Goal: Information Seeking & Learning: Learn about a topic

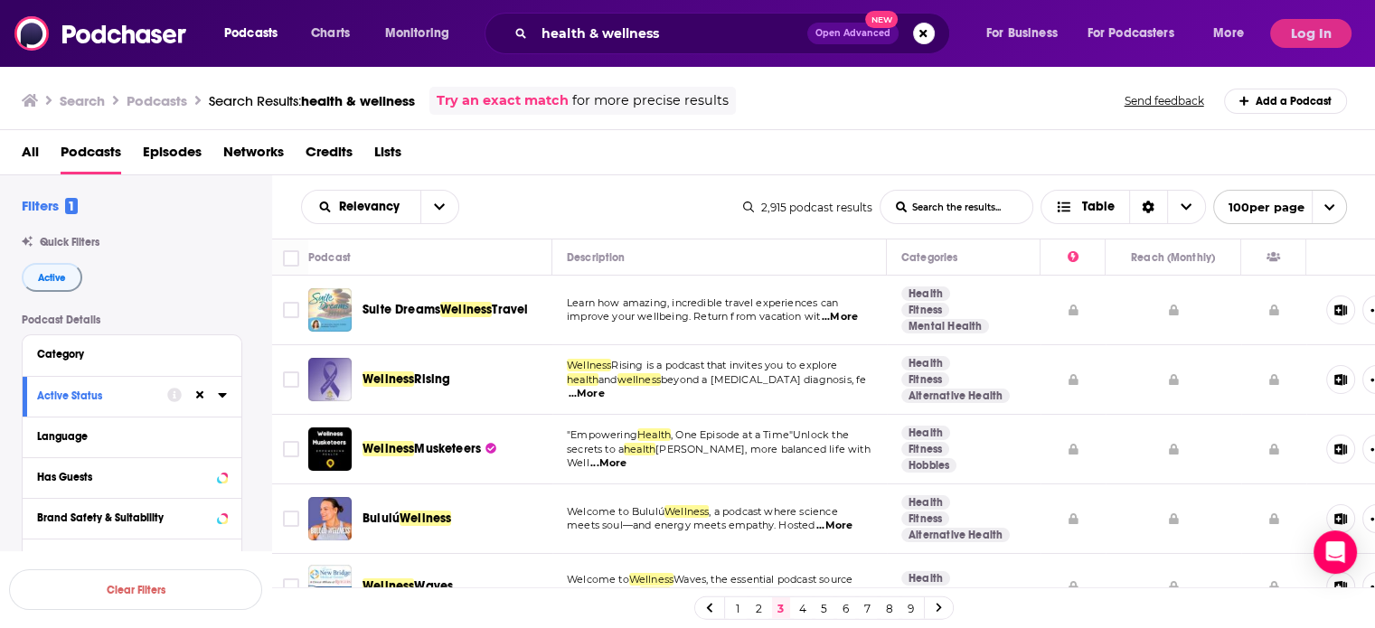
click at [605, 387] on span "...More" at bounding box center [587, 394] width 36 height 14
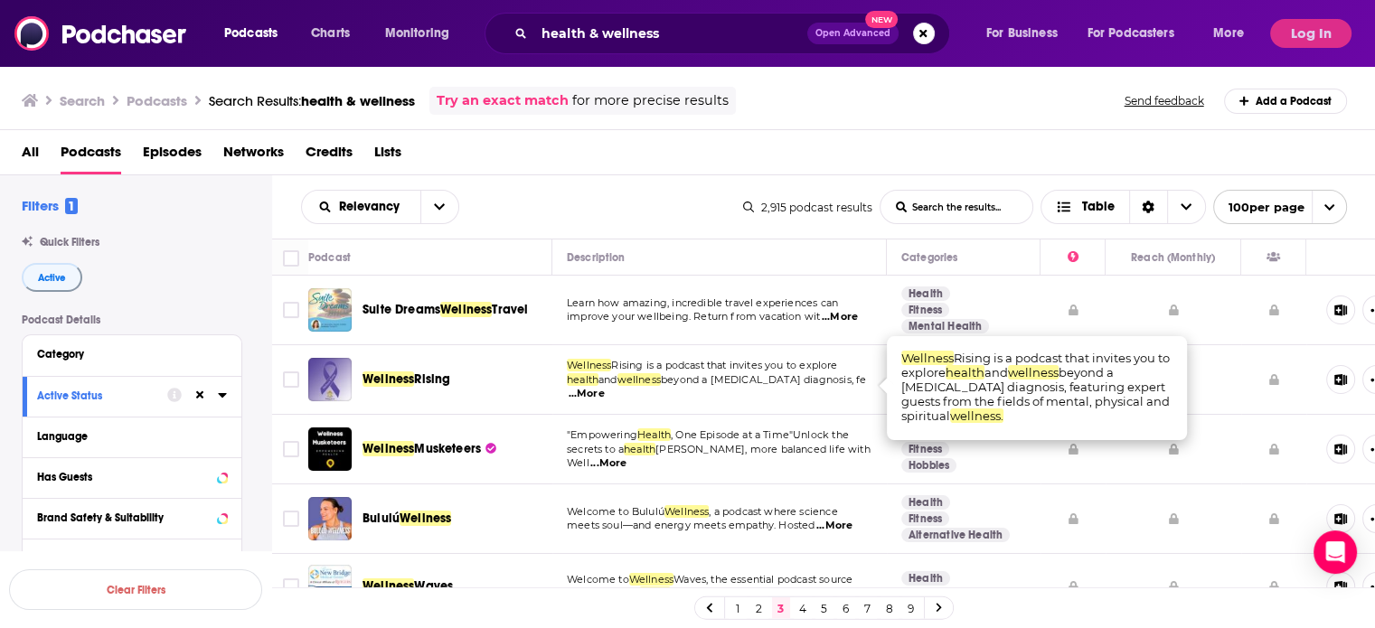
click at [605, 387] on span "...More" at bounding box center [587, 394] width 36 height 14
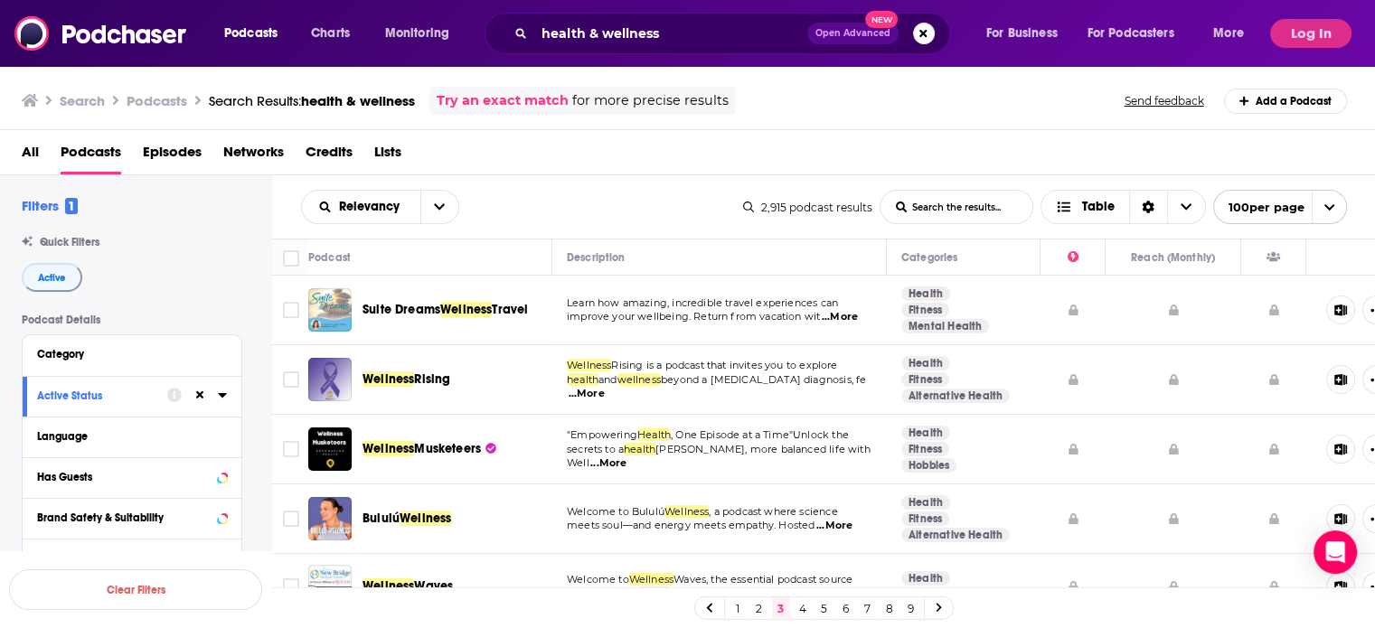
click at [627, 461] on span "...More" at bounding box center [608, 464] width 36 height 14
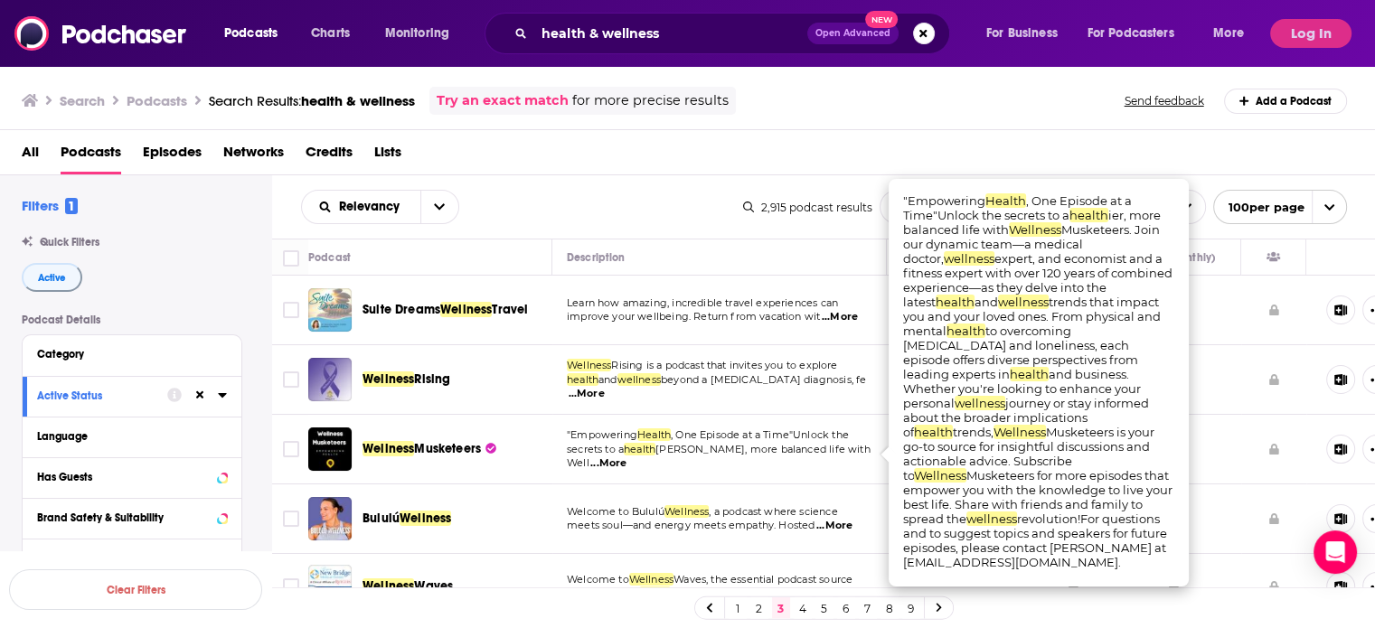
click at [627, 461] on span "...More" at bounding box center [608, 464] width 36 height 14
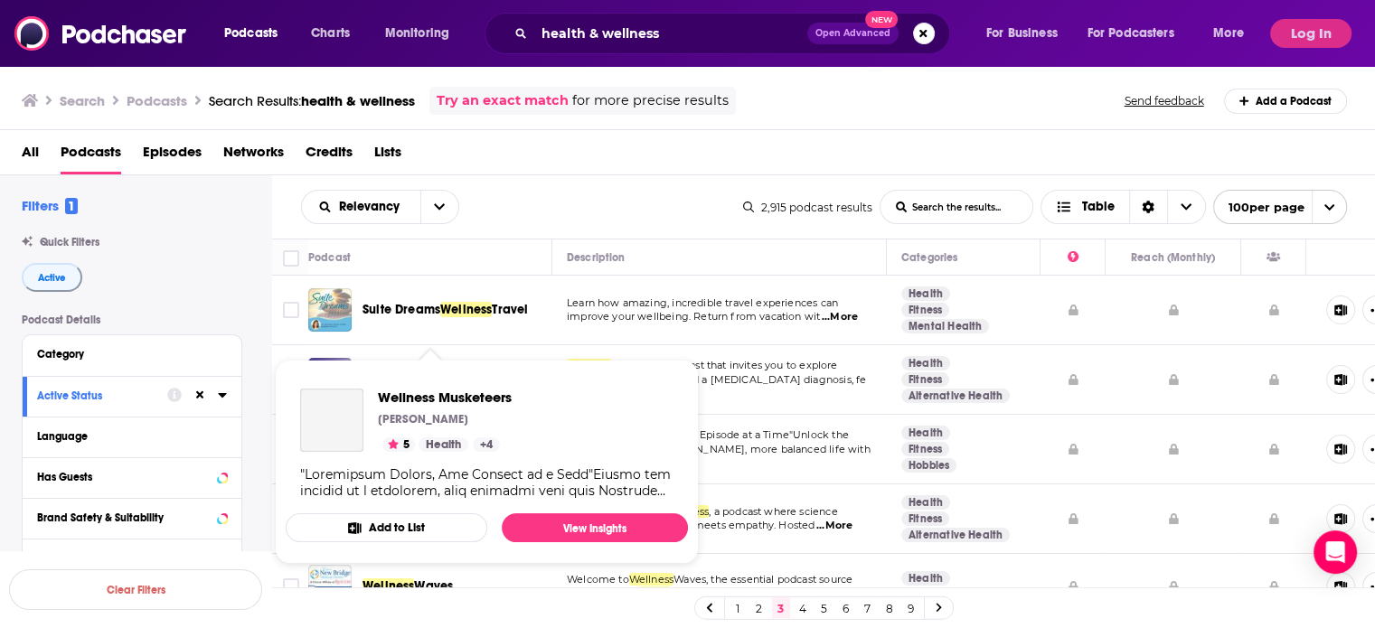
click at [461, 440] on link "Health" at bounding box center [444, 445] width 50 height 14
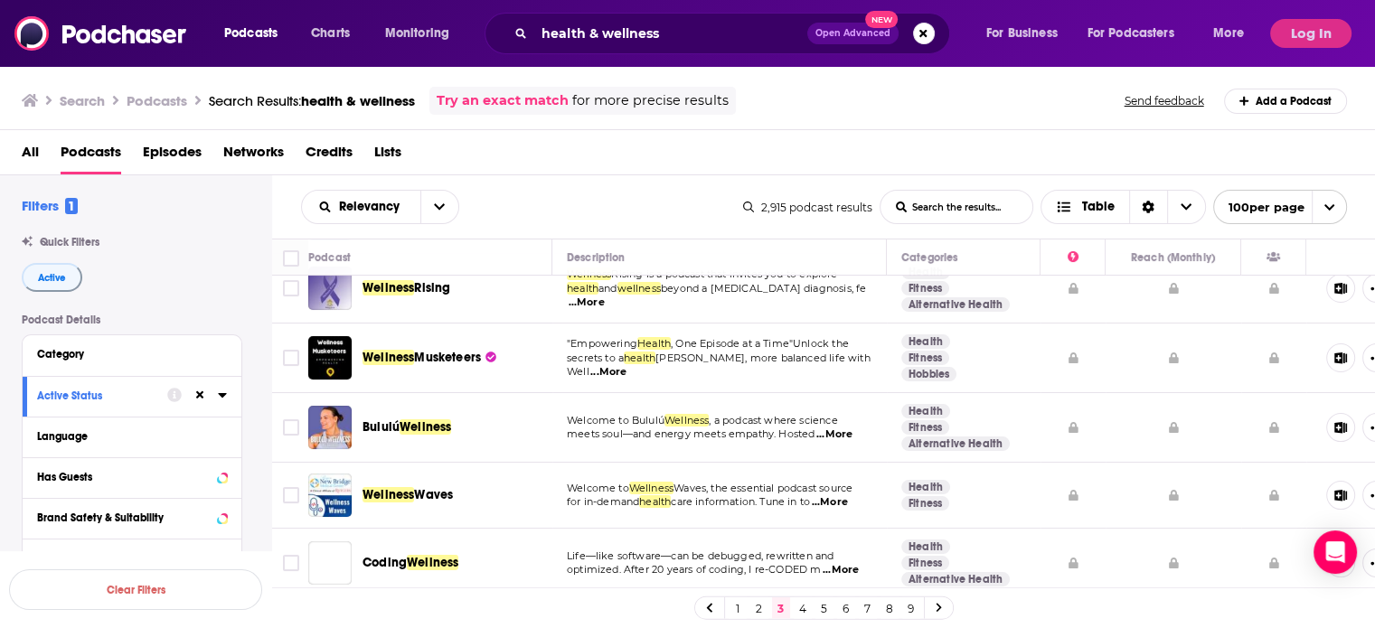
scroll to position [181, 0]
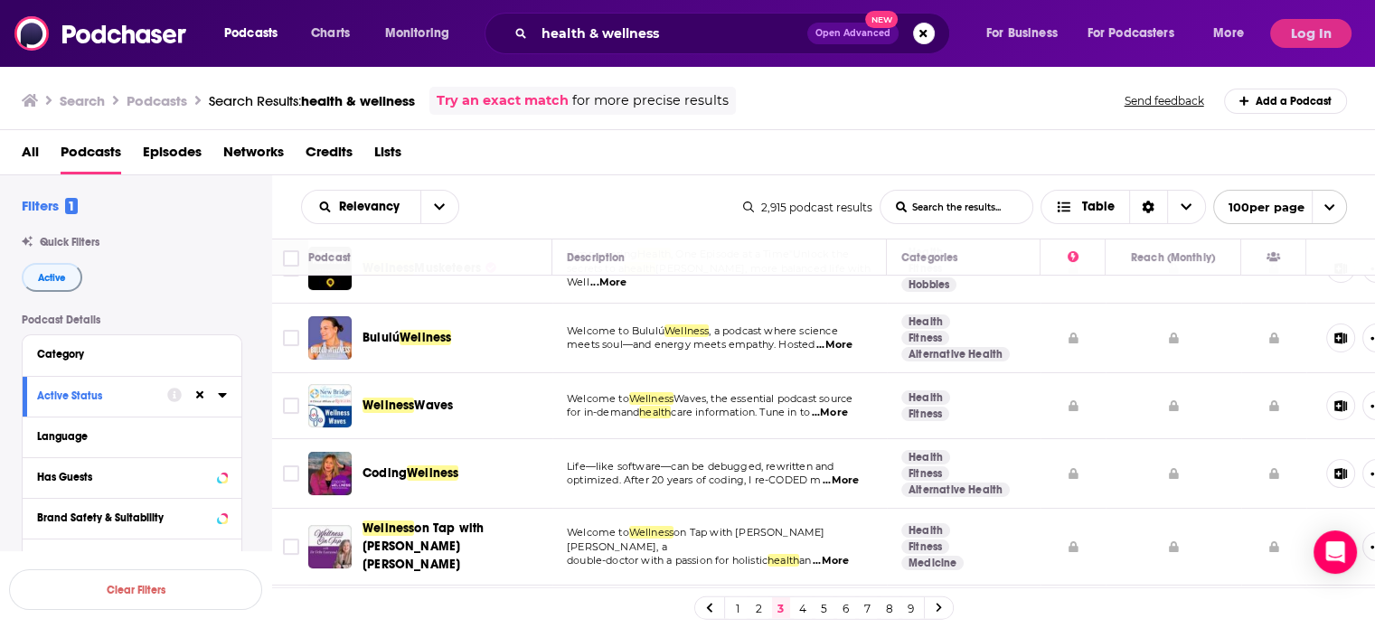
click at [842, 409] on span "...More" at bounding box center [830, 413] width 36 height 14
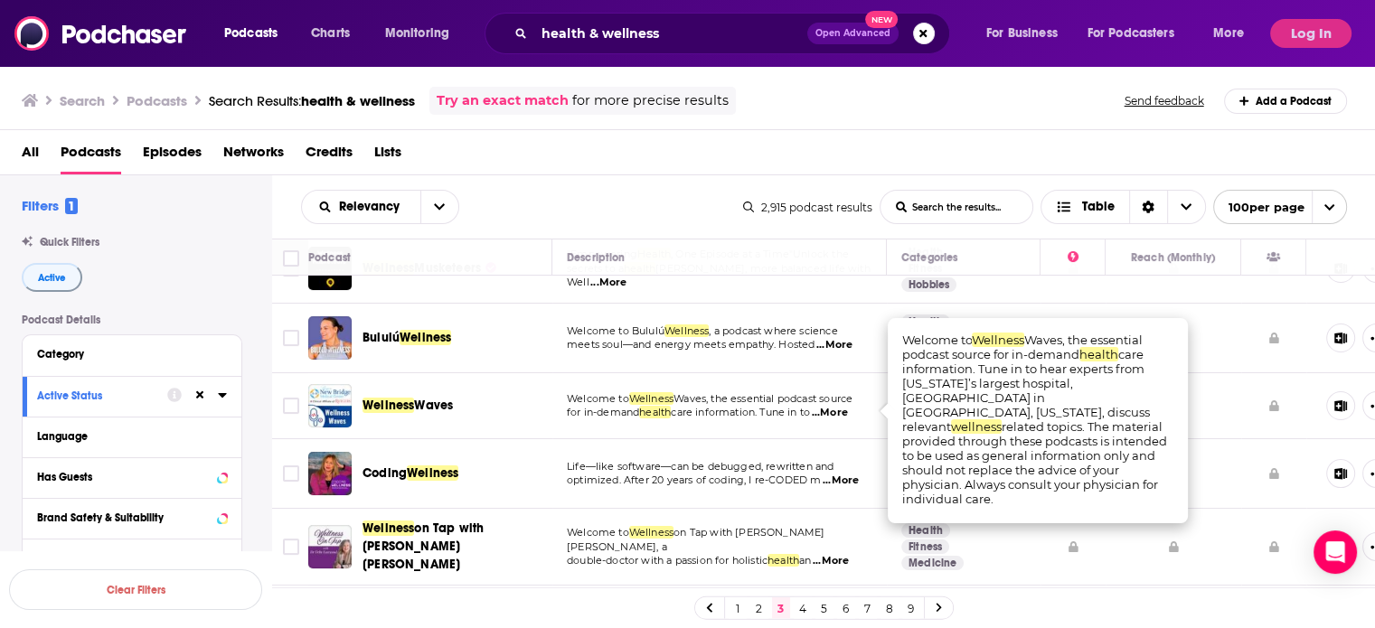
click at [842, 409] on span "...More" at bounding box center [830, 413] width 36 height 14
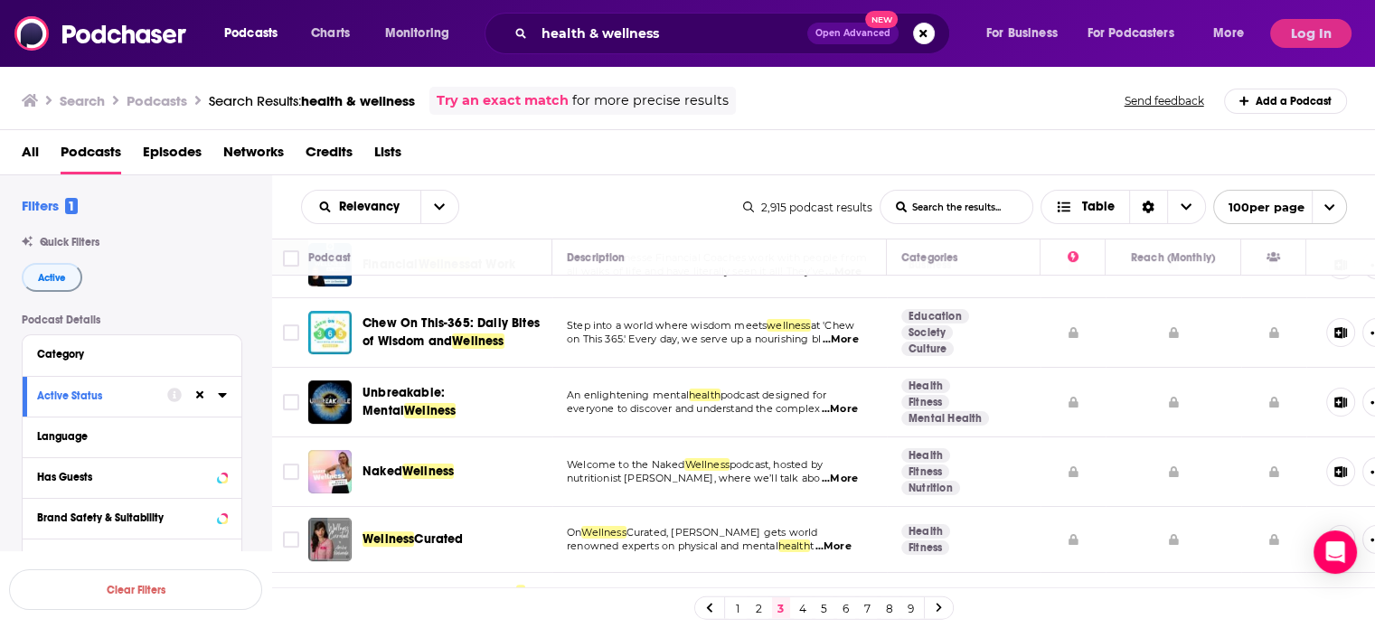
scroll to position [633, 0]
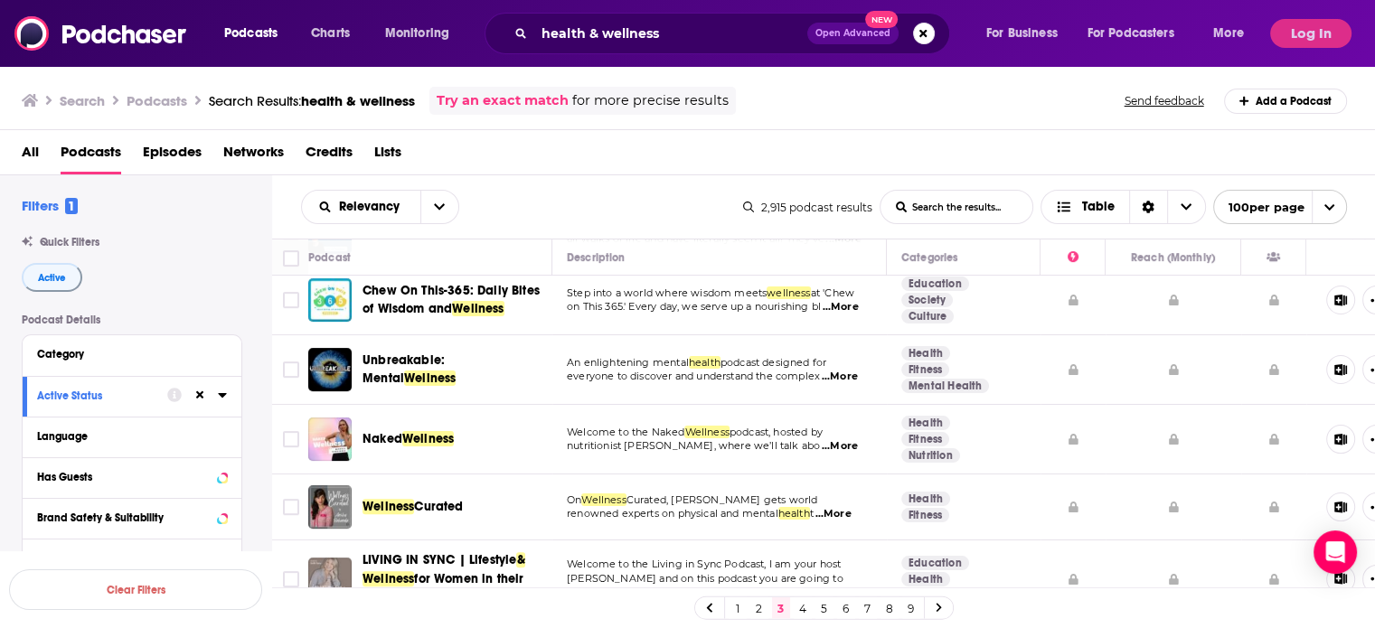
click at [846, 300] on span "...More" at bounding box center [840, 307] width 36 height 14
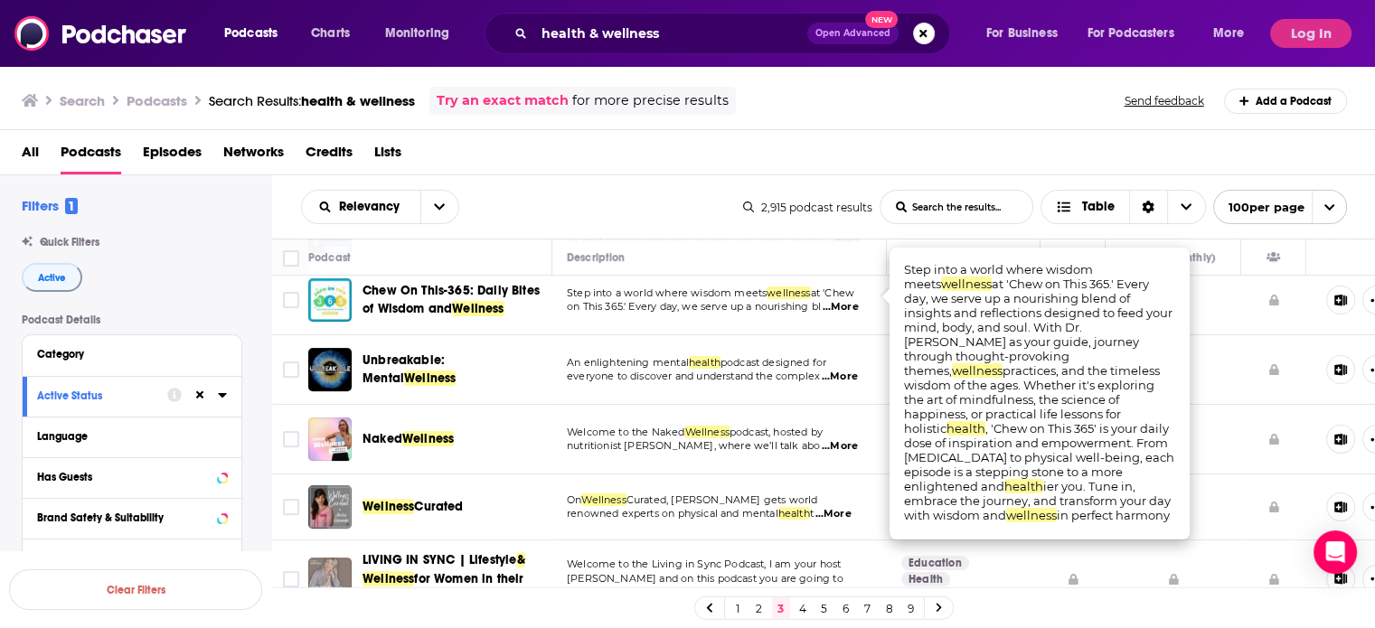
click at [846, 300] on span "...More" at bounding box center [840, 307] width 36 height 14
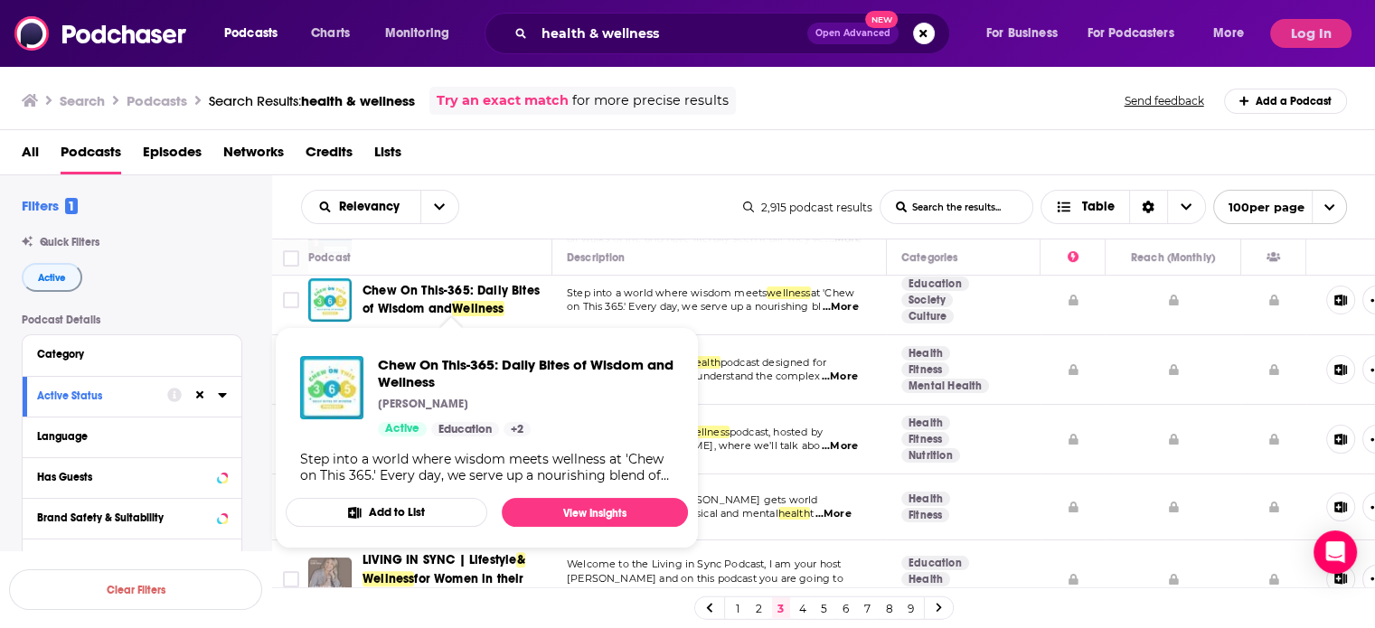
click at [480, 288] on span "Chew On This-365: Daily Bites of Wisdom and" at bounding box center [451, 299] width 177 height 33
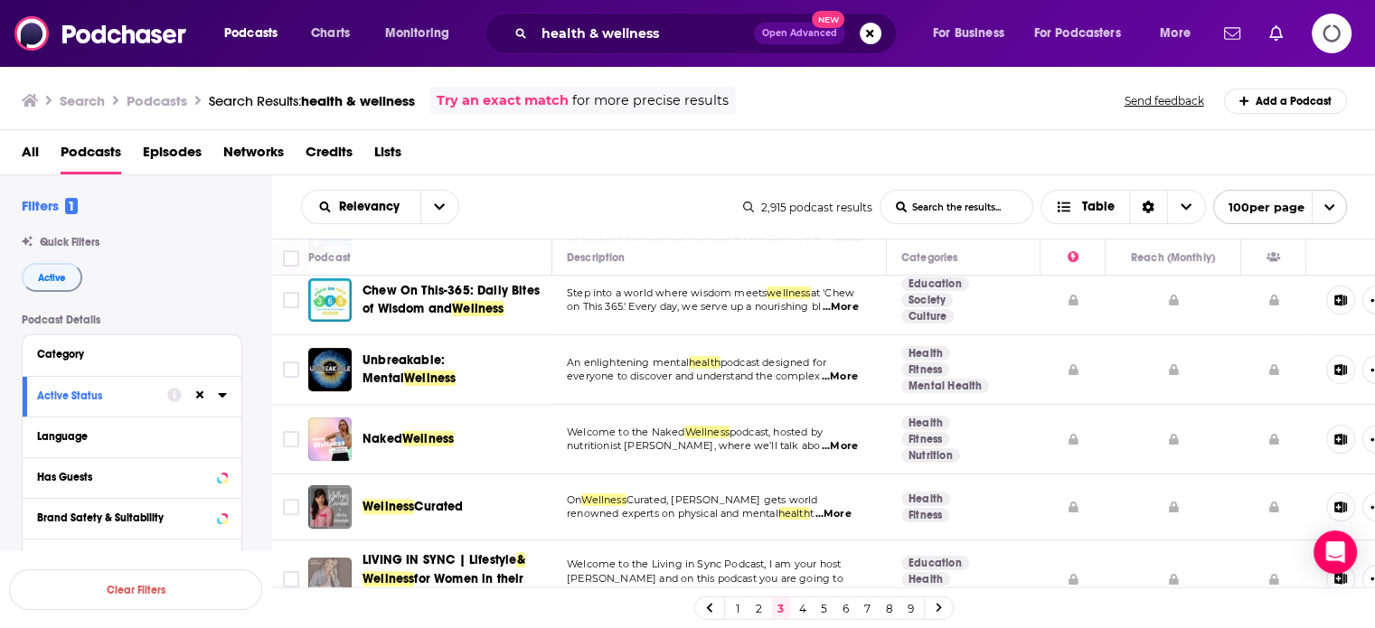
scroll to position [723, 0]
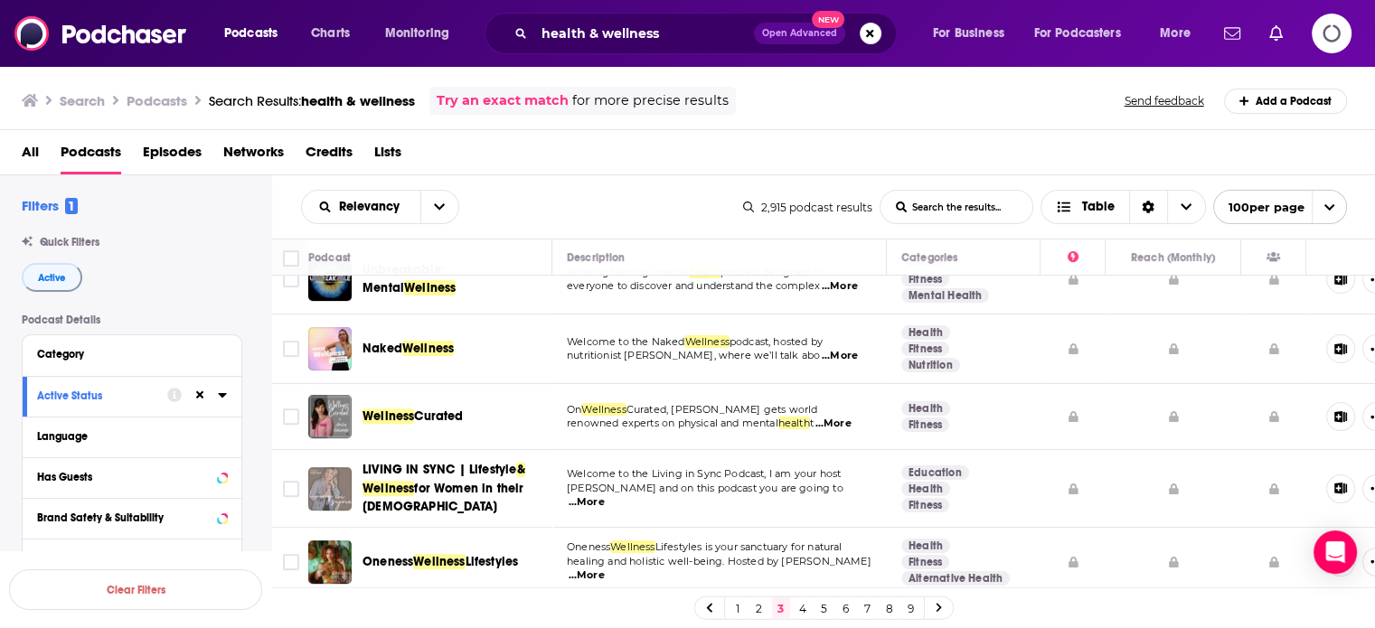
click at [862, 419] on p "renowned experts on physical and mental health t ...More" at bounding box center [719, 424] width 305 height 14
click at [848, 417] on span "...More" at bounding box center [833, 424] width 36 height 14
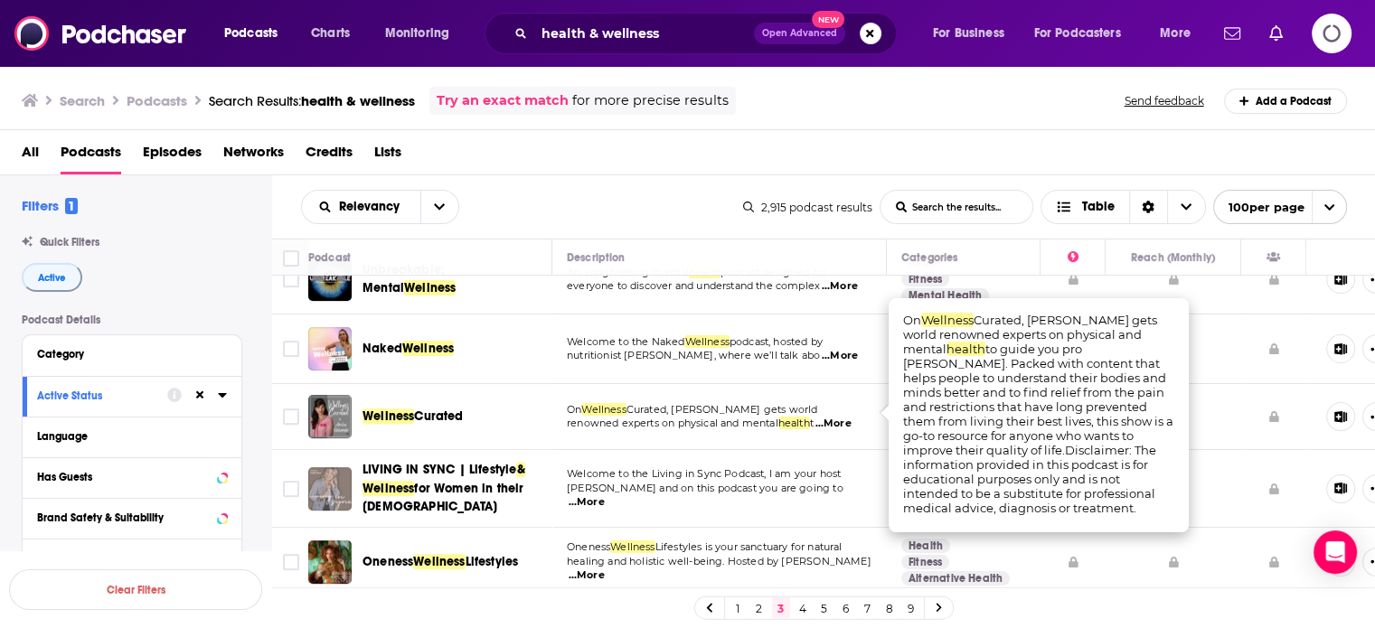
click at [848, 417] on span "...More" at bounding box center [833, 424] width 36 height 14
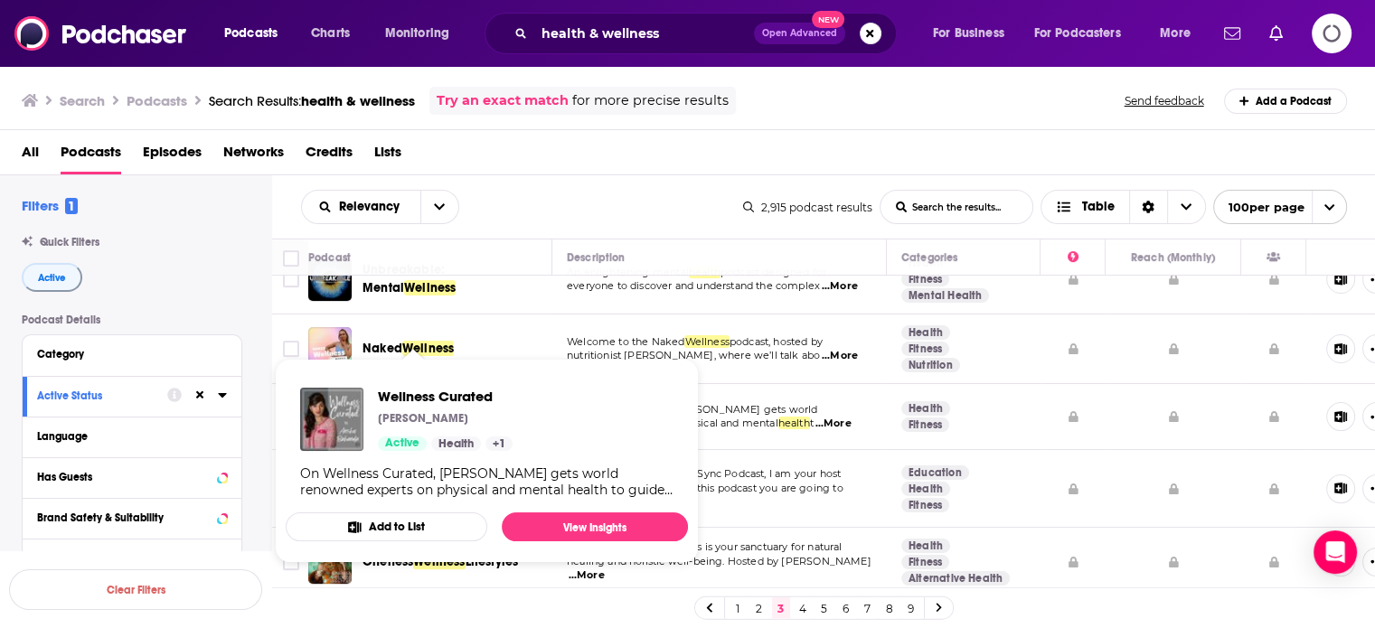
click at [433, 408] on div "Wellness Curated Anshu Bahanda Active Health + 1" at bounding box center [445, 419] width 135 height 63
click at [603, 526] on link "View Insights" at bounding box center [595, 527] width 186 height 29
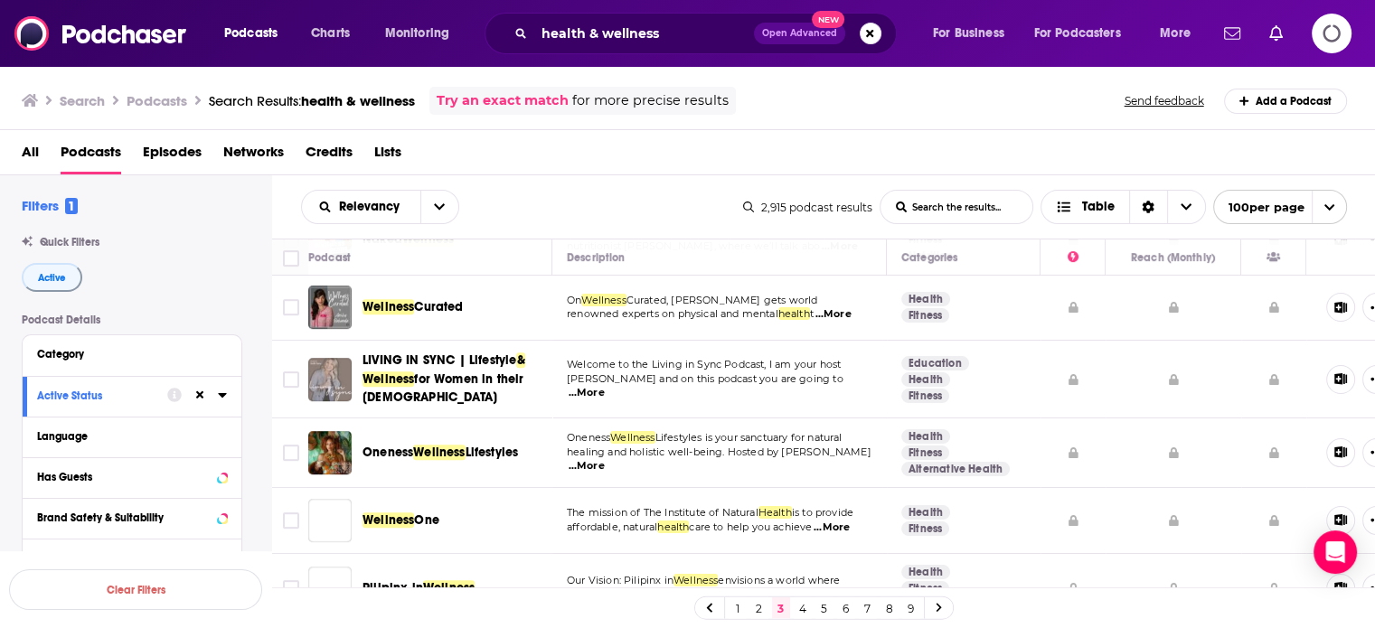
scroll to position [904, 0]
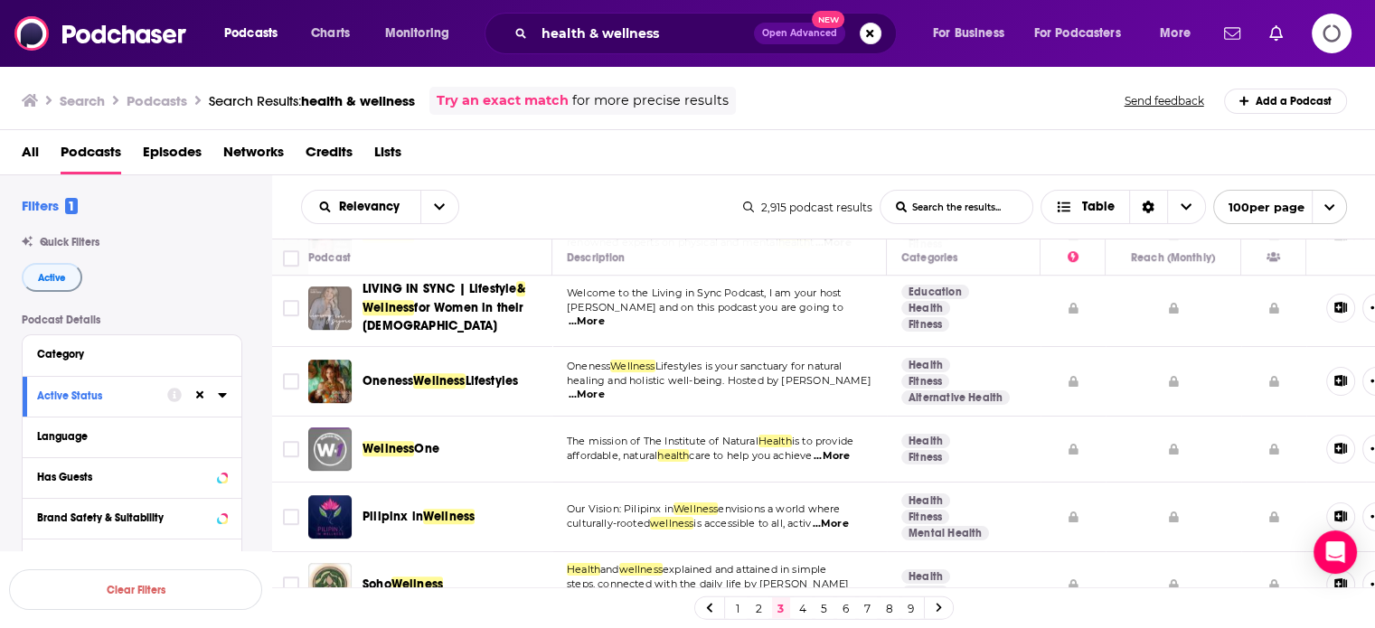
click at [862, 377] on p "healing and holistic well-being. Hosted by Shifa Ali ...More" at bounding box center [719, 388] width 305 height 29
click at [605, 388] on span "...More" at bounding box center [587, 395] width 36 height 14
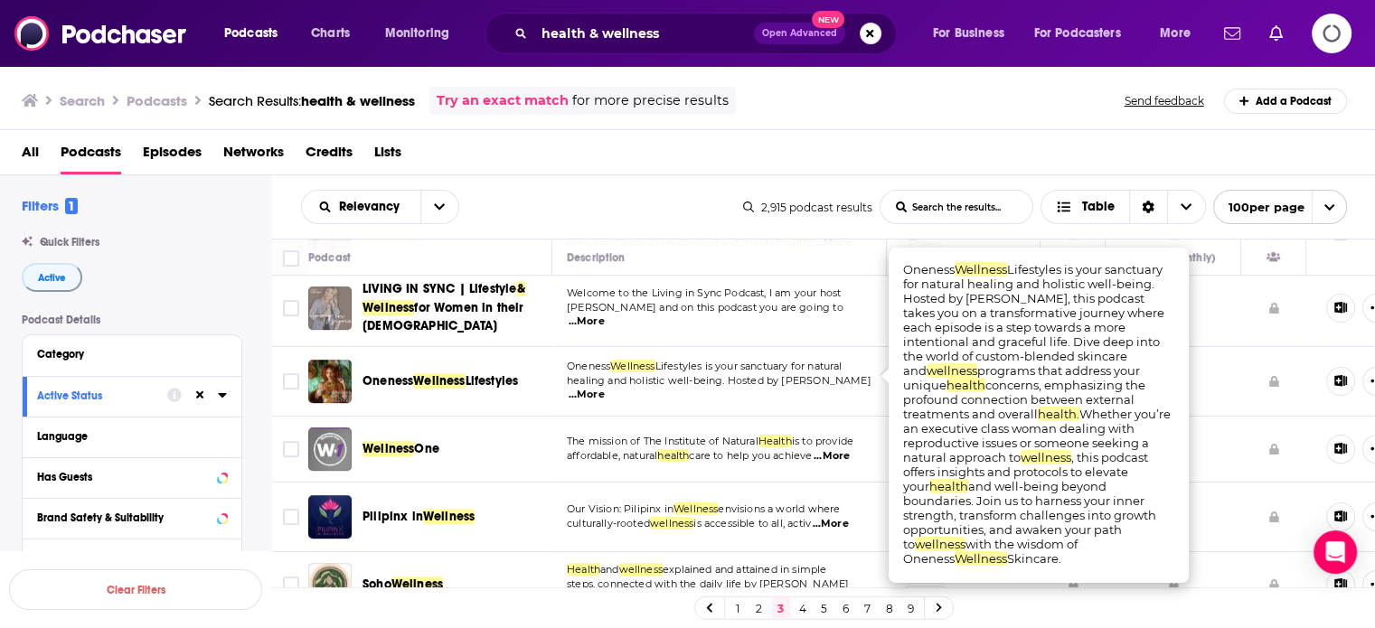
click at [605, 388] on span "...More" at bounding box center [587, 395] width 36 height 14
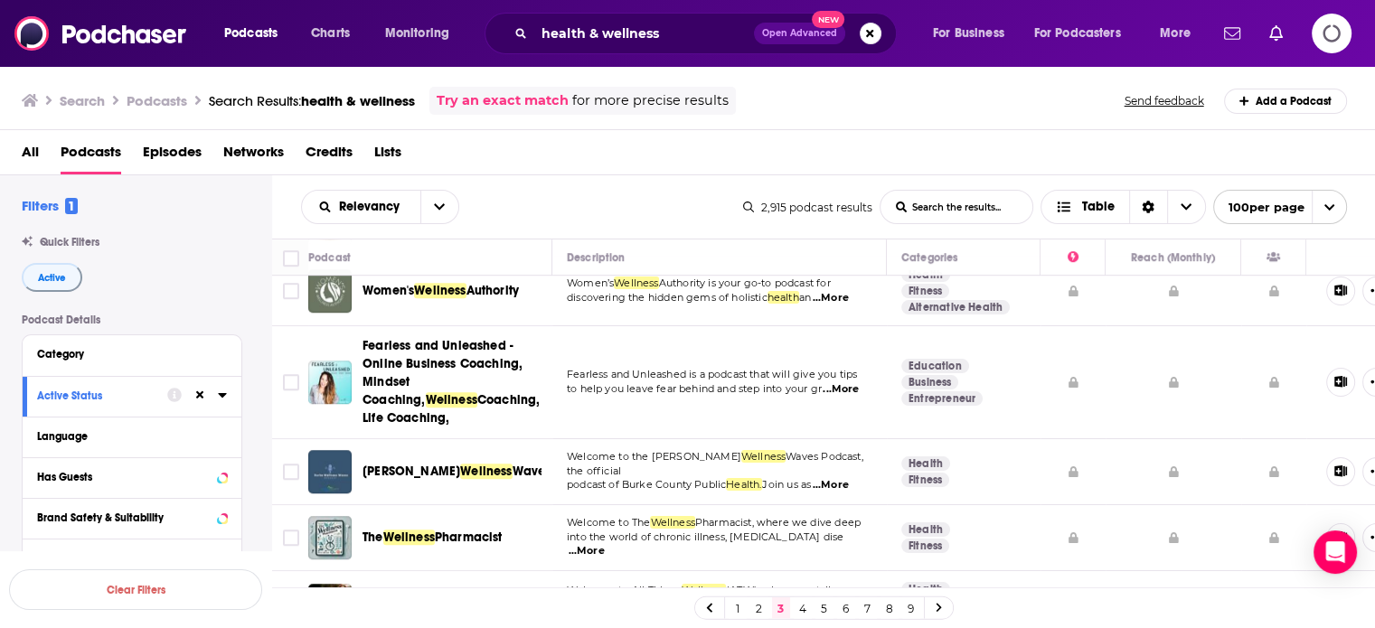
scroll to position [1356, 0]
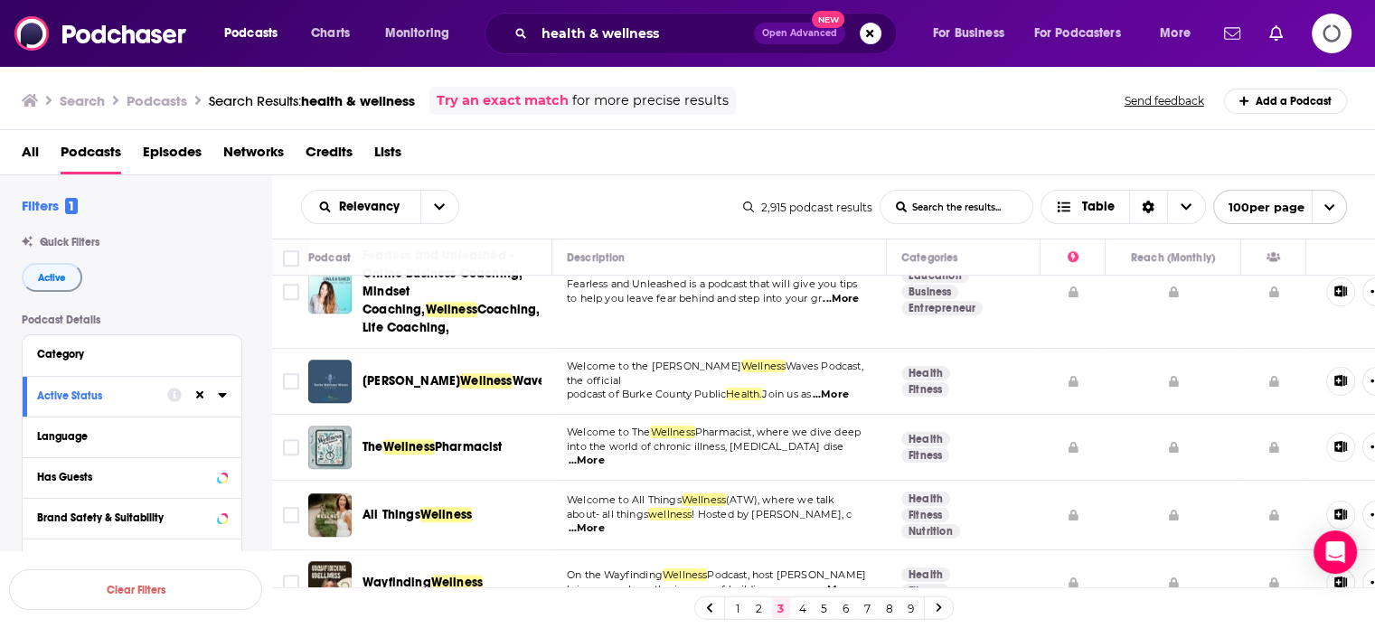
click at [849, 388] on span "...More" at bounding box center [831, 395] width 36 height 14
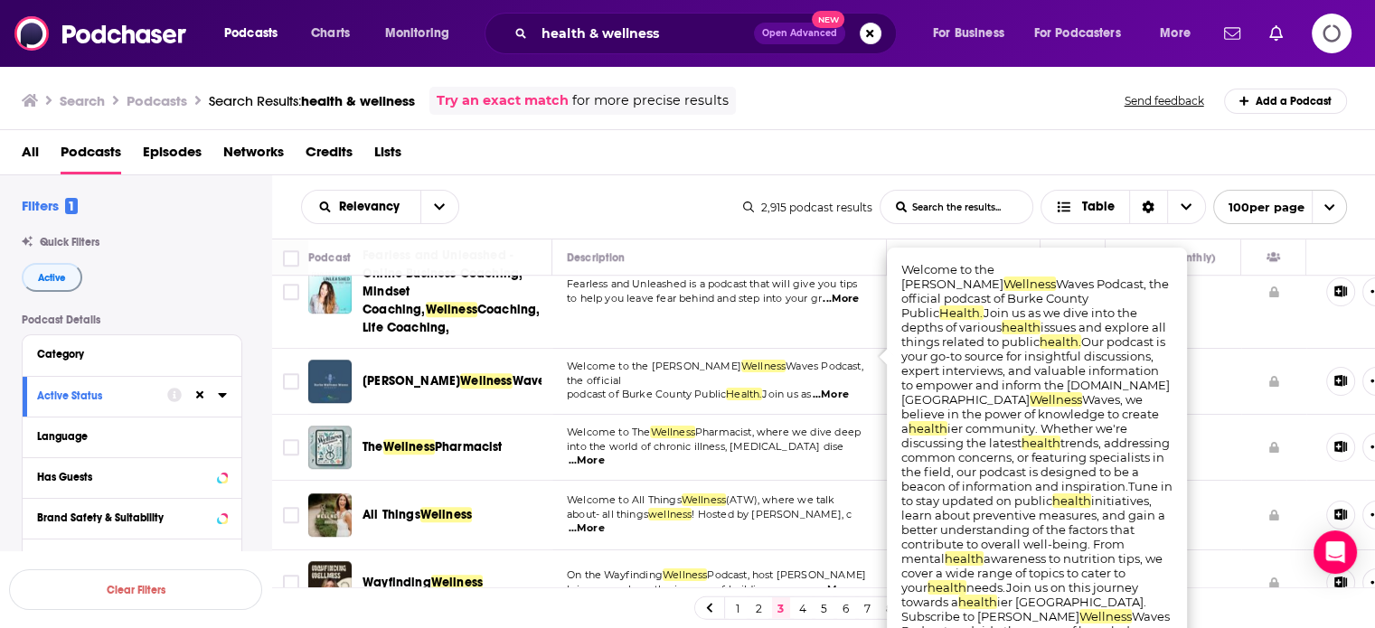
click at [849, 388] on span "...More" at bounding box center [831, 395] width 36 height 14
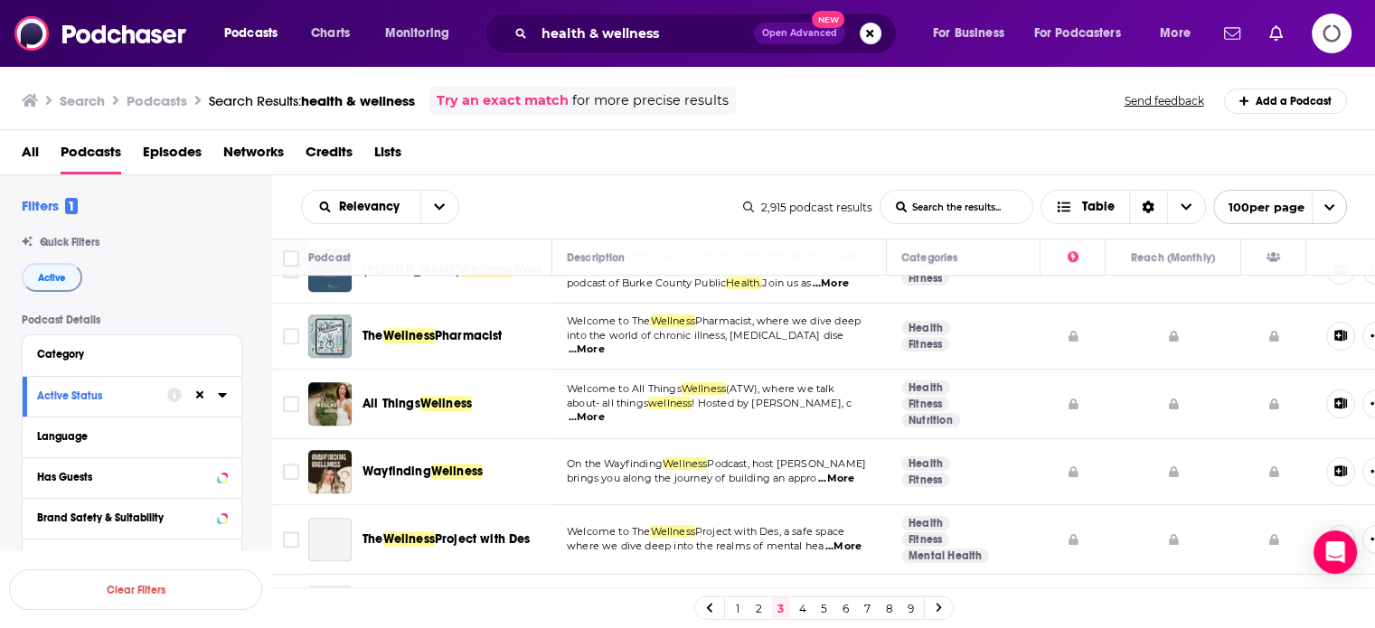
scroll to position [1537, 0]
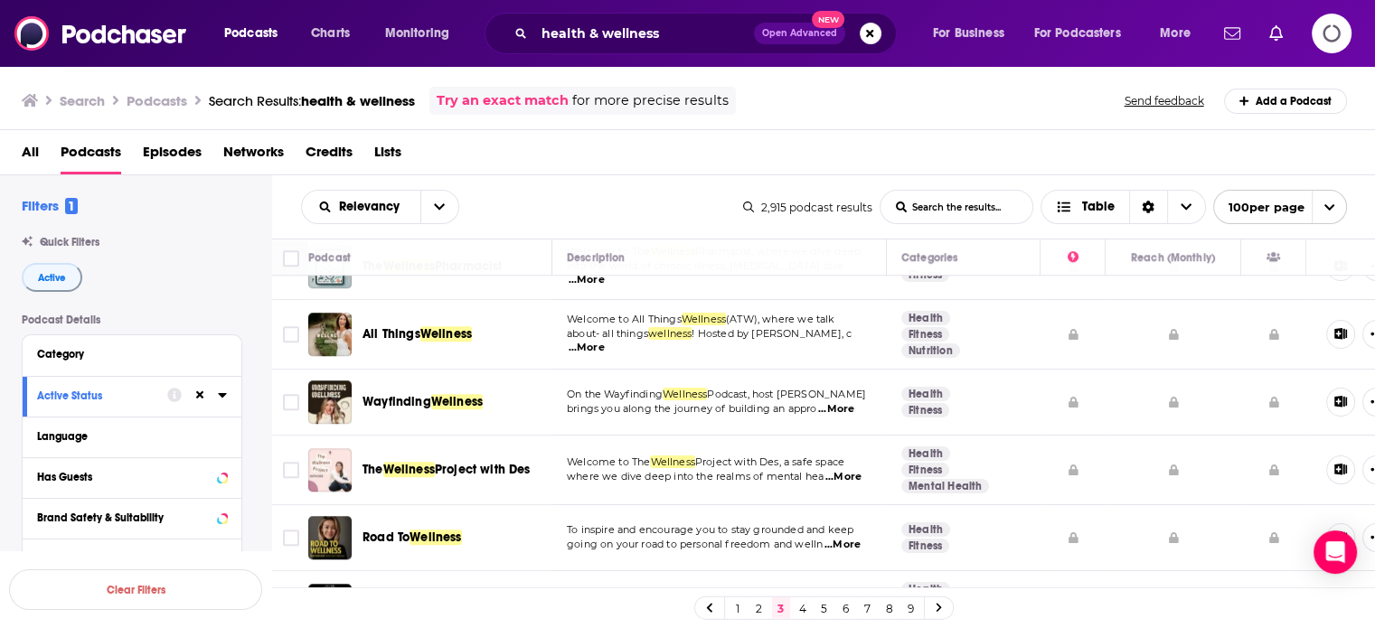
click at [605, 341] on span "...More" at bounding box center [587, 348] width 36 height 14
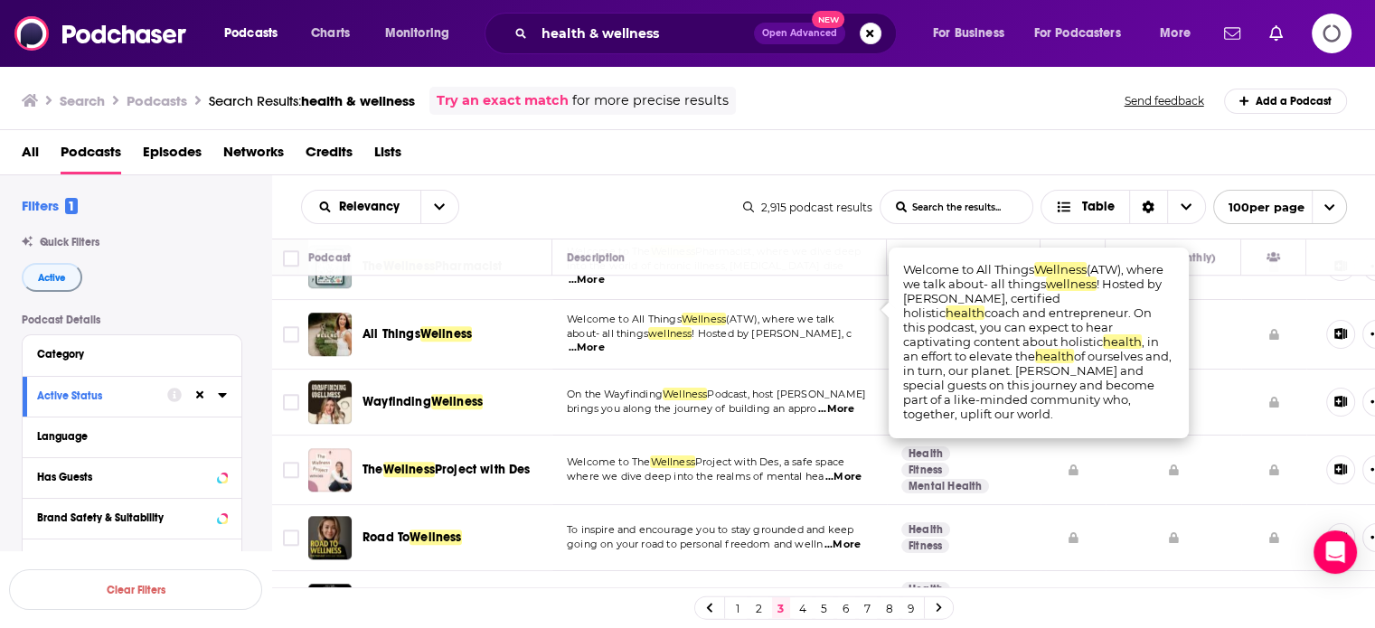
click at [605, 341] on span "...More" at bounding box center [587, 348] width 36 height 14
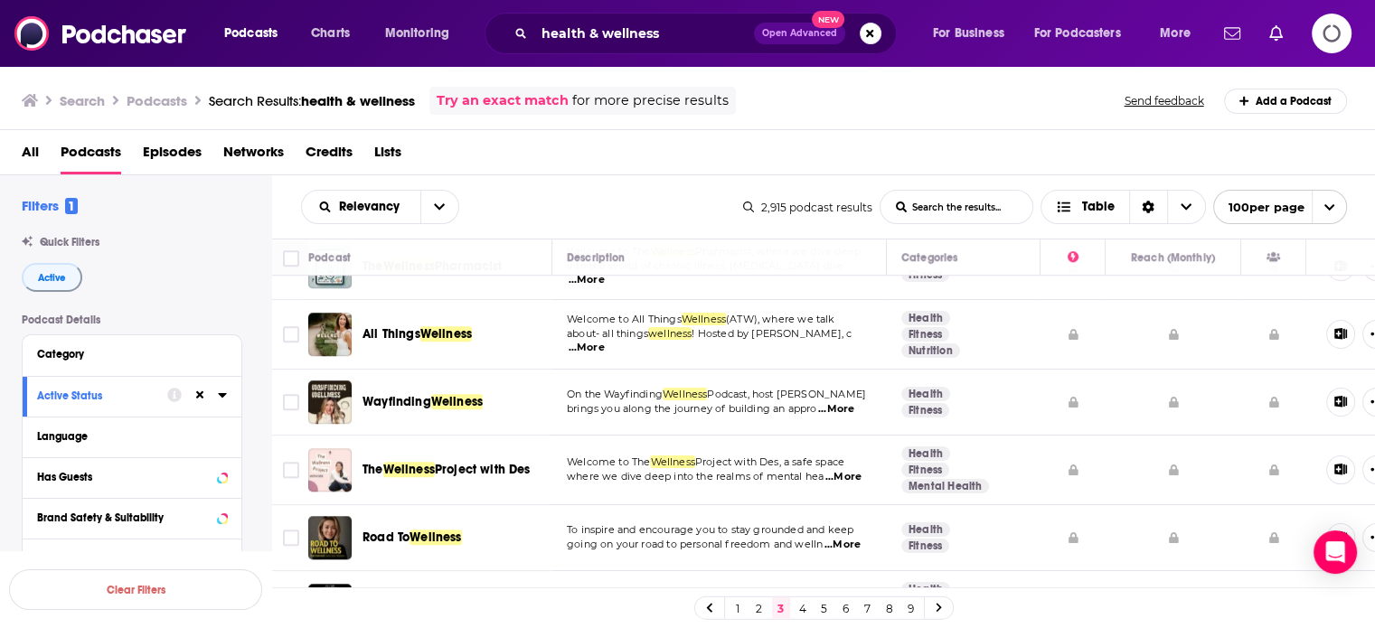
click at [850, 470] on span "...More" at bounding box center [843, 477] width 36 height 14
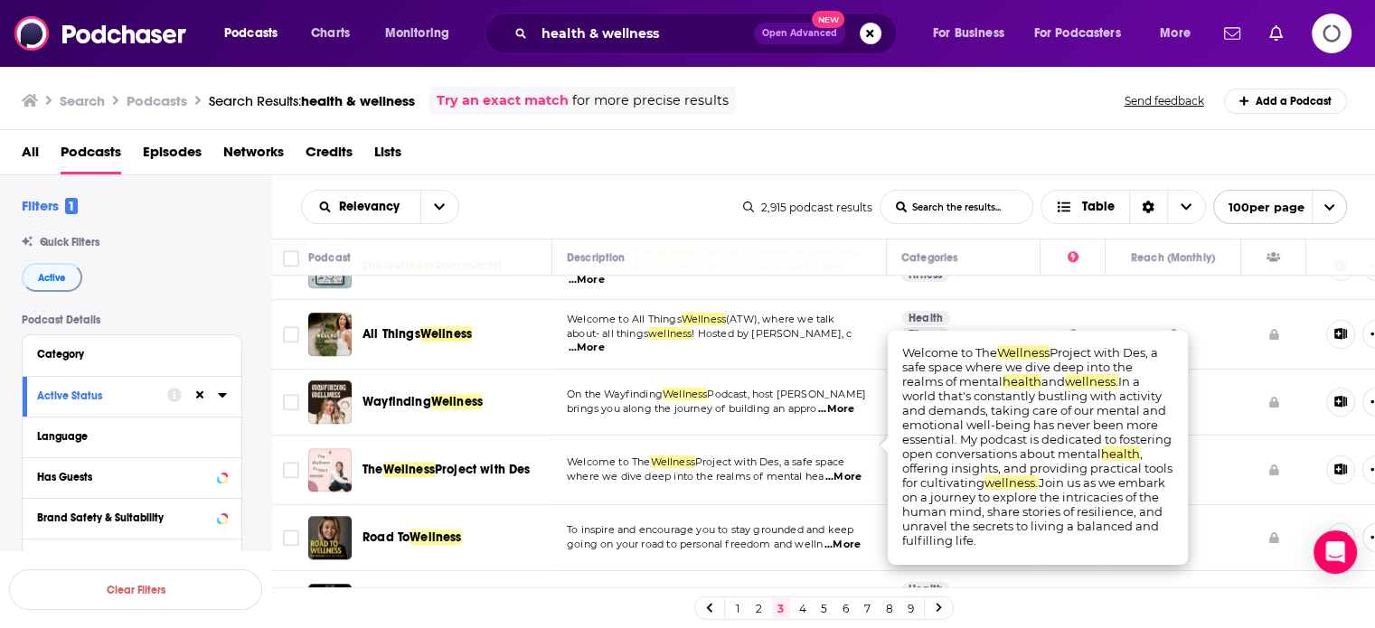
click at [850, 470] on span "...More" at bounding box center [843, 477] width 36 height 14
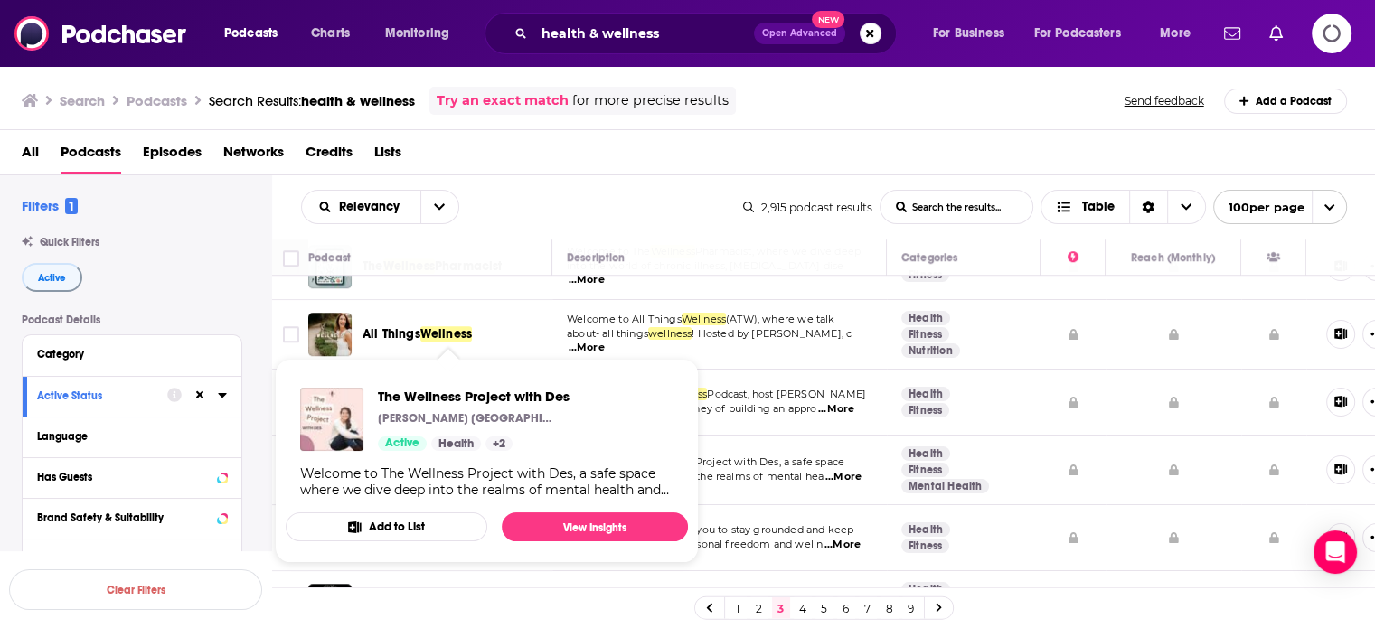
click at [492, 438] on link "+ 2" at bounding box center [498, 444] width 27 height 14
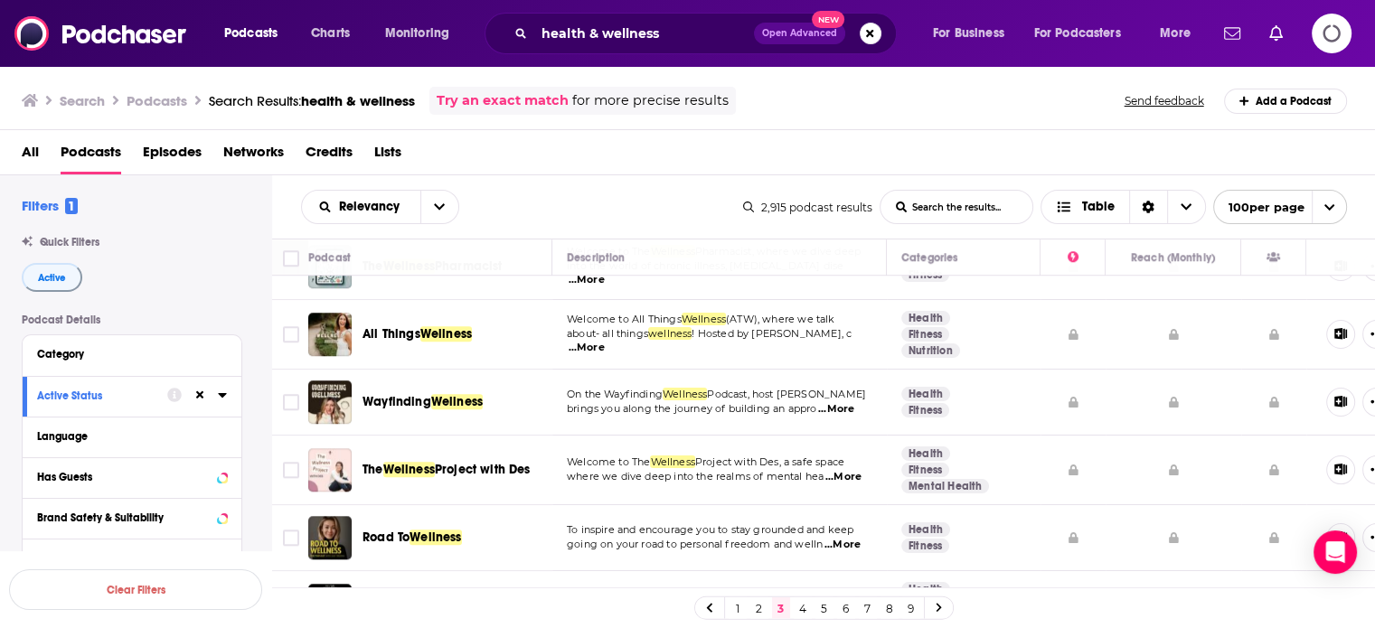
click at [837, 402] on span "...More" at bounding box center [836, 409] width 36 height 14
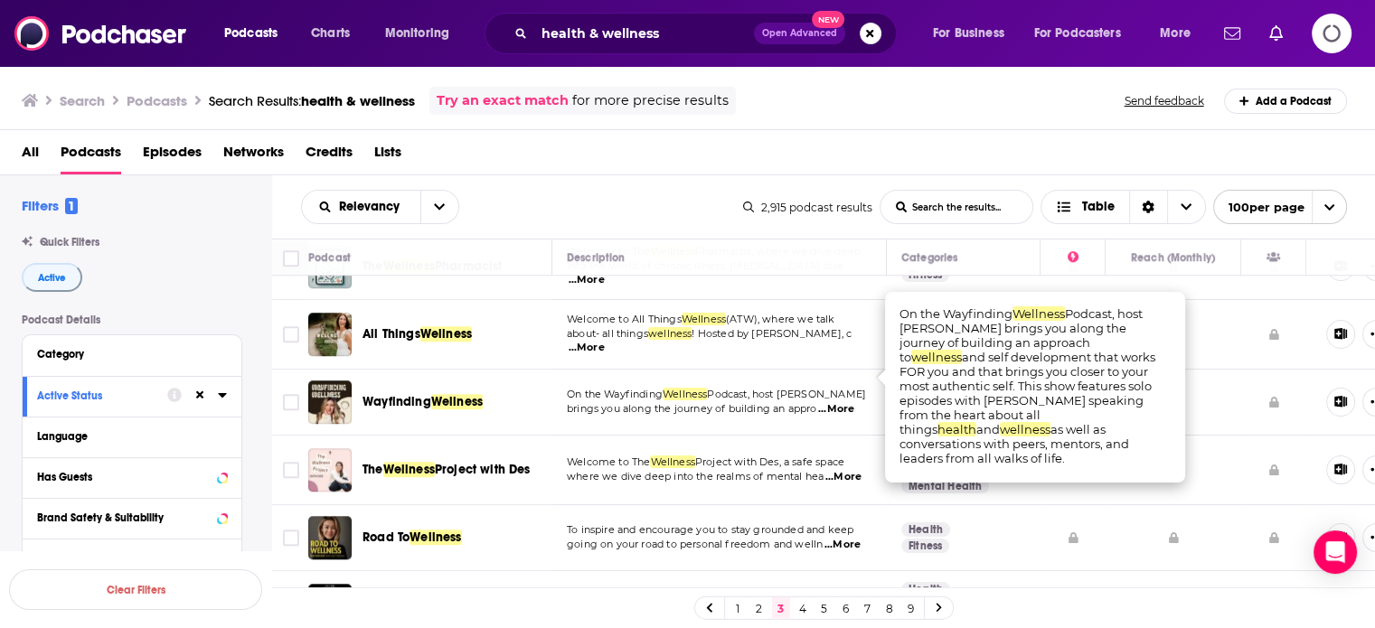
click at [844, 402] on span "...More" at bounding box center [836, 409] width 36 height 14
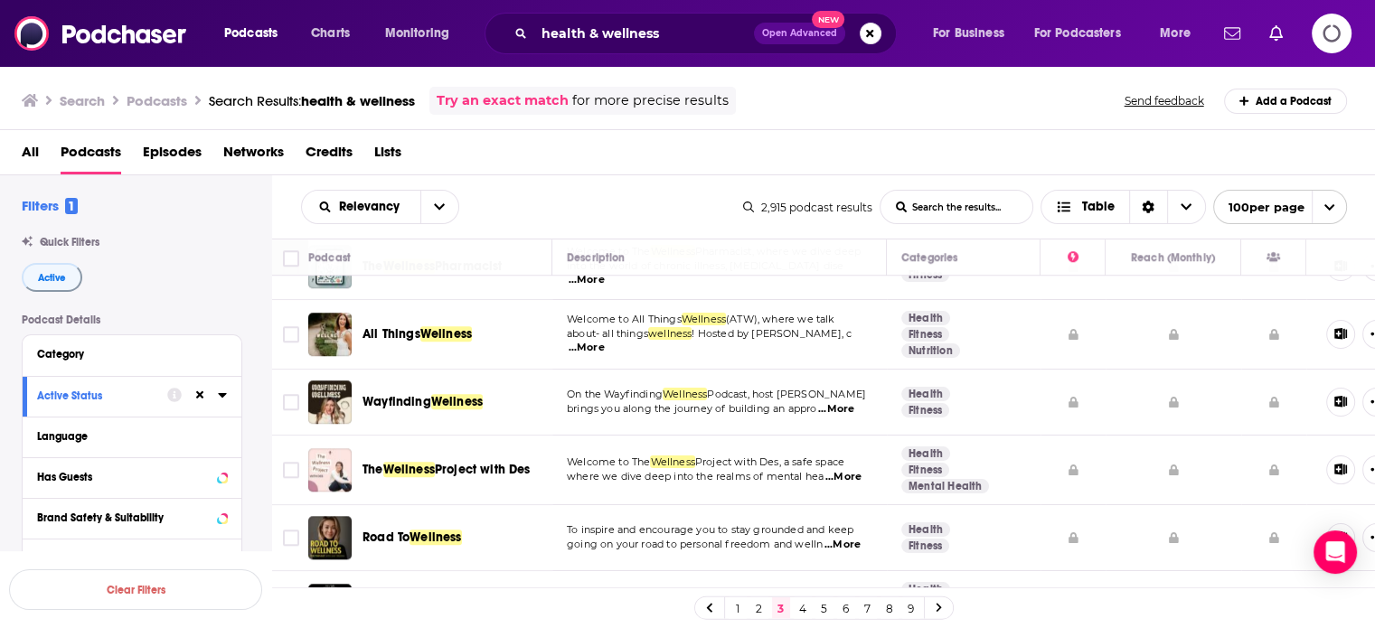
click at [857, 470] on span "...More" at bounding box center [843, 477] width 36 height 14
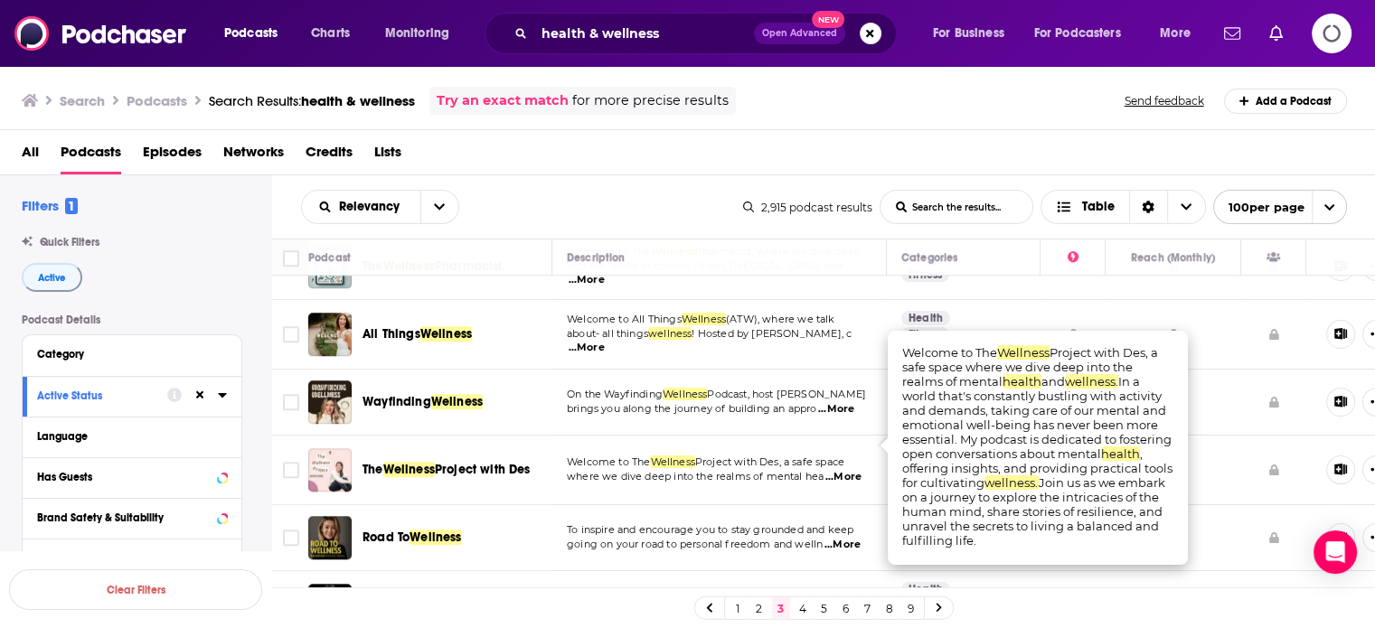
click at [857, 470] on span "...More" at bounding box center [843, 477] width 36 height 14
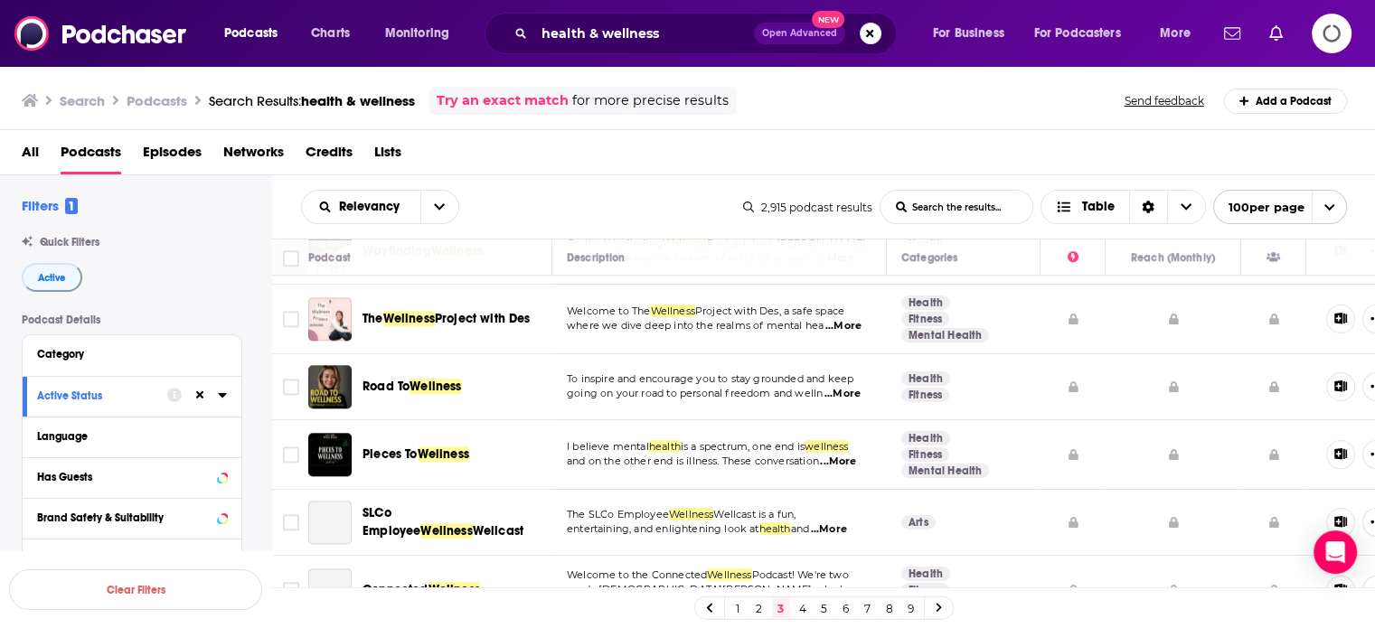
scroll to position [1718, 0]
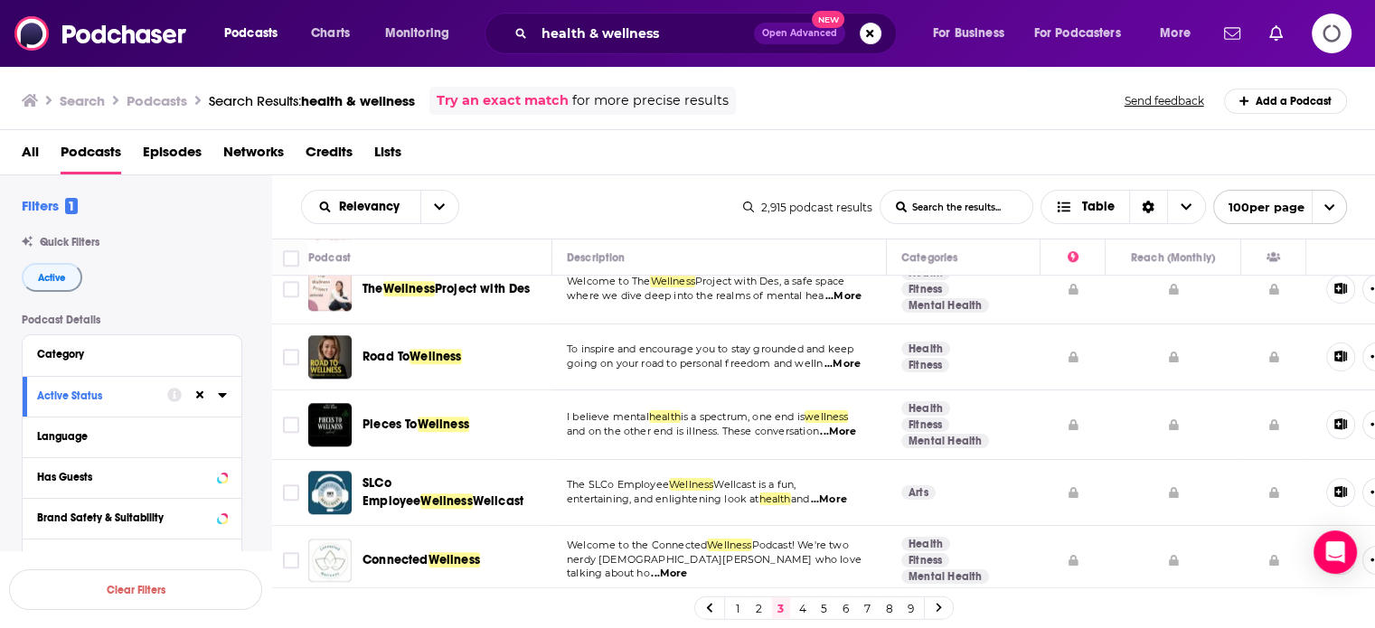
click at [854, 357] on span "...More" at bounding box center [843, 364] width 36 height 14
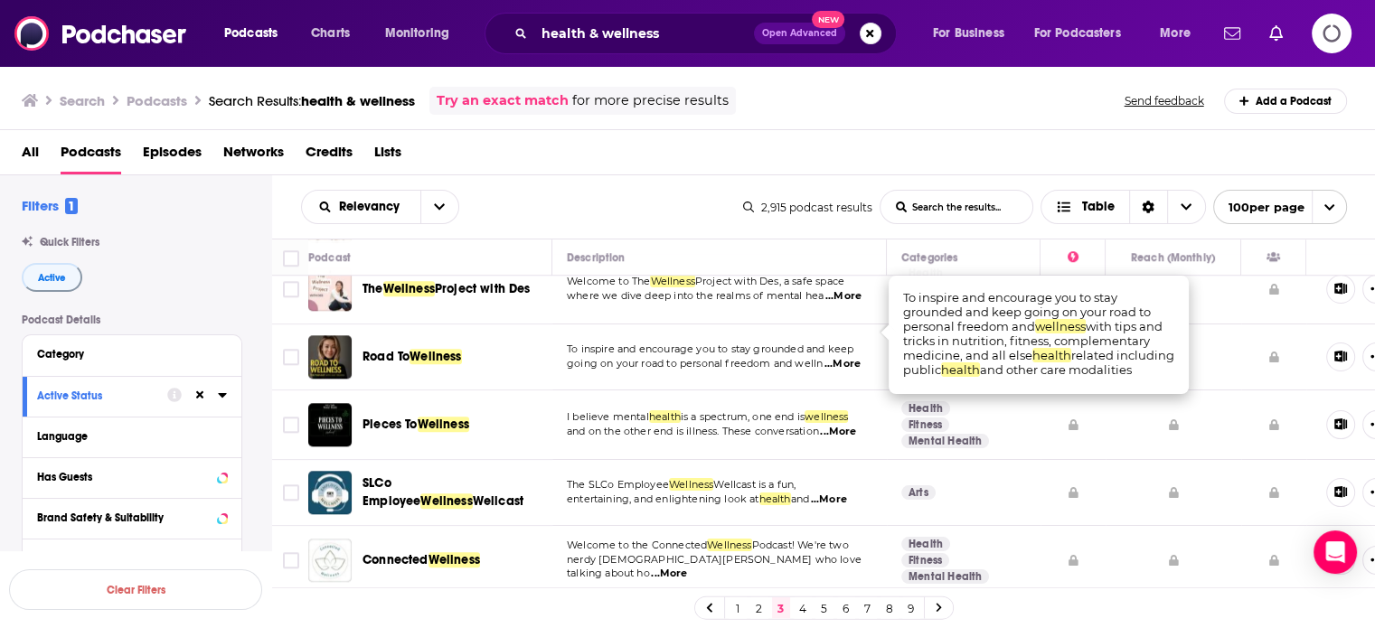
click at [854, 357] on span "...More" at bounding box center [843, 364] width 36 height 14
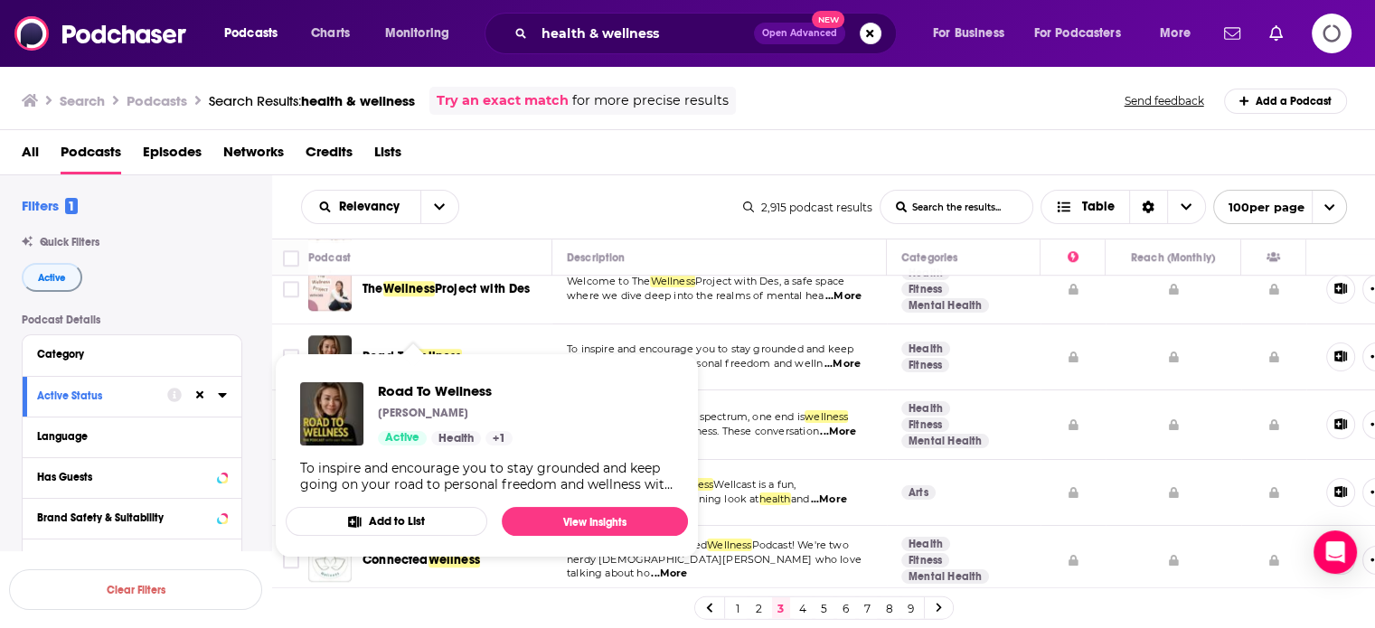
click at [419, 349] on span "Wellness" at bounding box center [436, 356] width 52 height 15
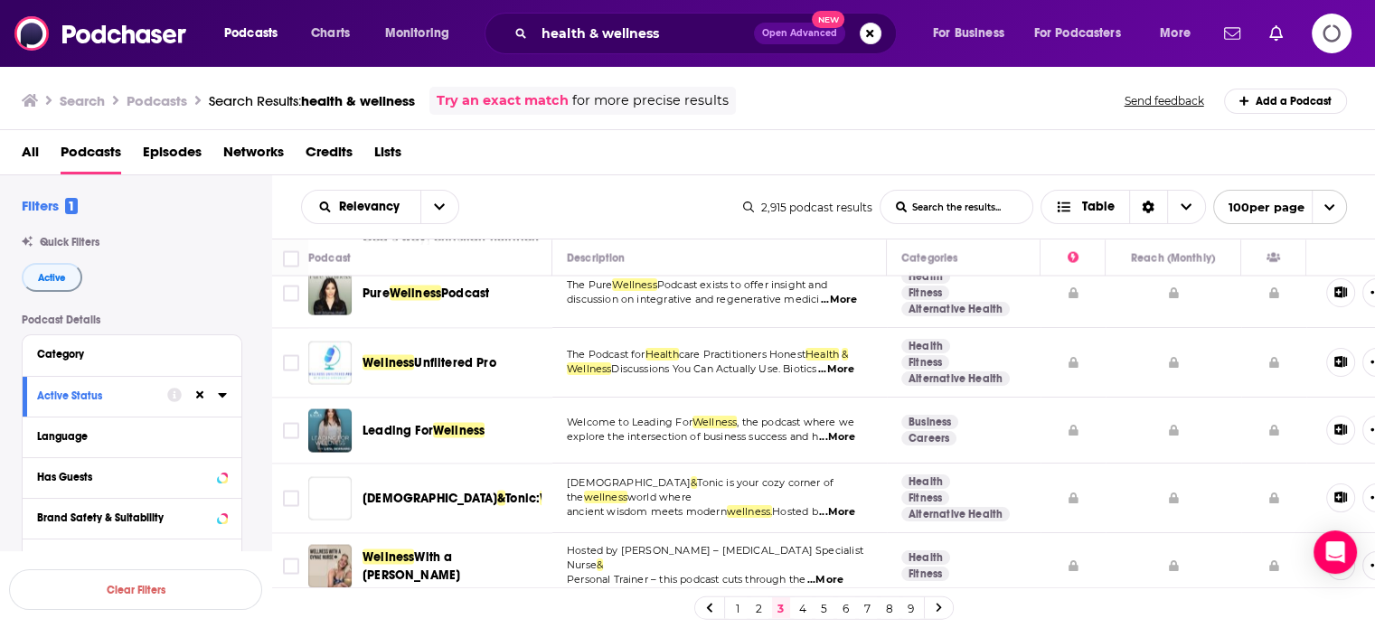
scroll to position [3616, 0]
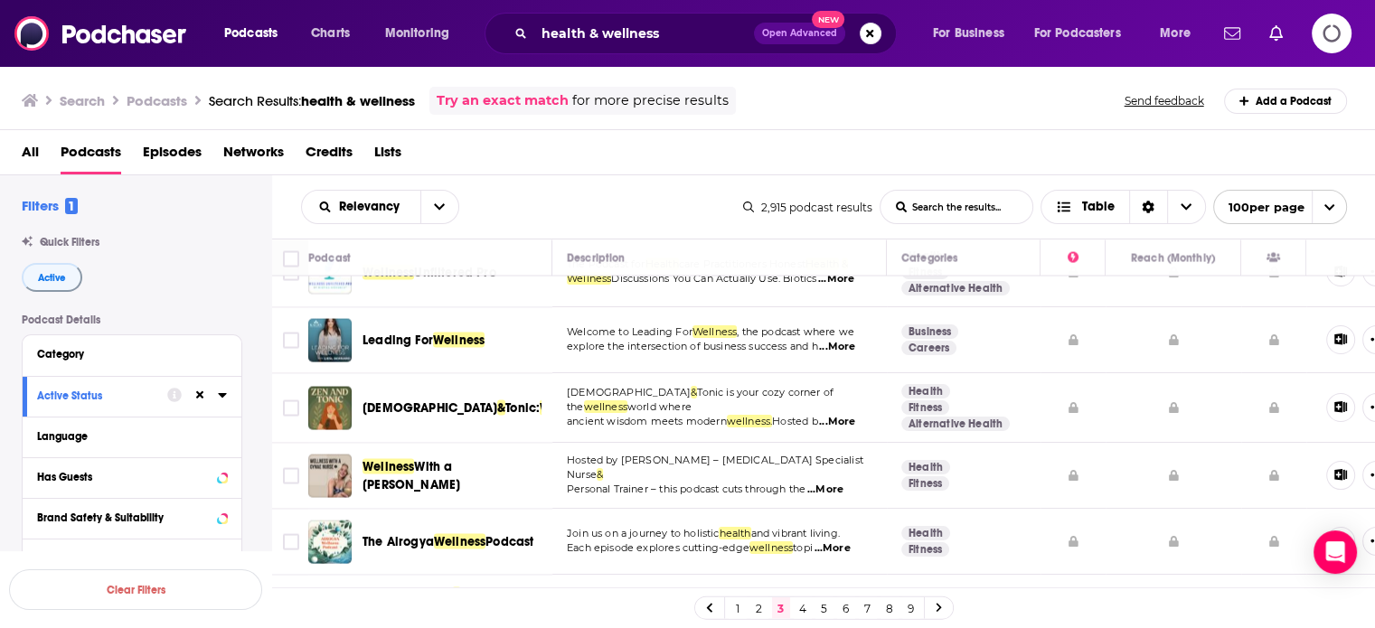
click at [803, 609] on link "4" at bounding box center [803, 609] width 18 height 22
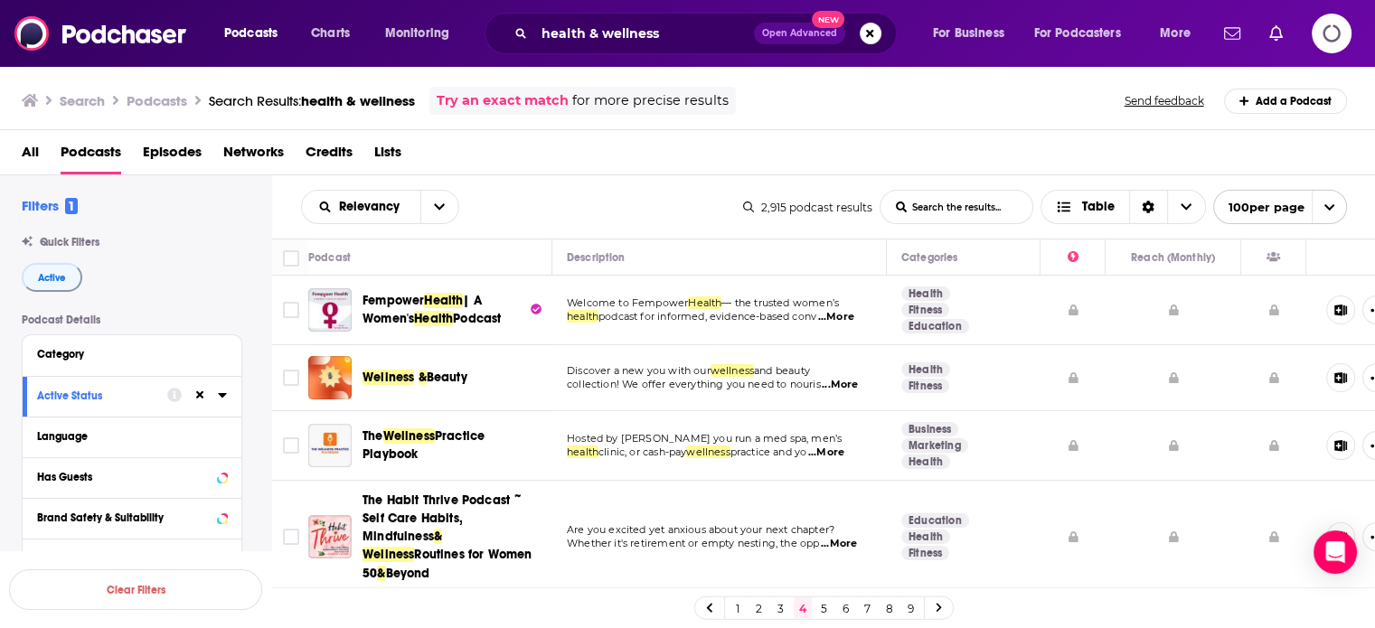
click at [853, 390] on span "...More" at bounding box center [840, 385] width 36 height 14
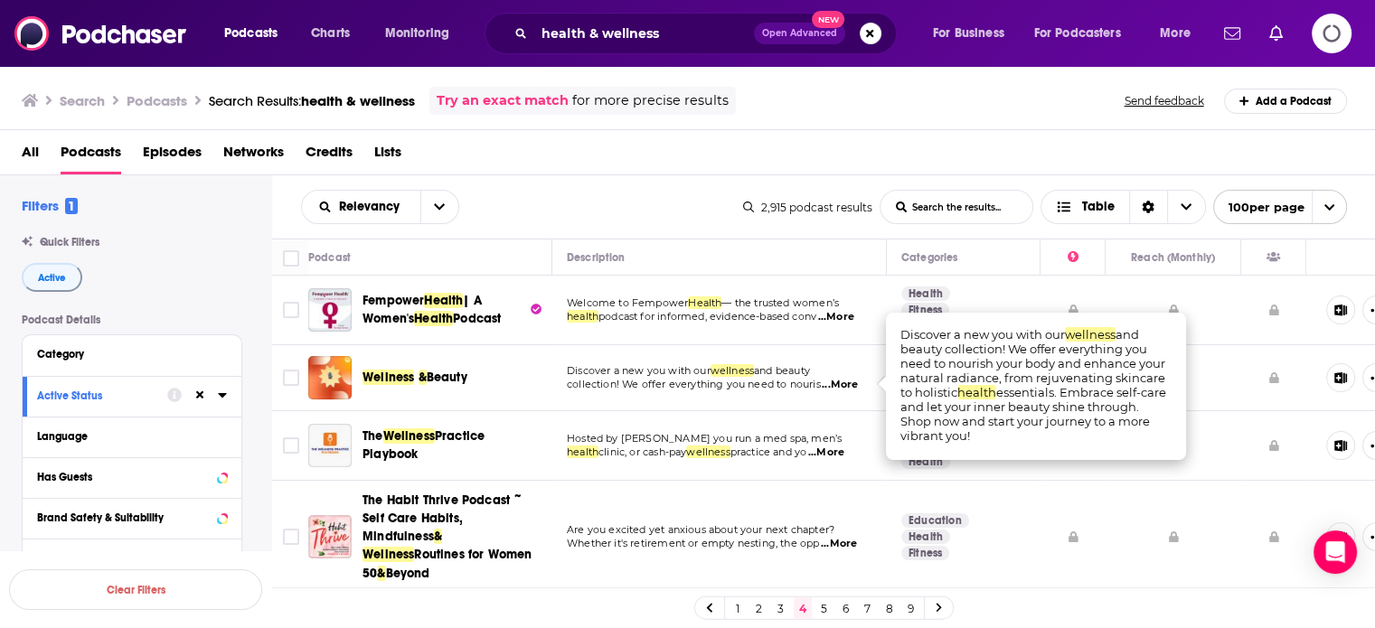
click at [853, 390] on span "...More" at bounding box center [840, 385] width 36 height 14
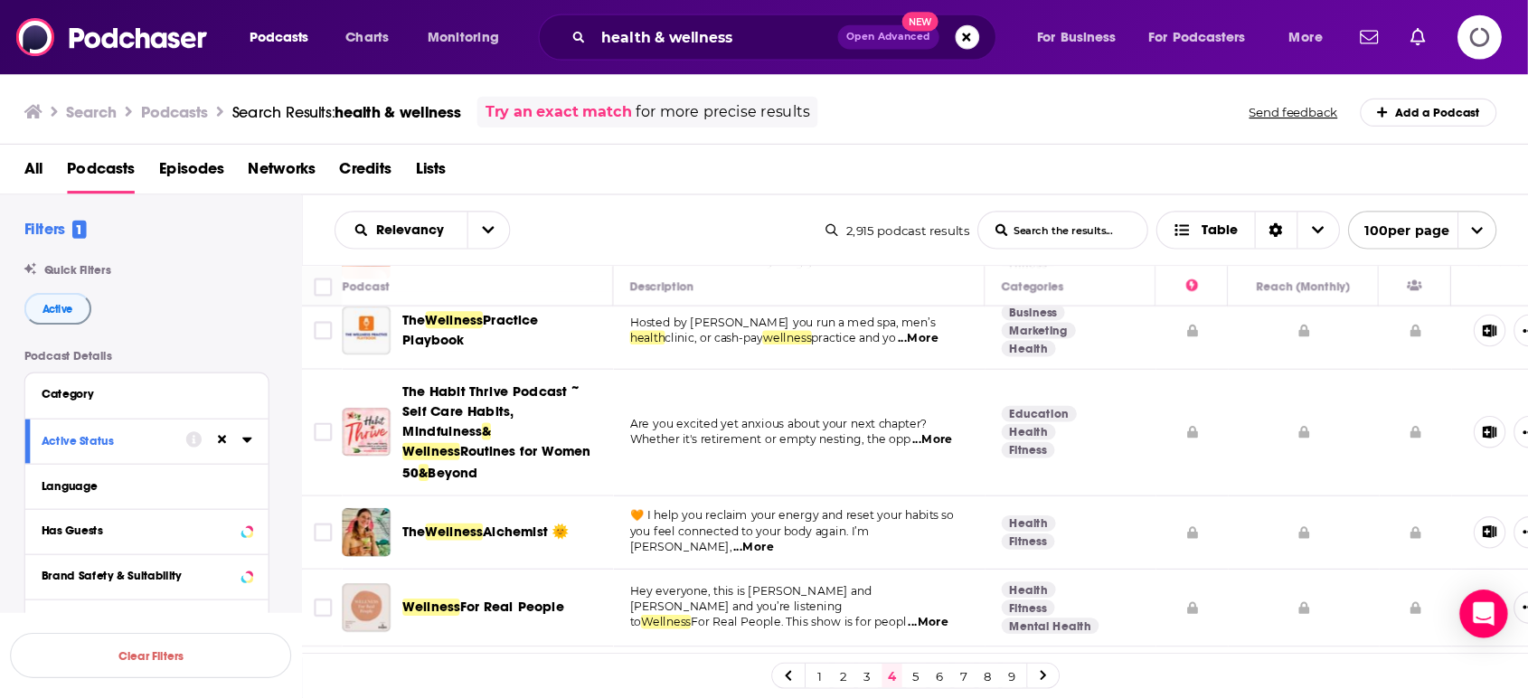
scroll to position [181, 0]
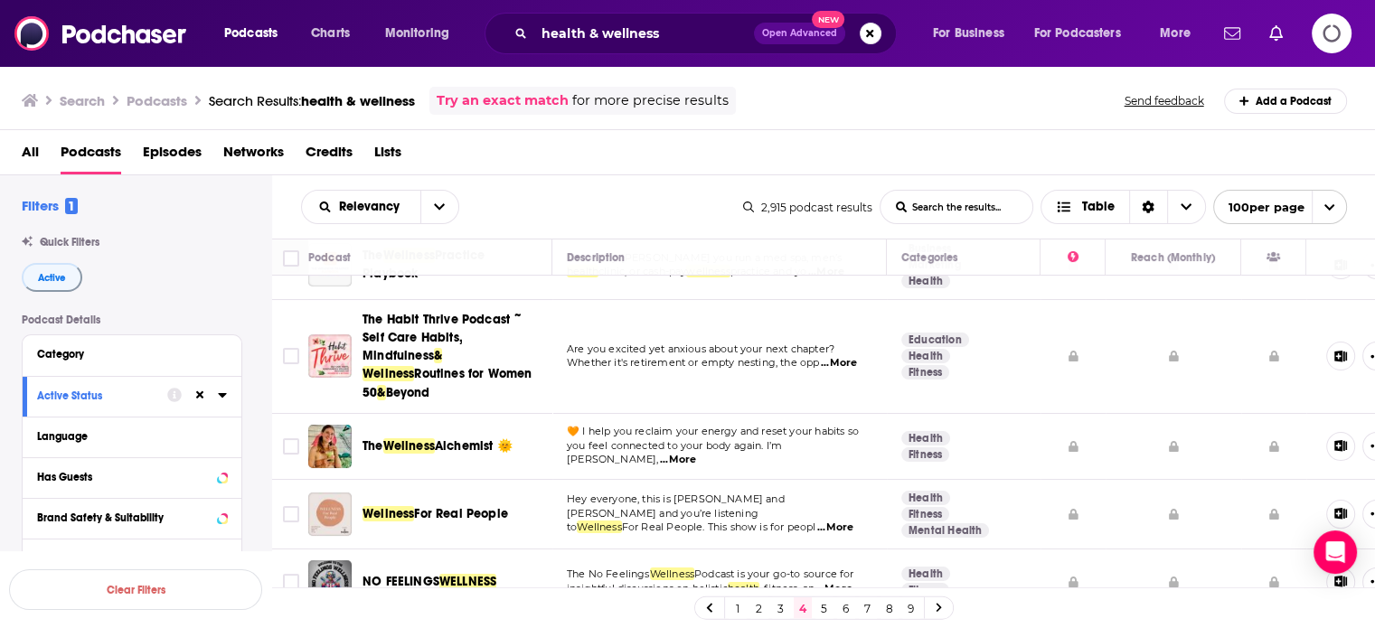
click at [696, 453] on span "...More" at bounding box center [678, 460] width 36 height 14
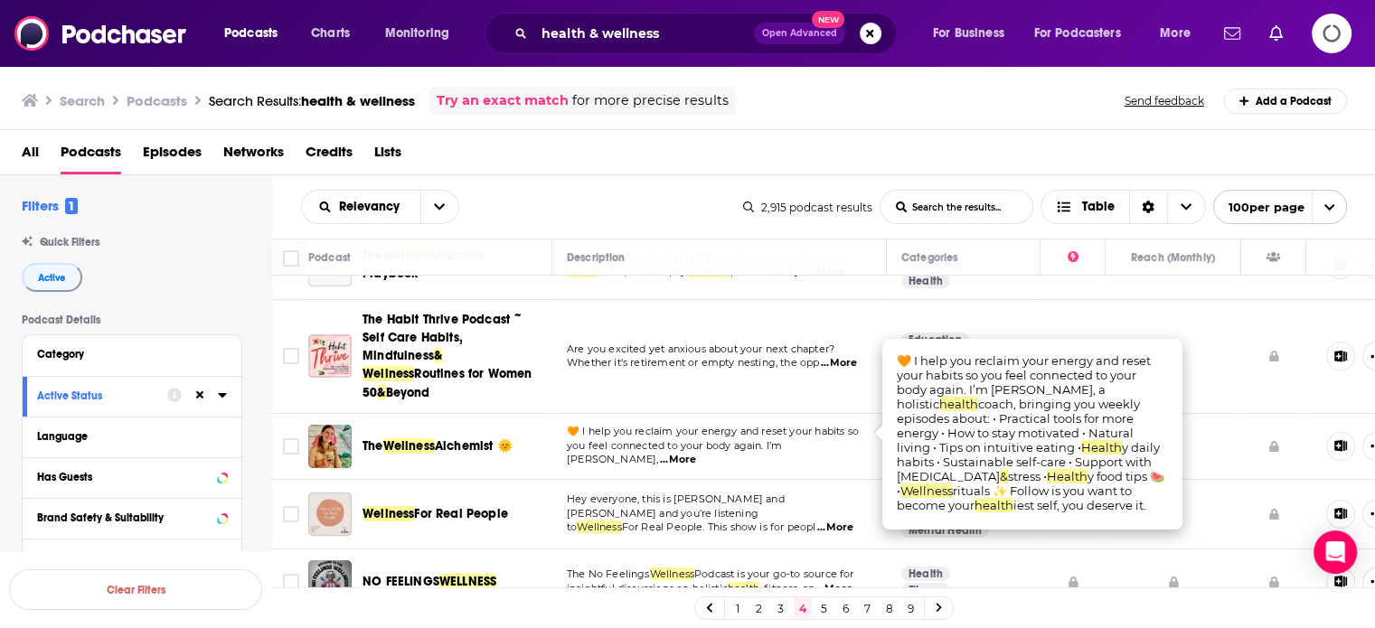
click at [696, 453] on span "...More" at bounding box center [678, 460] width 36 height 14
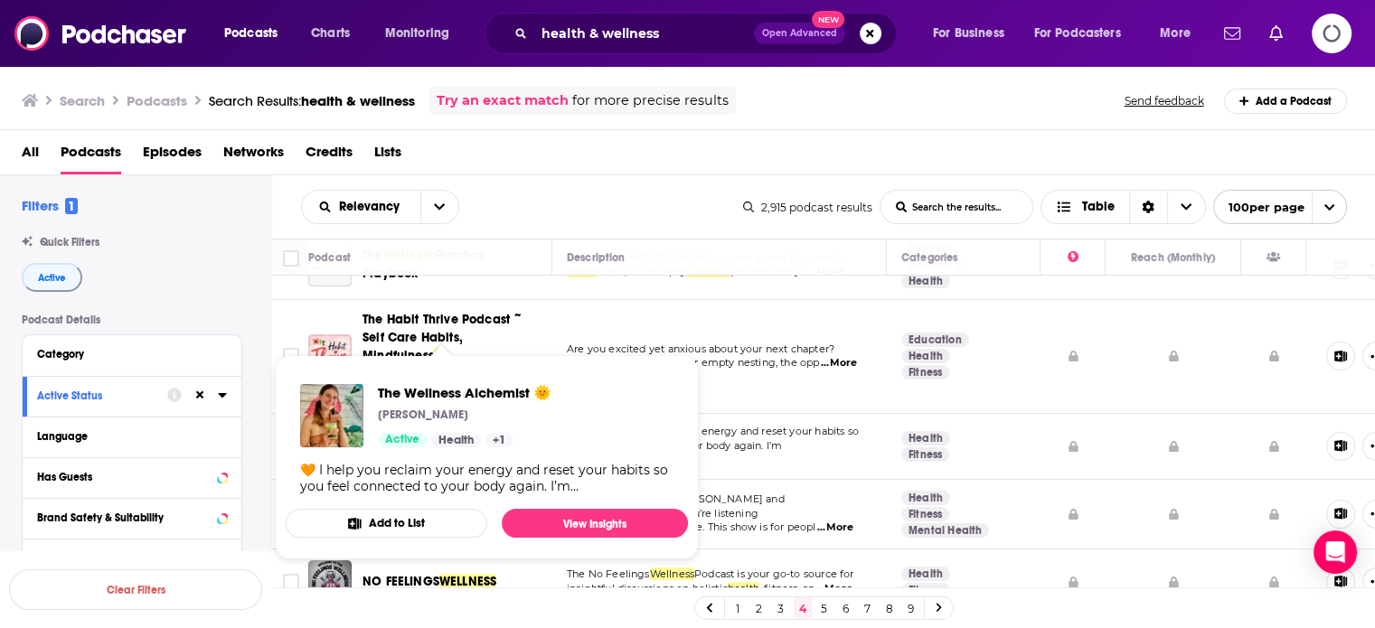
click at [473, 429] on div "The Wellness Alchemist 🌞 Lydia Active Health + 1" at bounding box center [465, 415] width 174 height 63
click at [576, 523] on link "View Insights" at bounding box center [595, 523] width 186 height 29
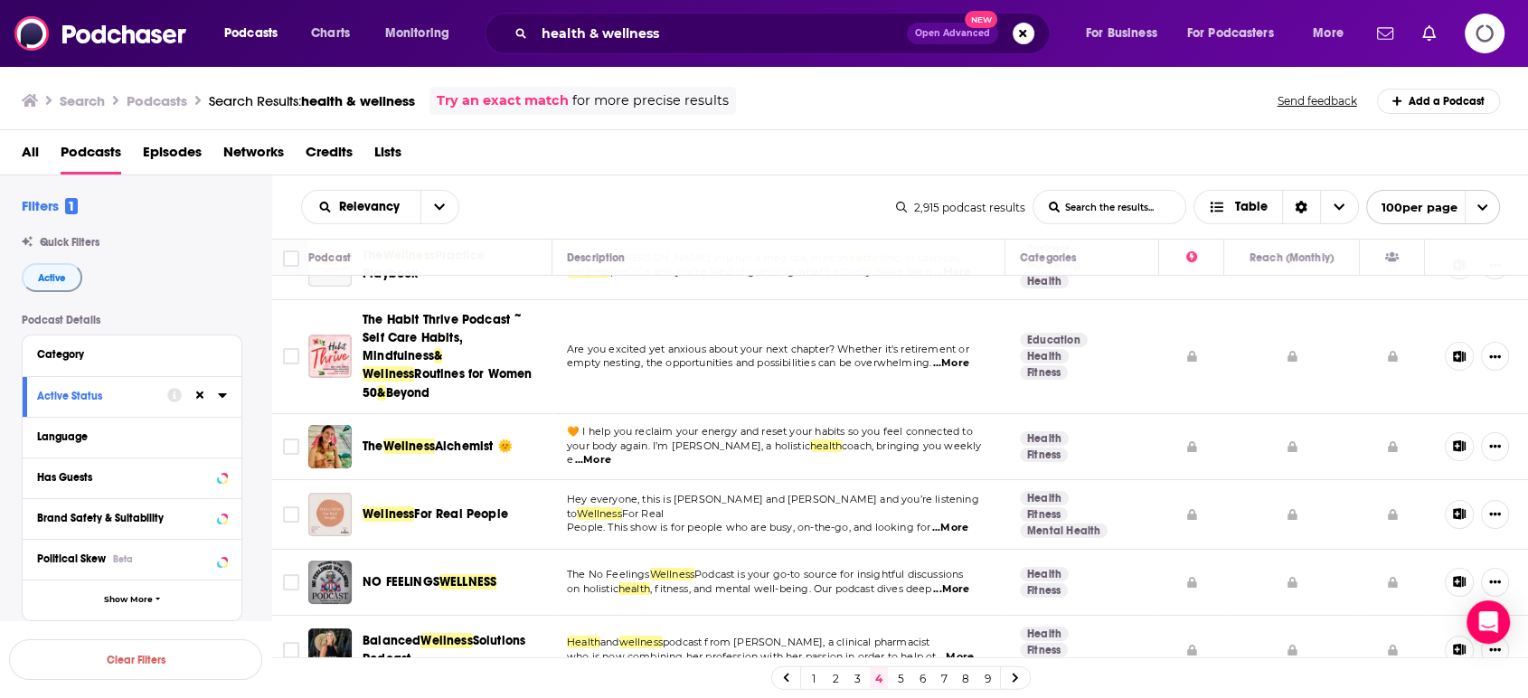
click at [951, 521] on span "...More" at bounding box center [950, 528] width 36 height 14
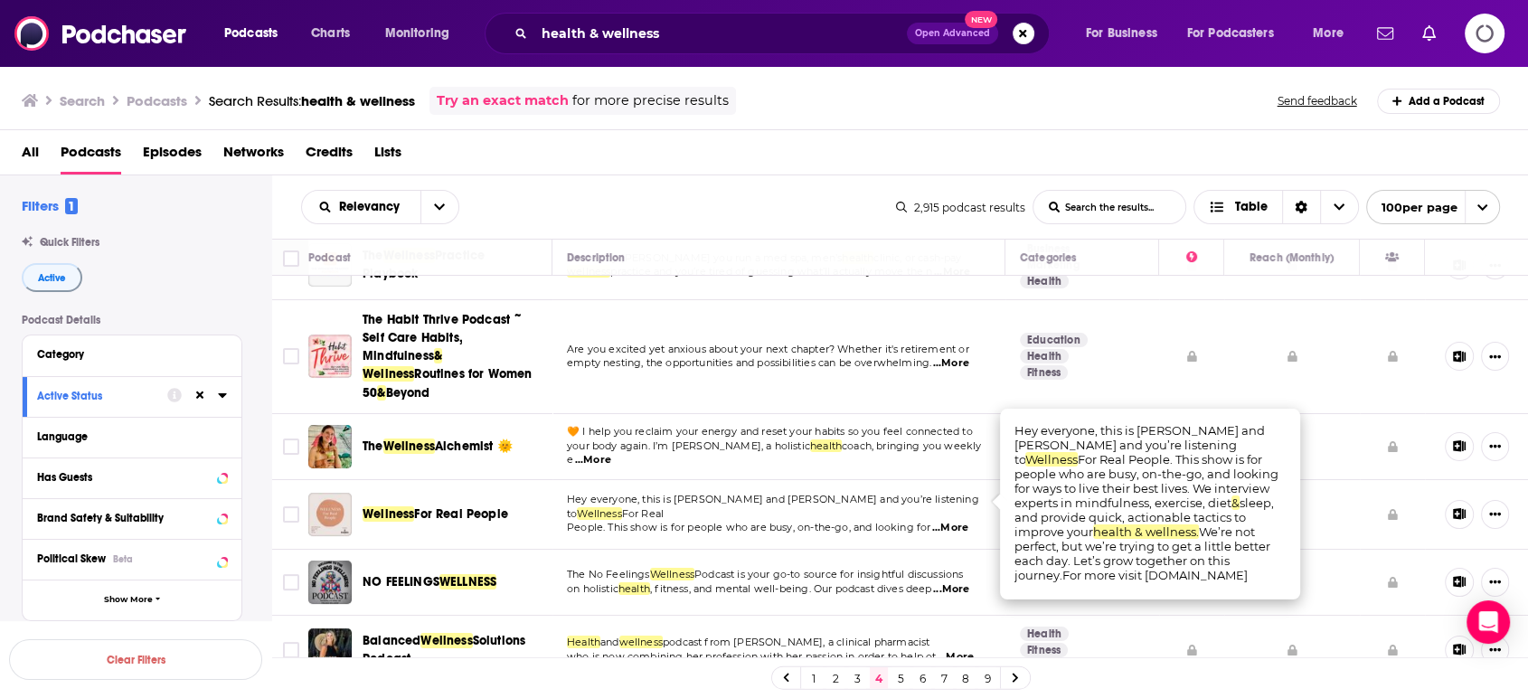
click at [951, 521] on span "...More" at bounding box center [950, 528] width 36 height 14
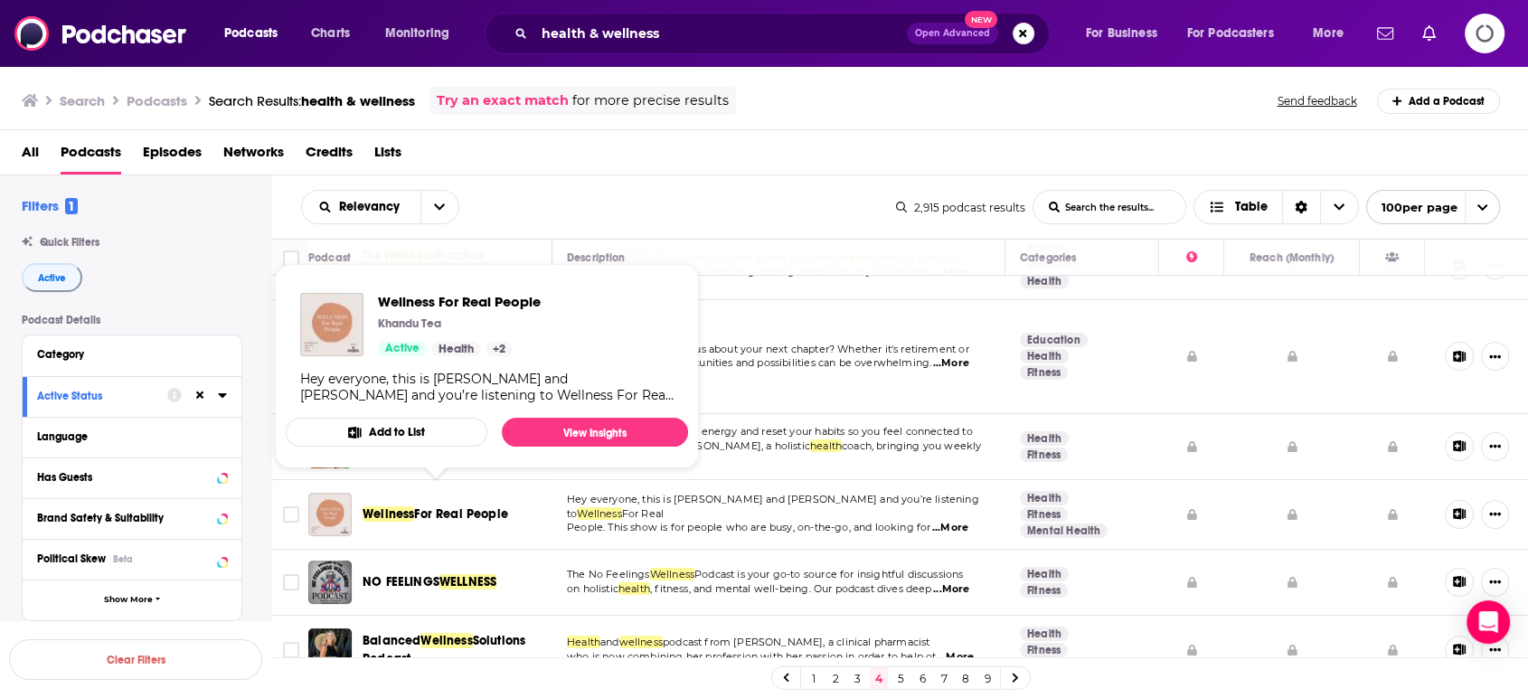
click at [471, 506] on span "For Real People" at bounding box center [461, 513] width 94 height 15
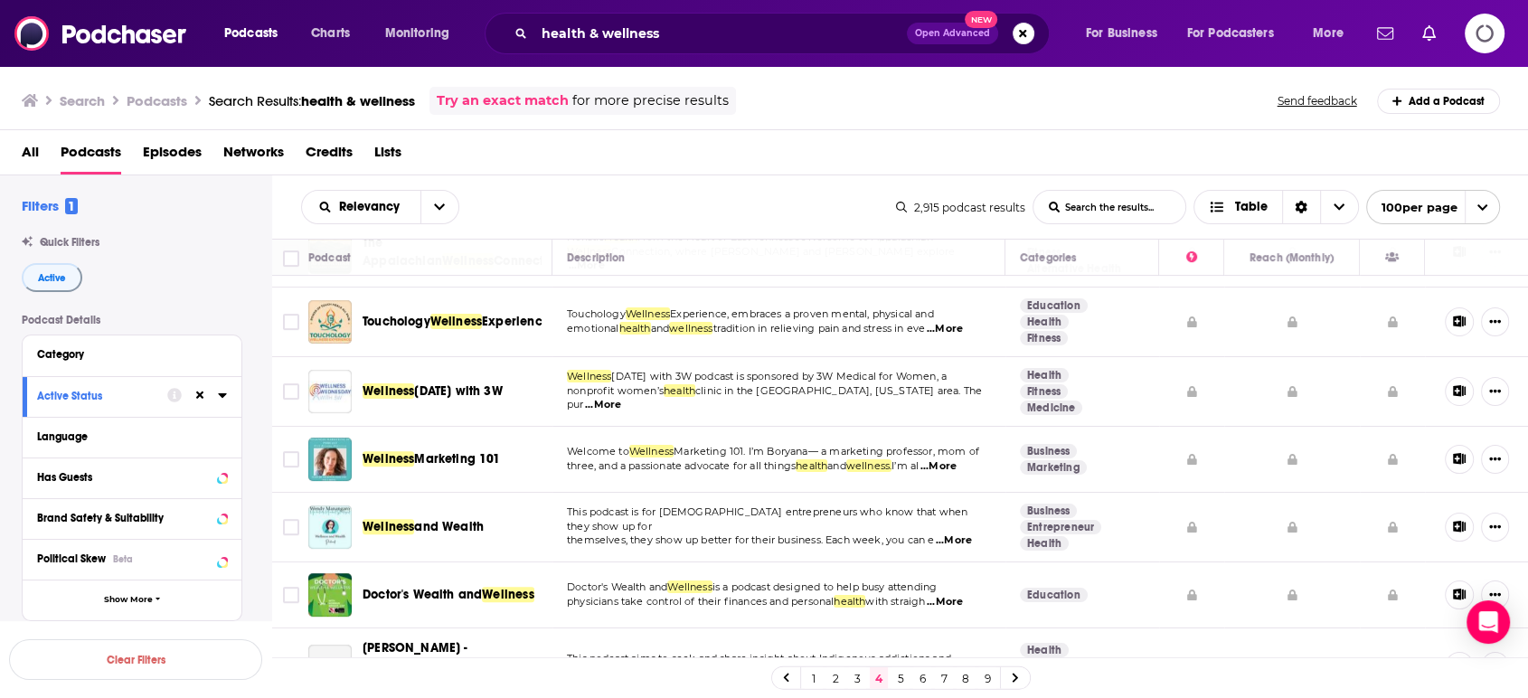
scroll to position [683, 0]
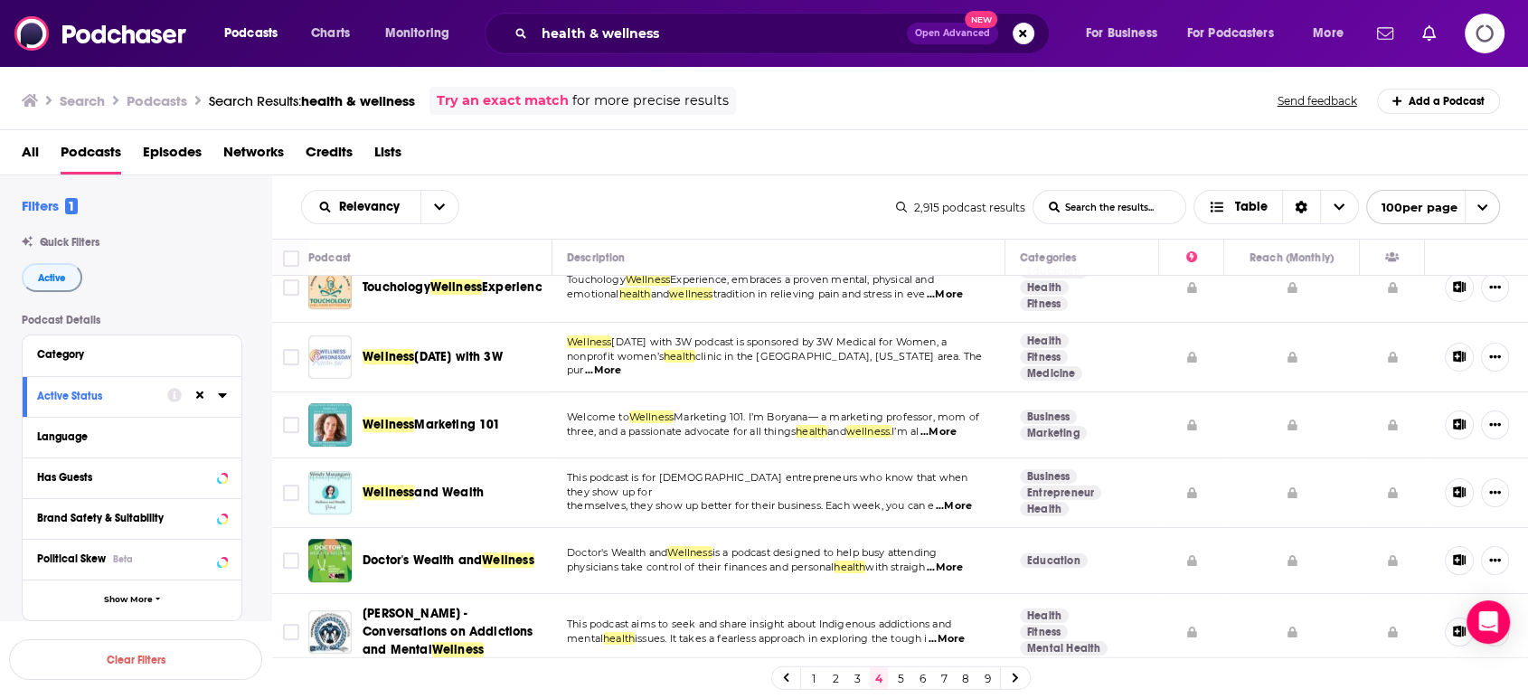
click at [961, 499] on span "...More" at bounding box center [954, 506] width 36 height 14
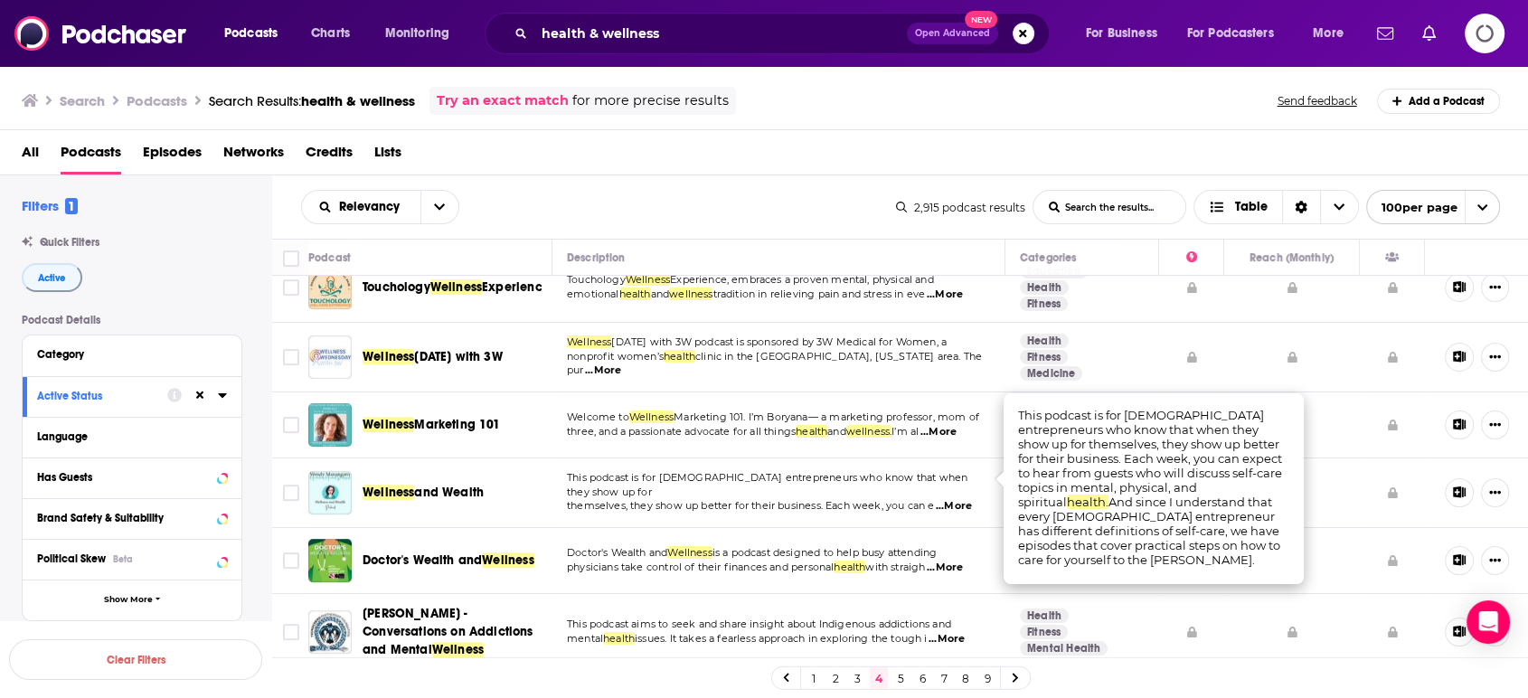
click at [961, 499] on span "...More" at bounding box center [954, 506] width 36 height 14
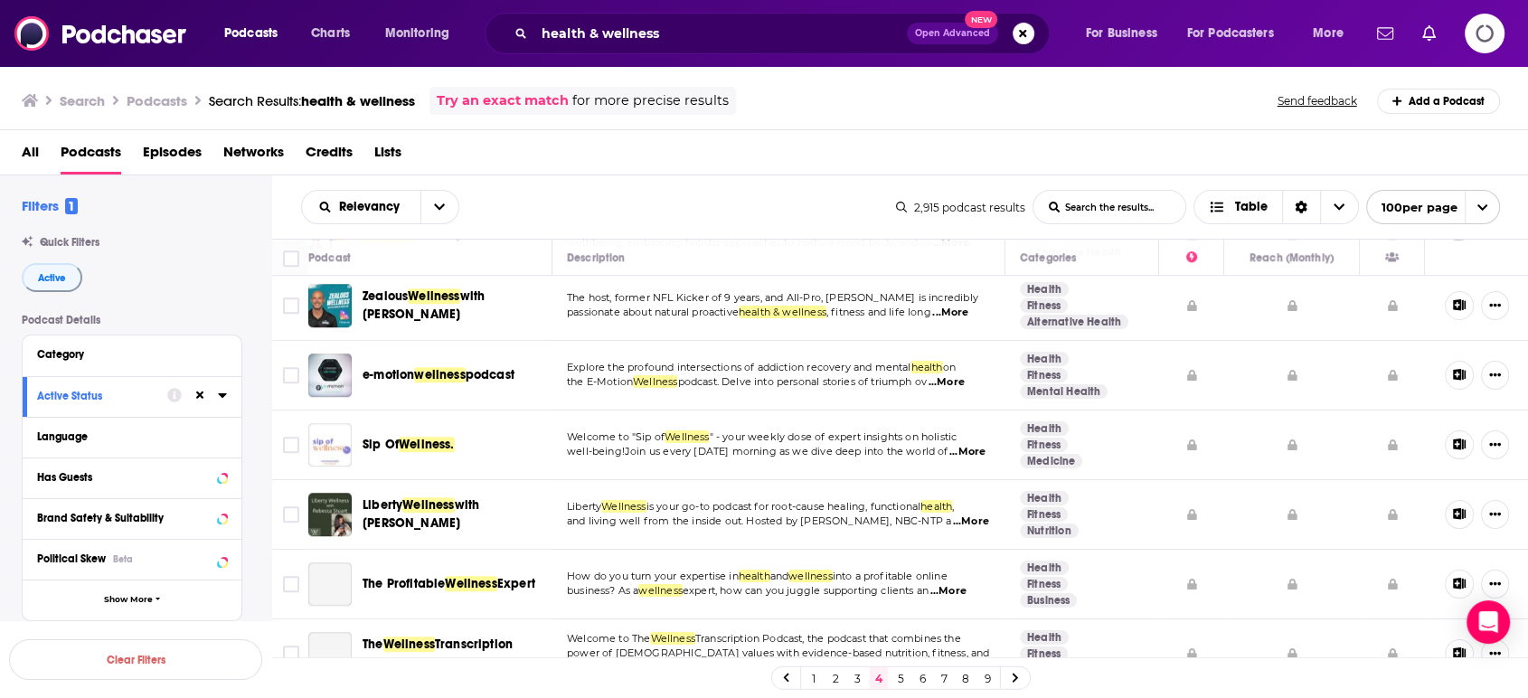
scroll to position [1386, 0]
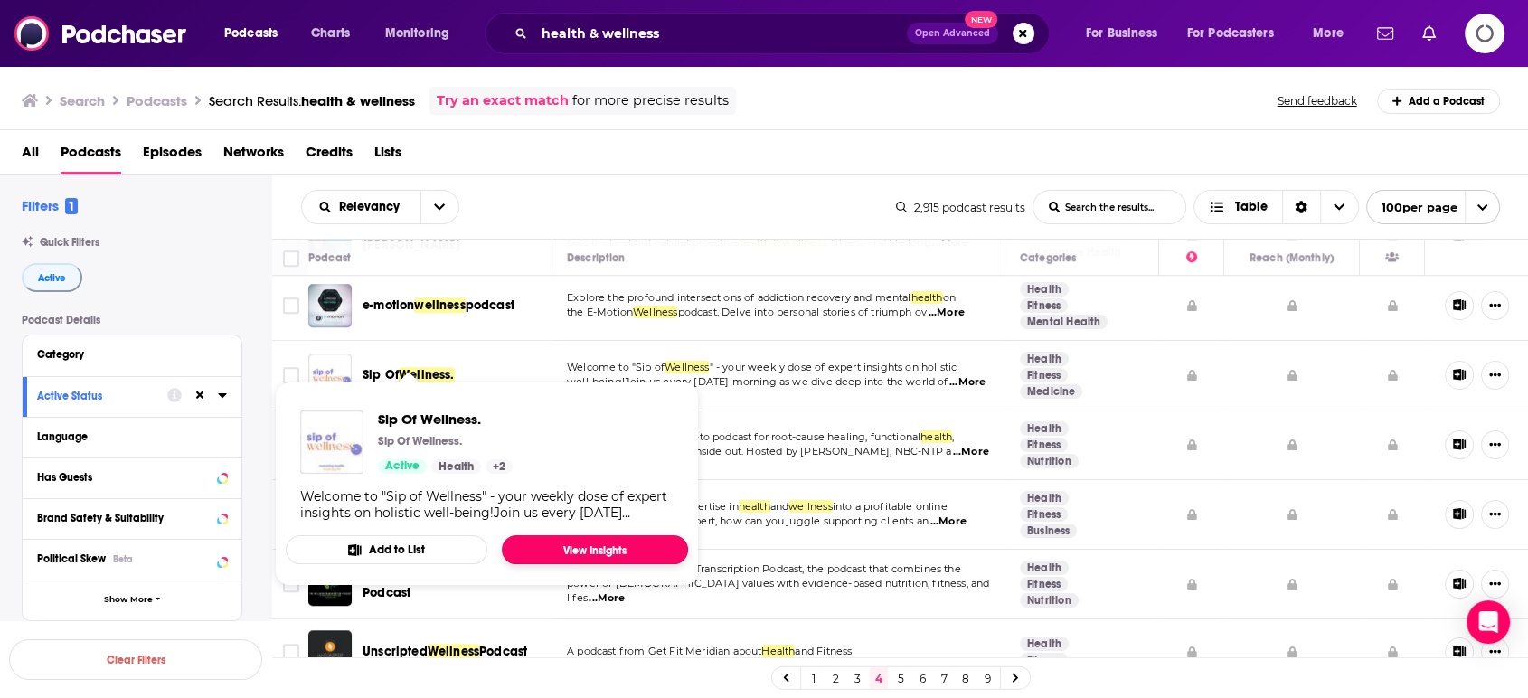
click at [575, 545] on link "View Insights" at bounding box center [595, 549] width 186 height 29
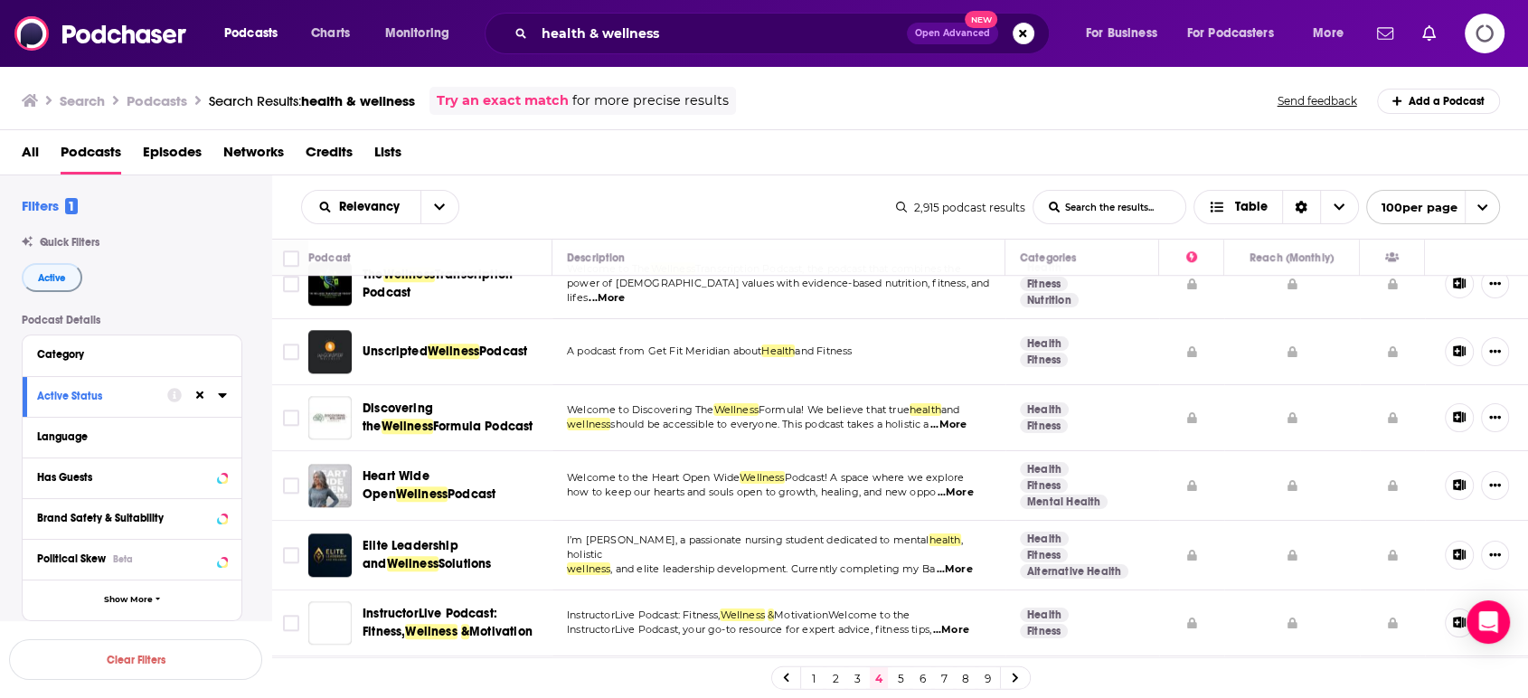
scroll to position [1687, 0]
click at [966, 417] on span "...More" at bounding box center [948, 424] width 36 height 14
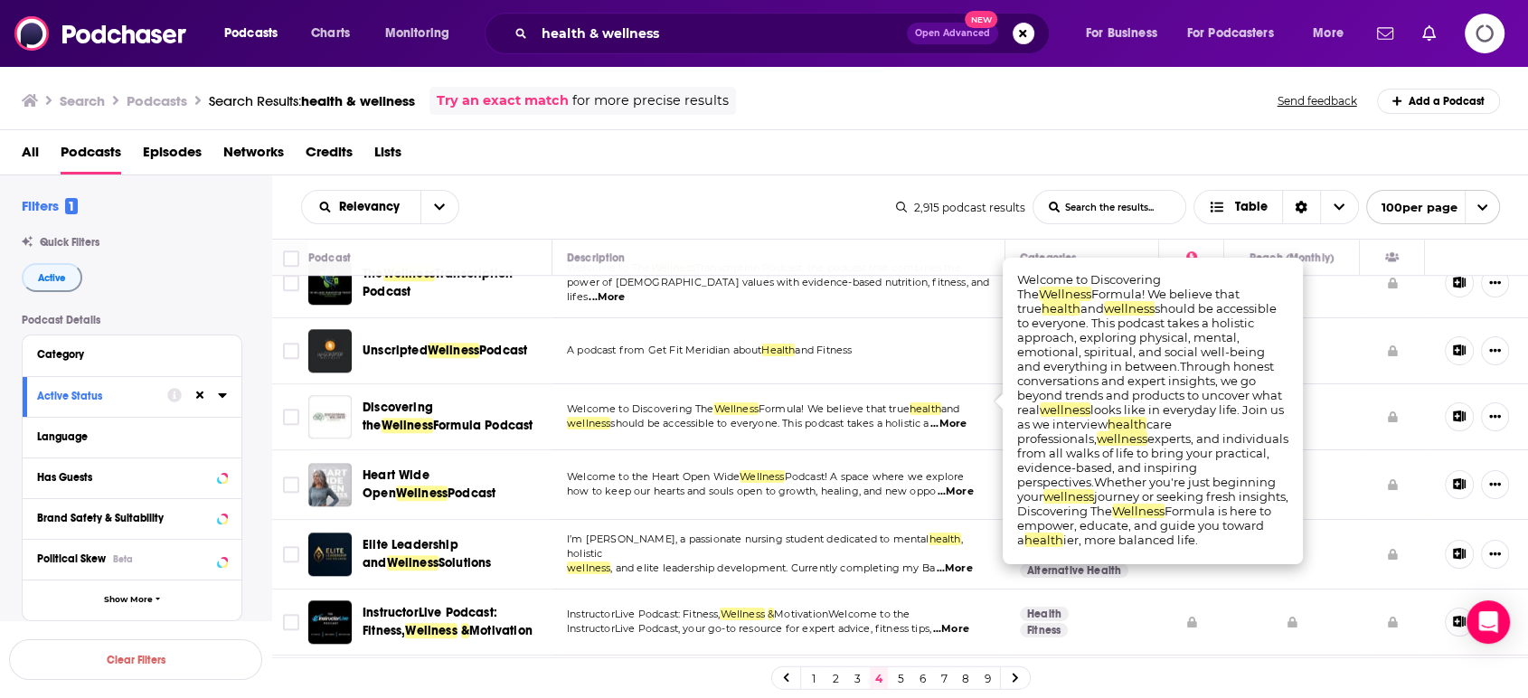
drag, startPoint x: 962, startPoint y: 405, endPoint x: 903, endPoint y: 420, distance: 60.7
click at [961, 417] on span "...More" at bounding box center [948, 424] width 36 height 14
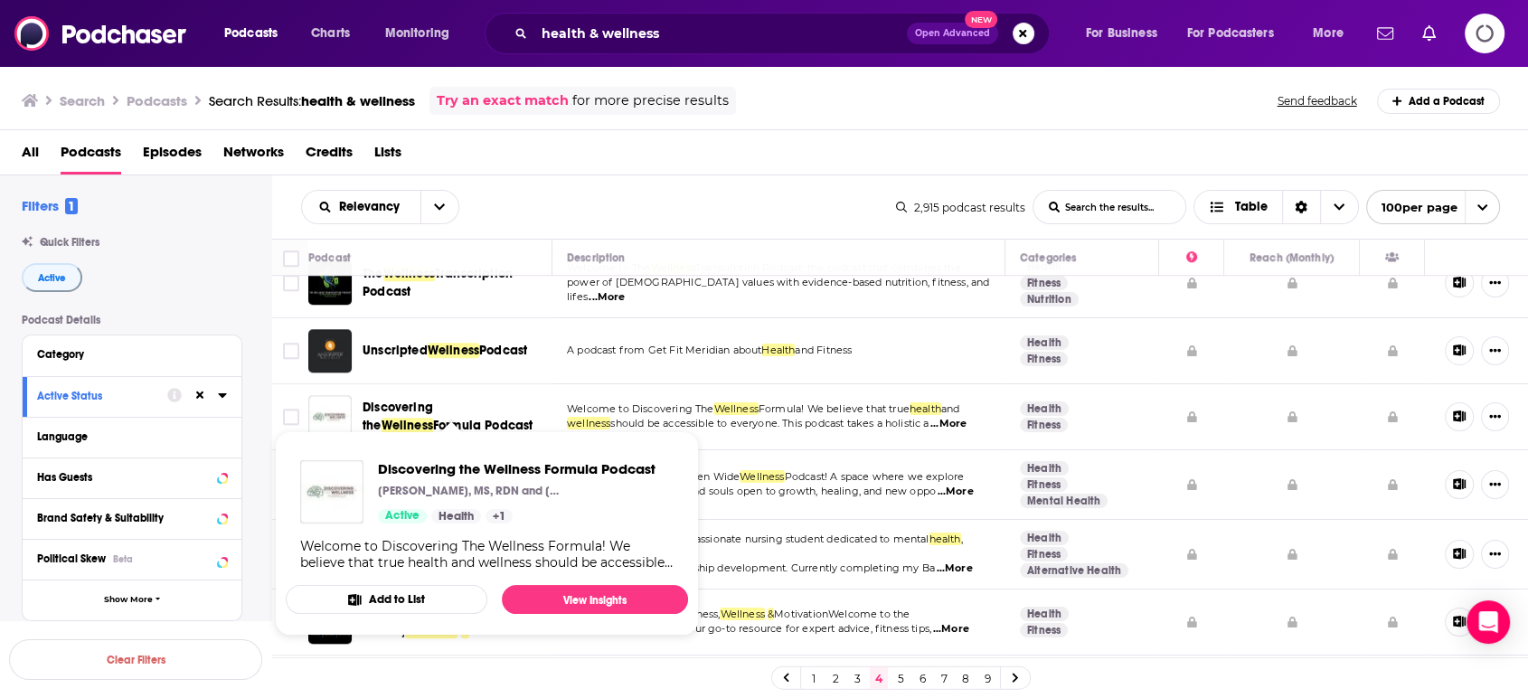
click at [433, 418] on span "Formula Podcast" at bounding box center [483, 425] width 100 height 15
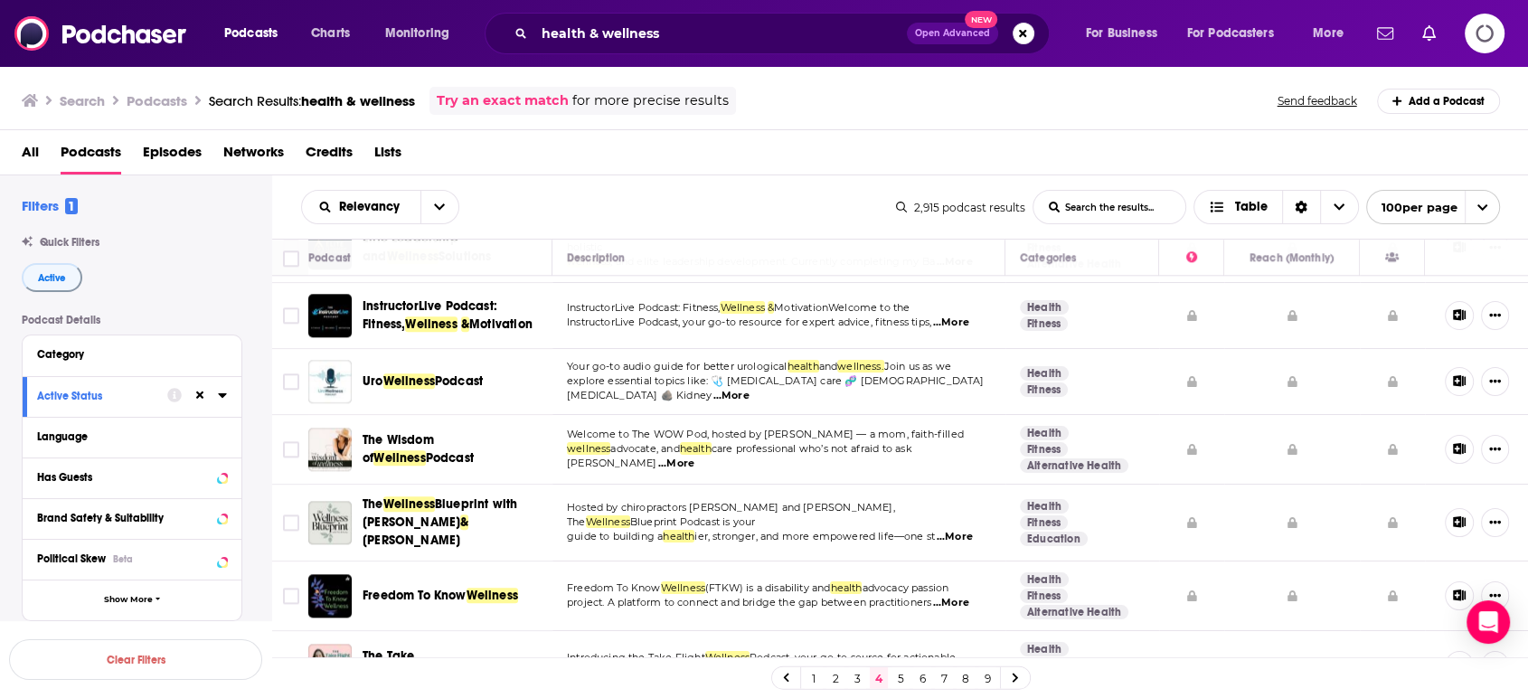
scroll to position [1989, 0]
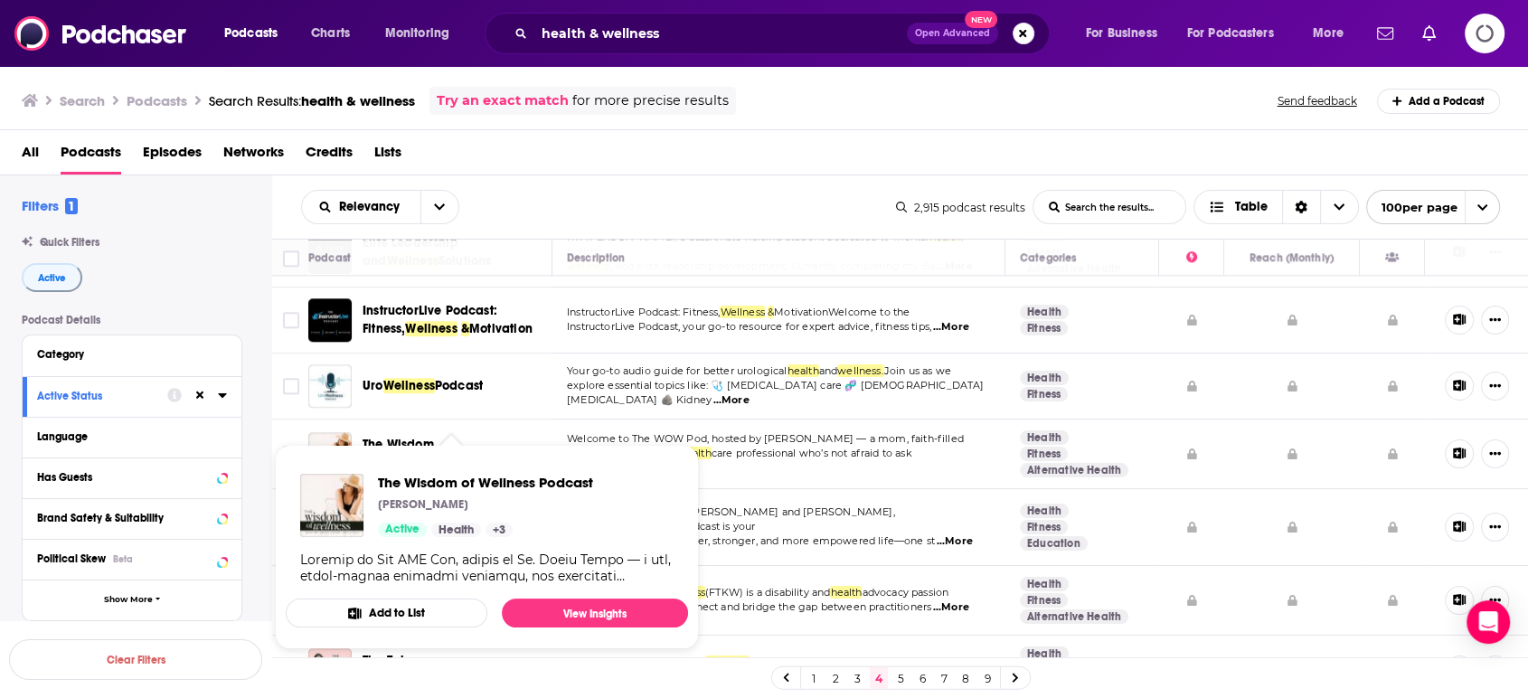
click at [390, 437] on span "The Wisdom of" at bounding box center [398, 453] width 71 height 33
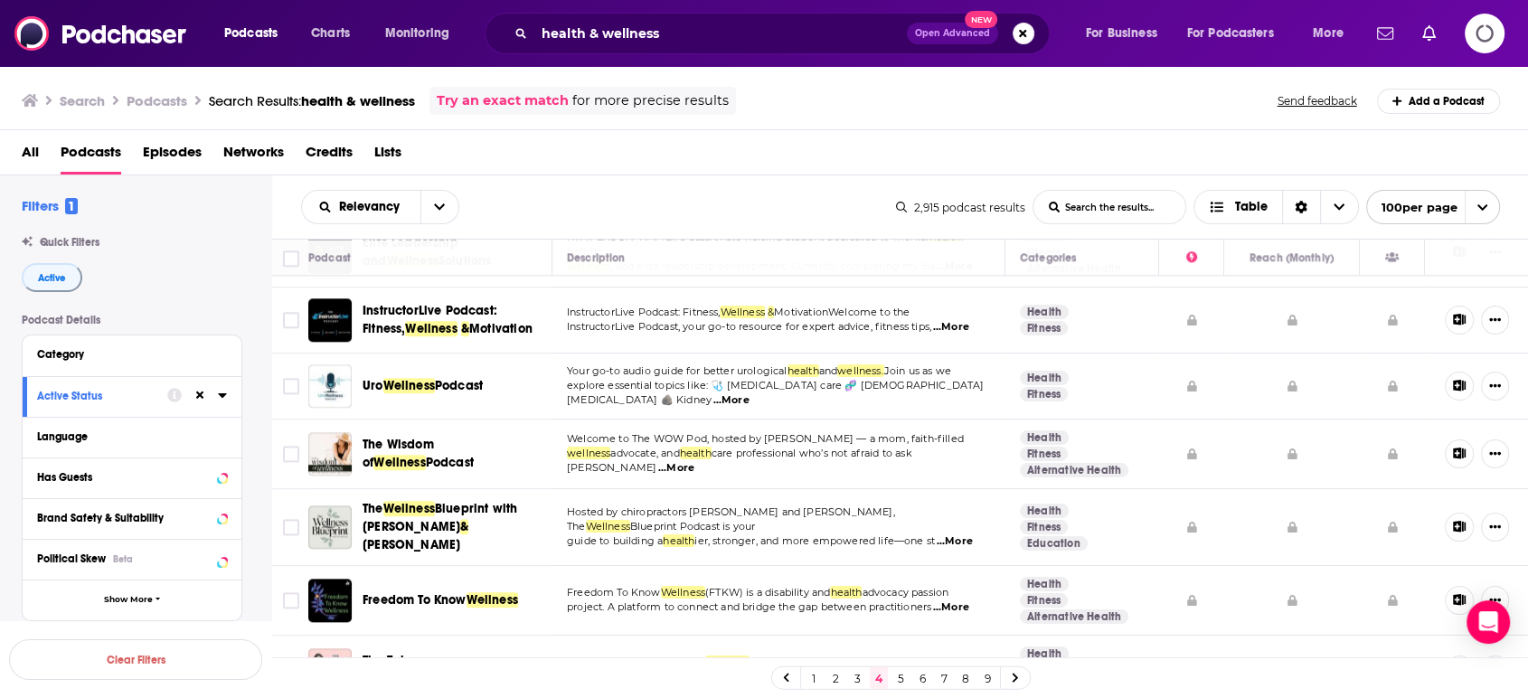
click at [910, 627] on link "5" at bounding box center [900, 678] width 18 height 22
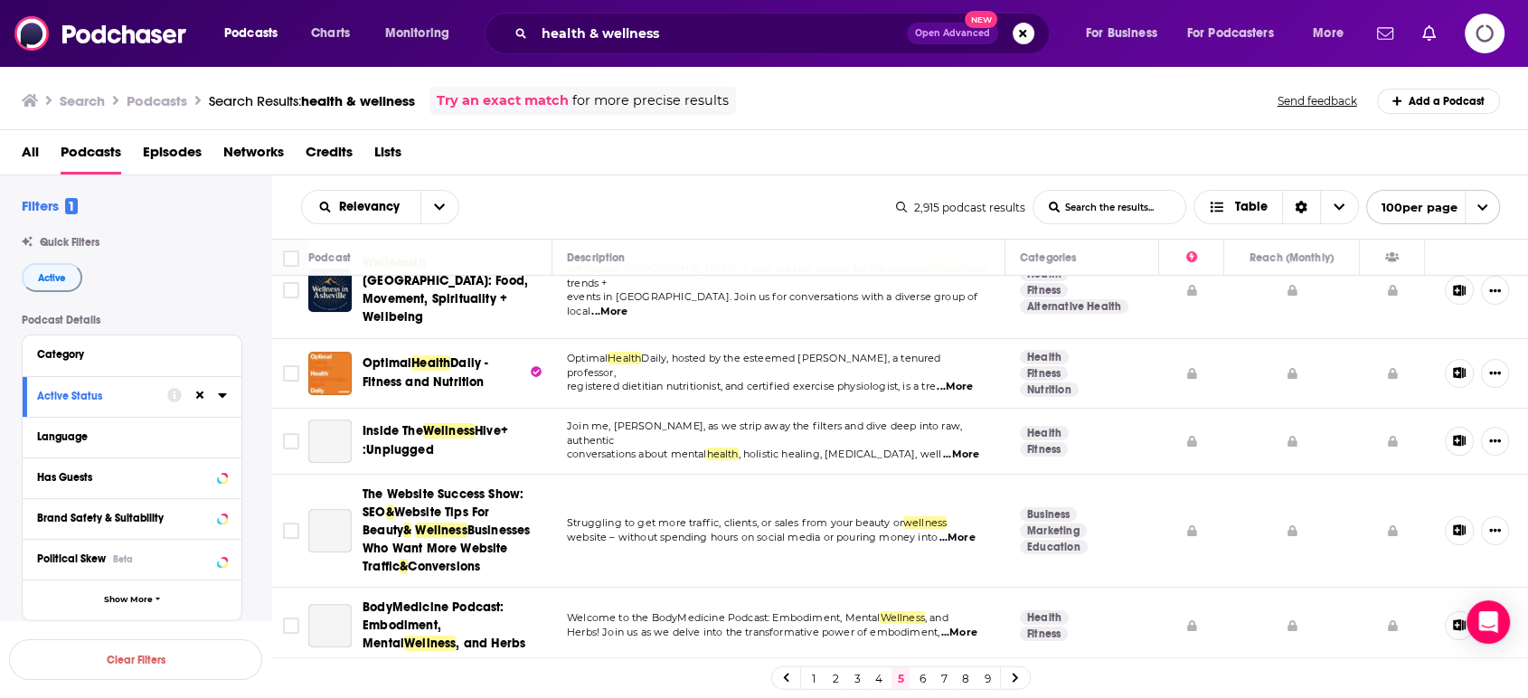
scroll to position [301, 0]
click at [416, 355] on span "Daily - Fitness and Nutrition" at bounding box center [426, 370] width 126 height 33
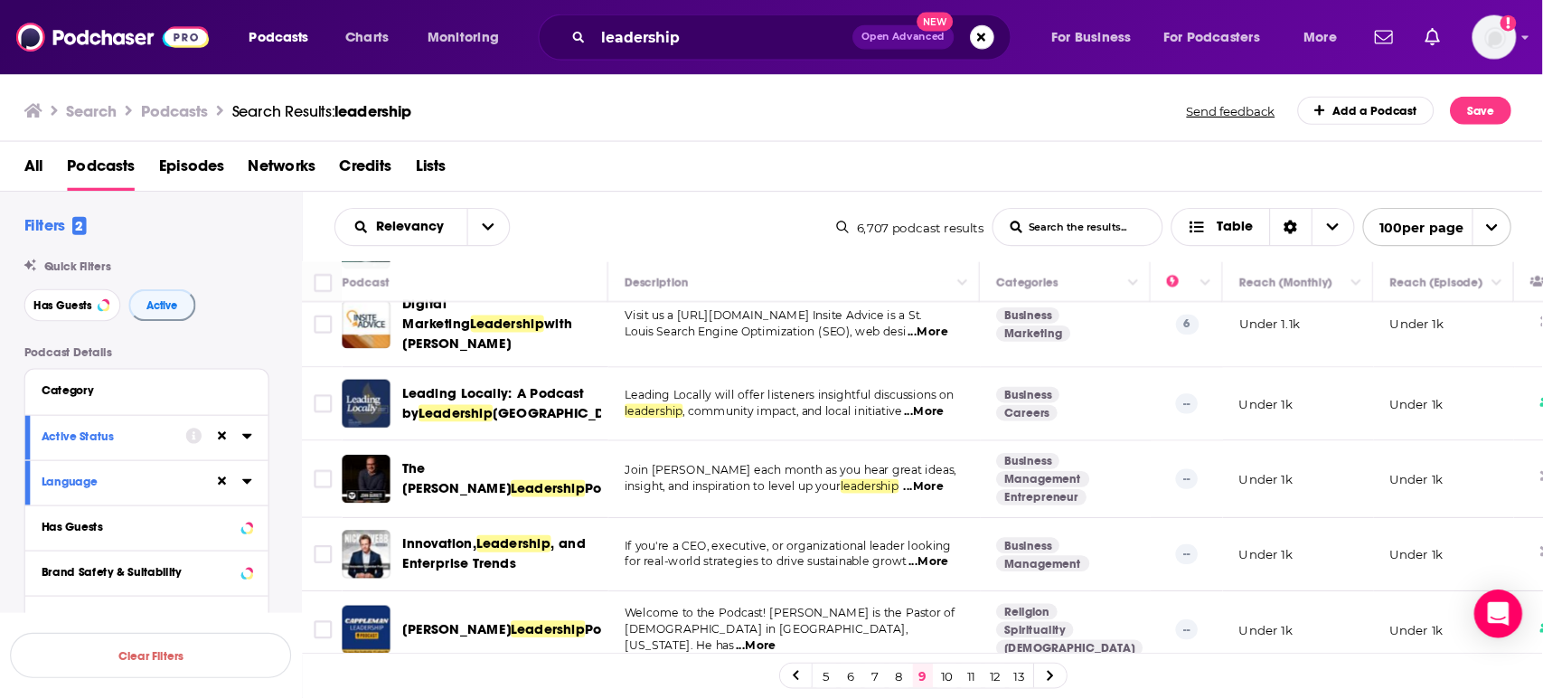
scroll to position [3435, 0]
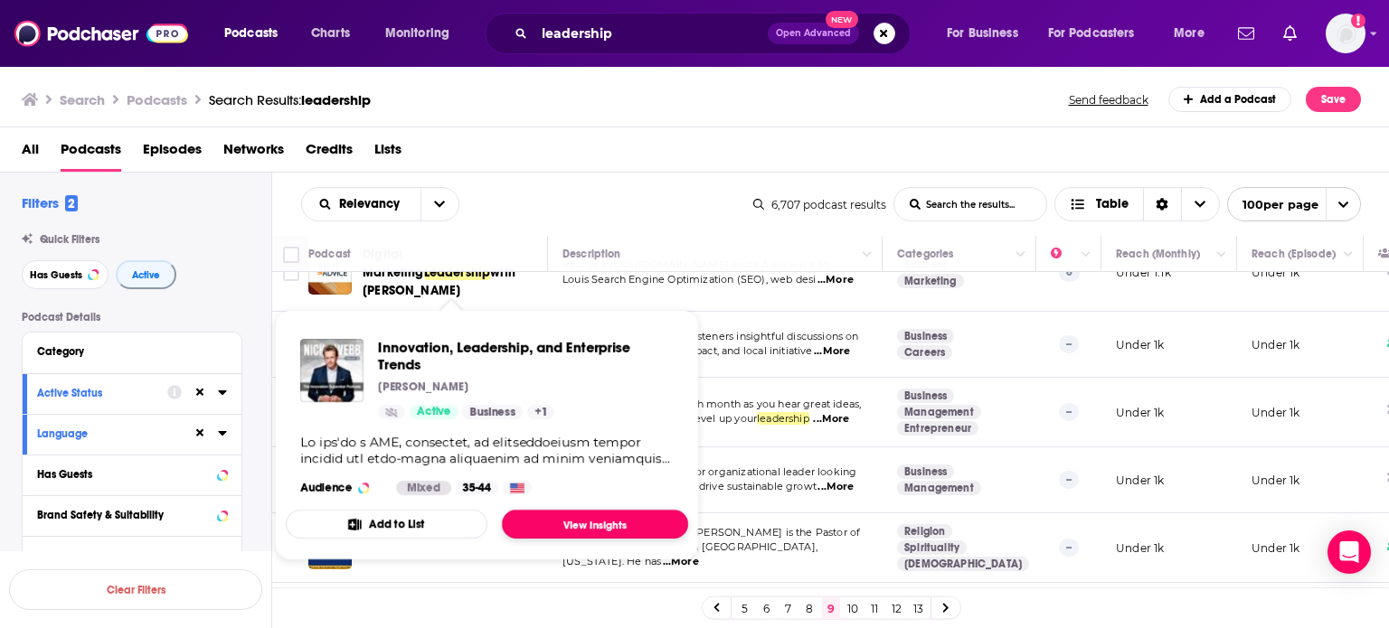
click at [613, 520] on link "View Insights" at bounding box center [595, 524] width 186 height 29
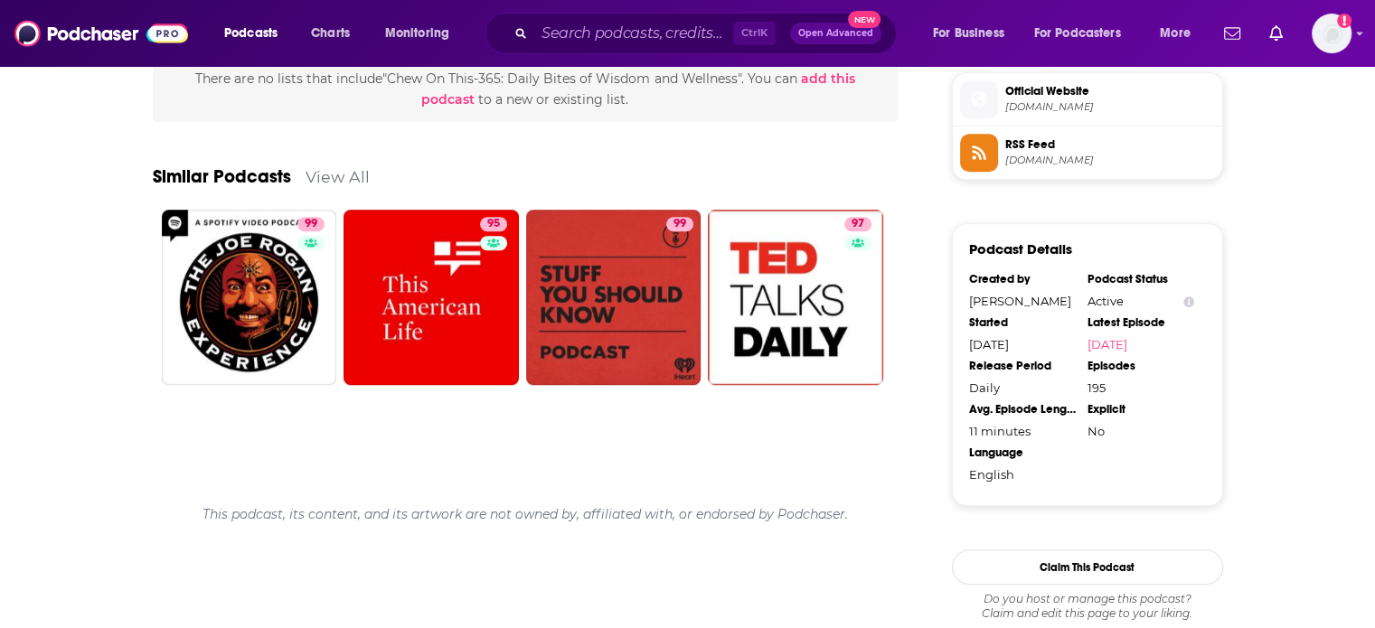
scroll to position [1510, 0]
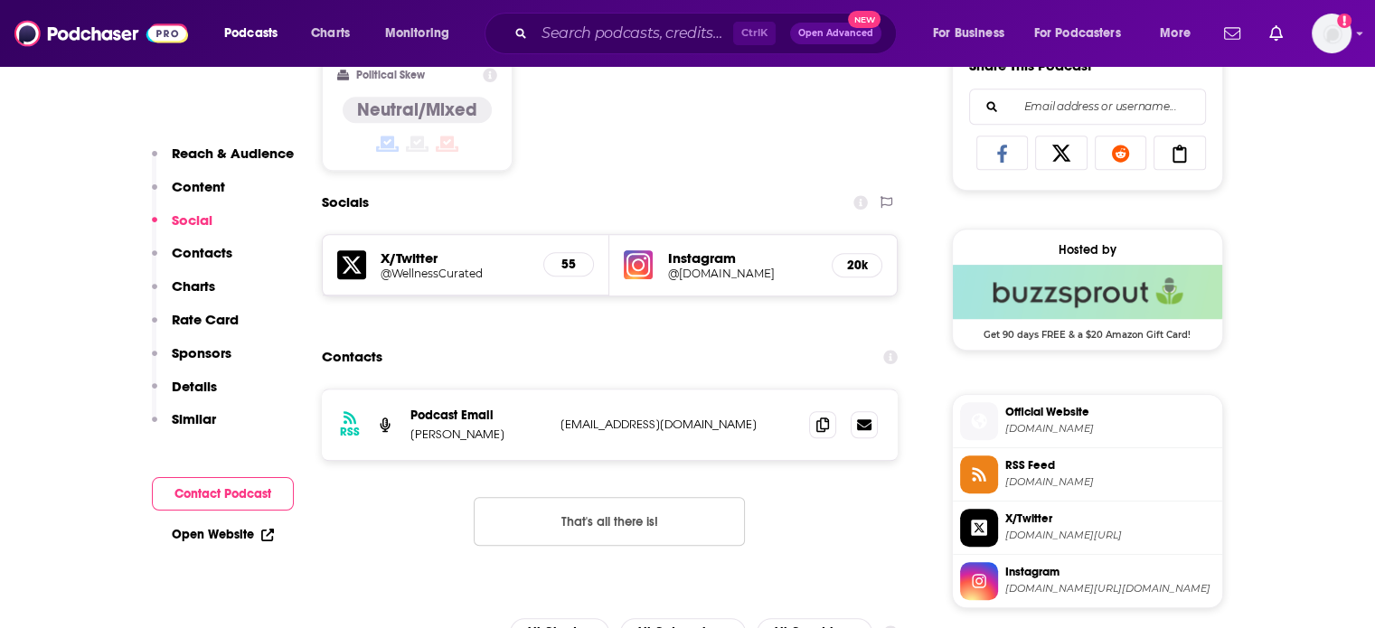
scroll to position [1175, 0]
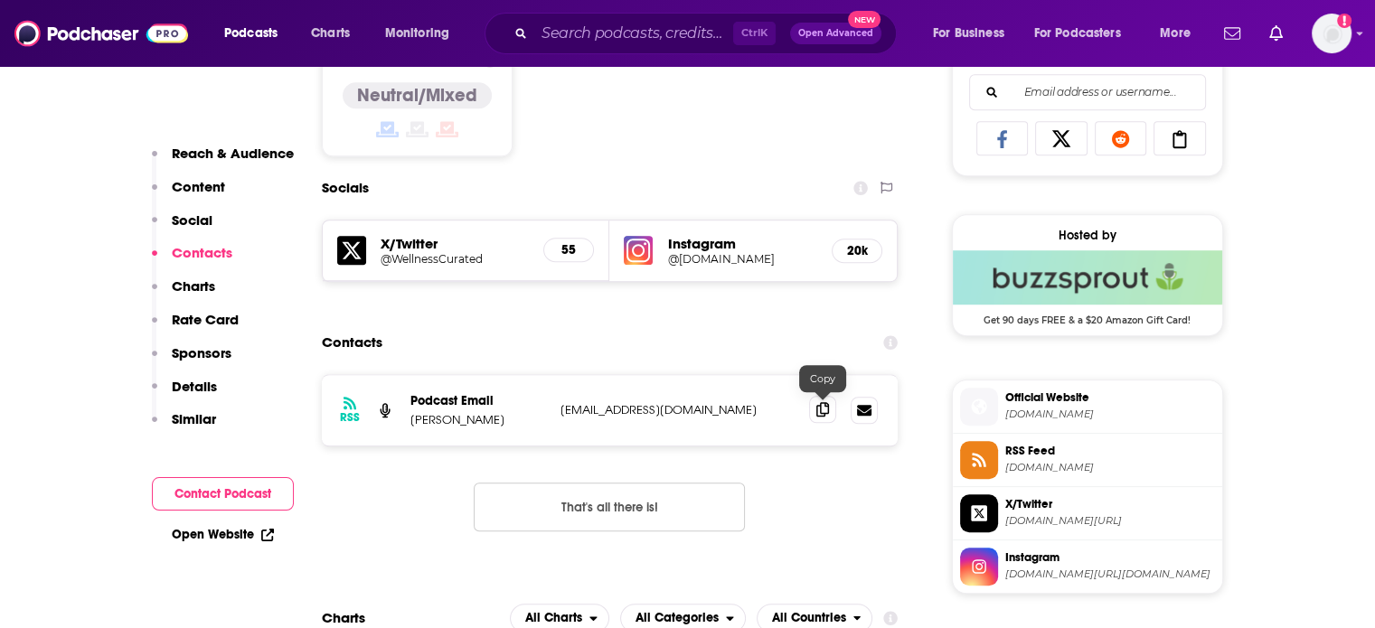
click at [833, 408] on span at bounding box center [822, 409] width 27 height 27
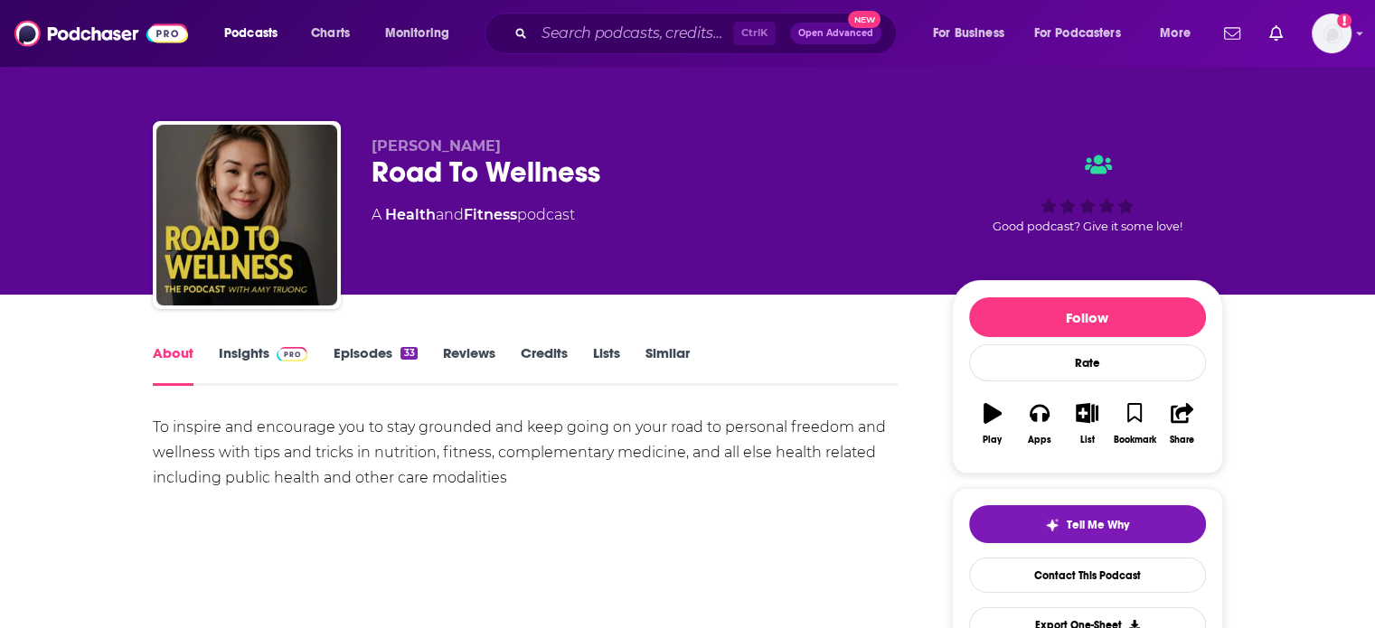
click at [246, 350] on link "Insights" at bounding box center [264, 365] width 90 height 42
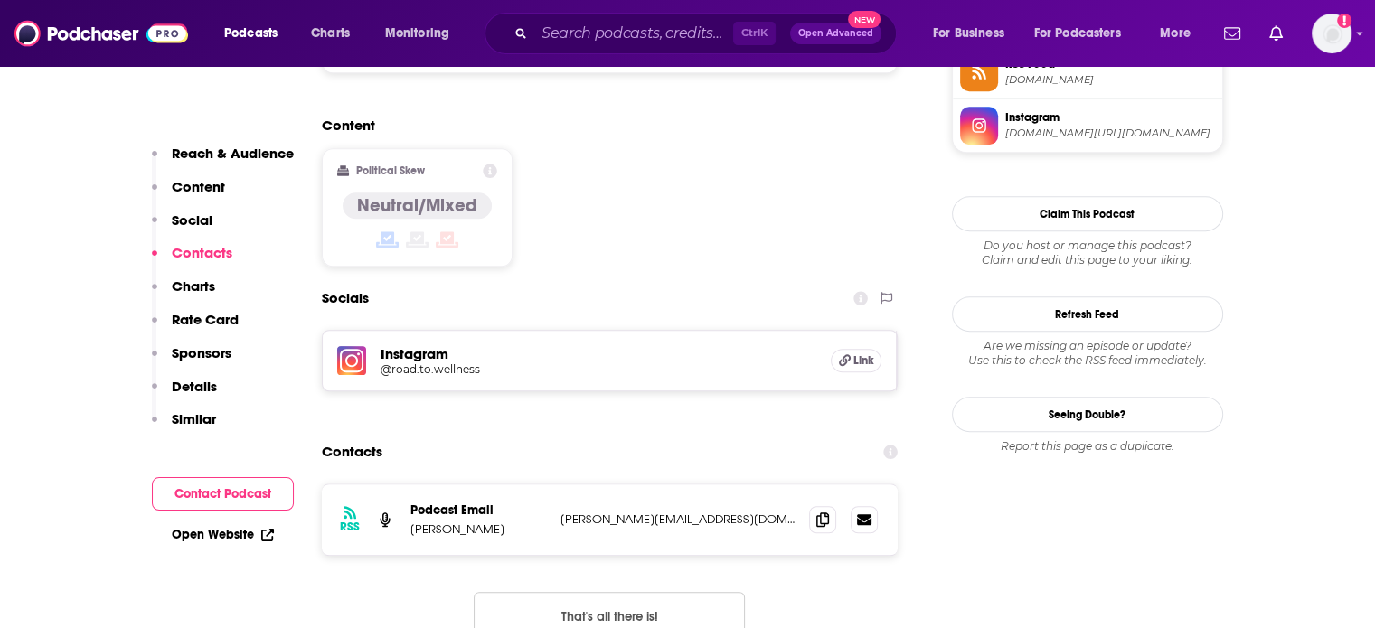
scroll to position [1537, 0]
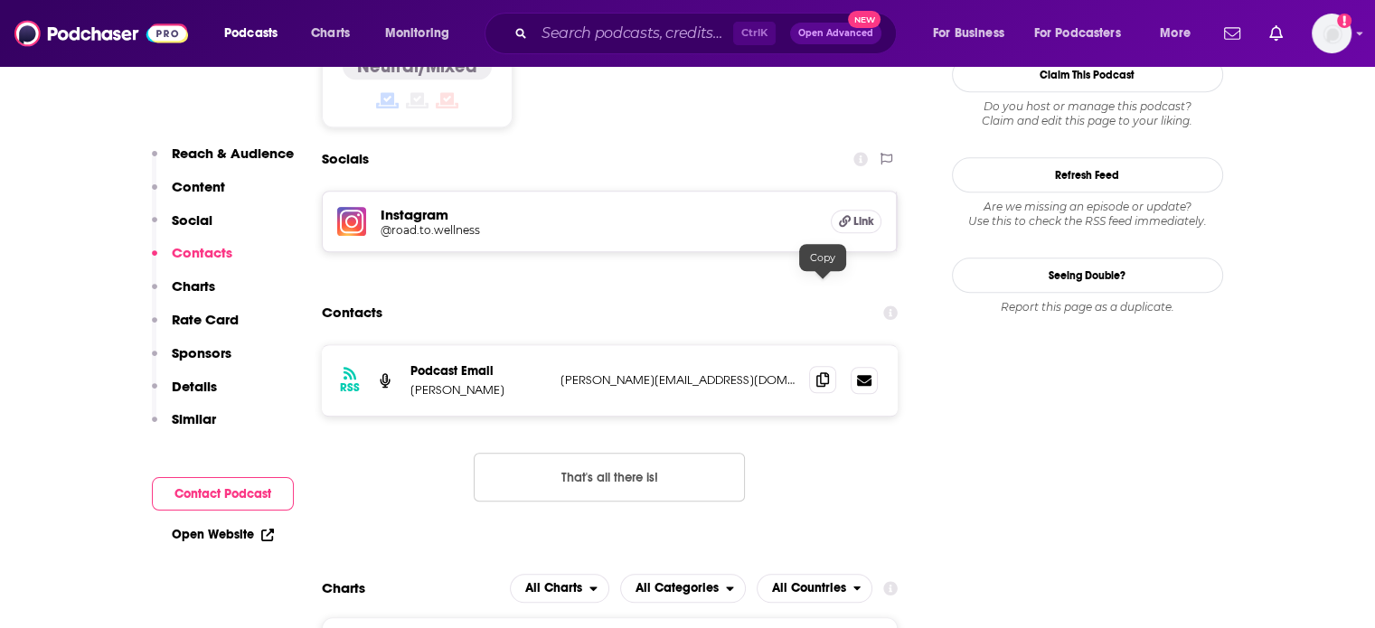
click at [833, 366] on span at bounding box center [822, 379] width 27 height 27
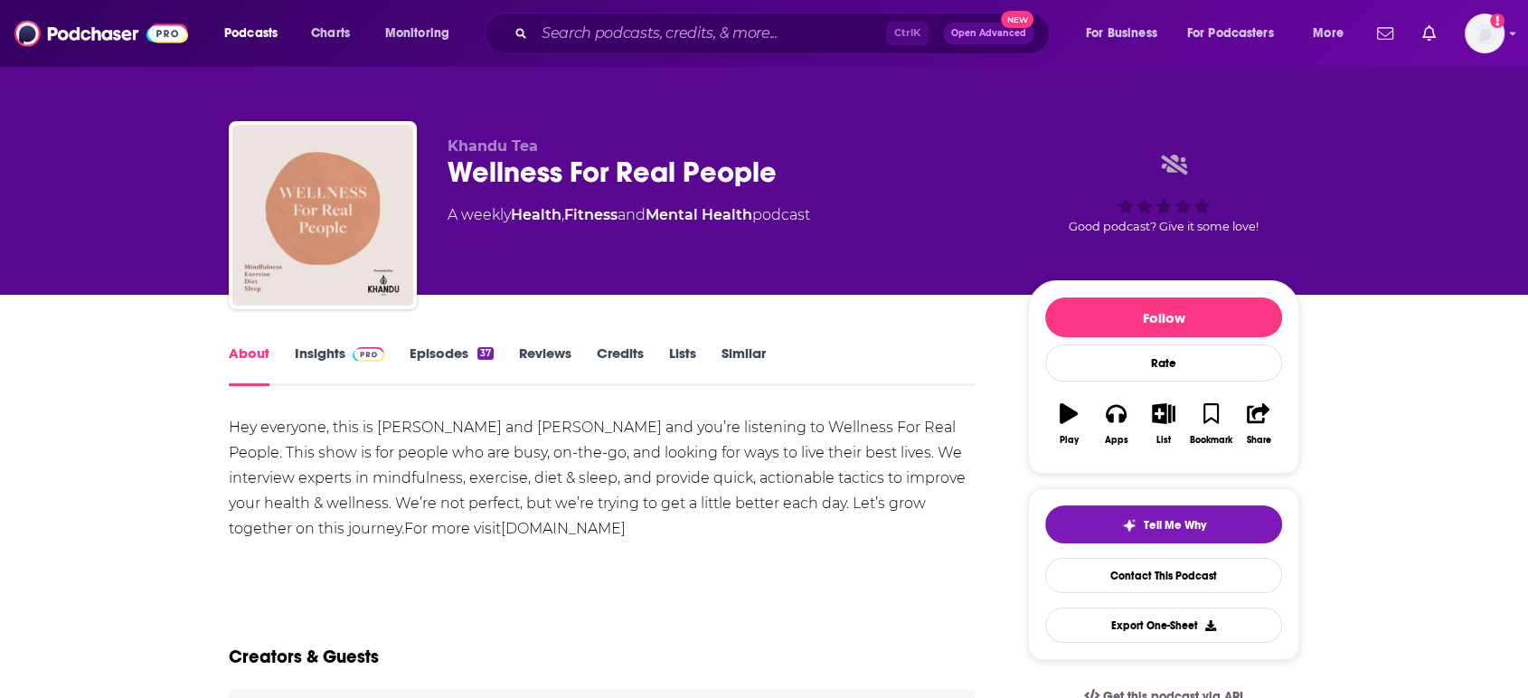
click at [354, 360] on img at bounding box center [369, 354] width 32 height 14
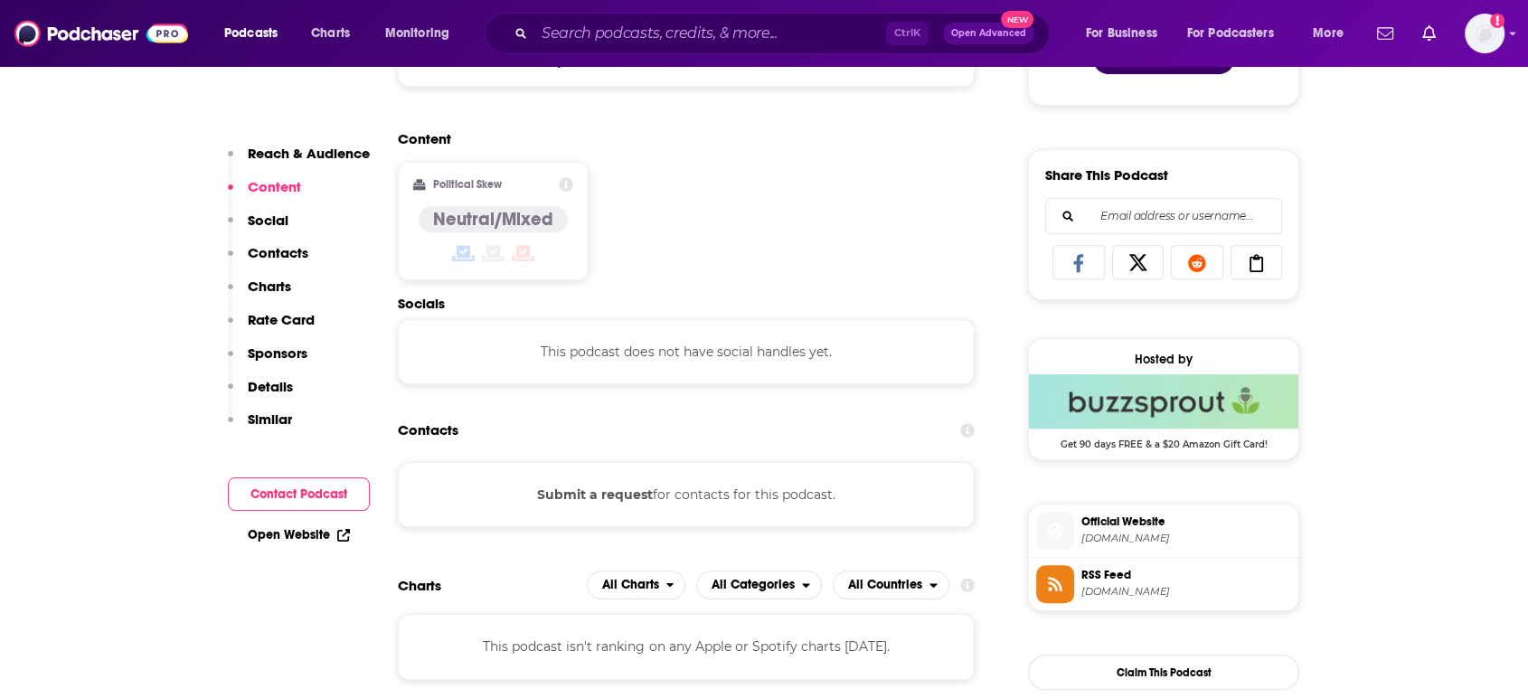
scroll to position [1105, 0]
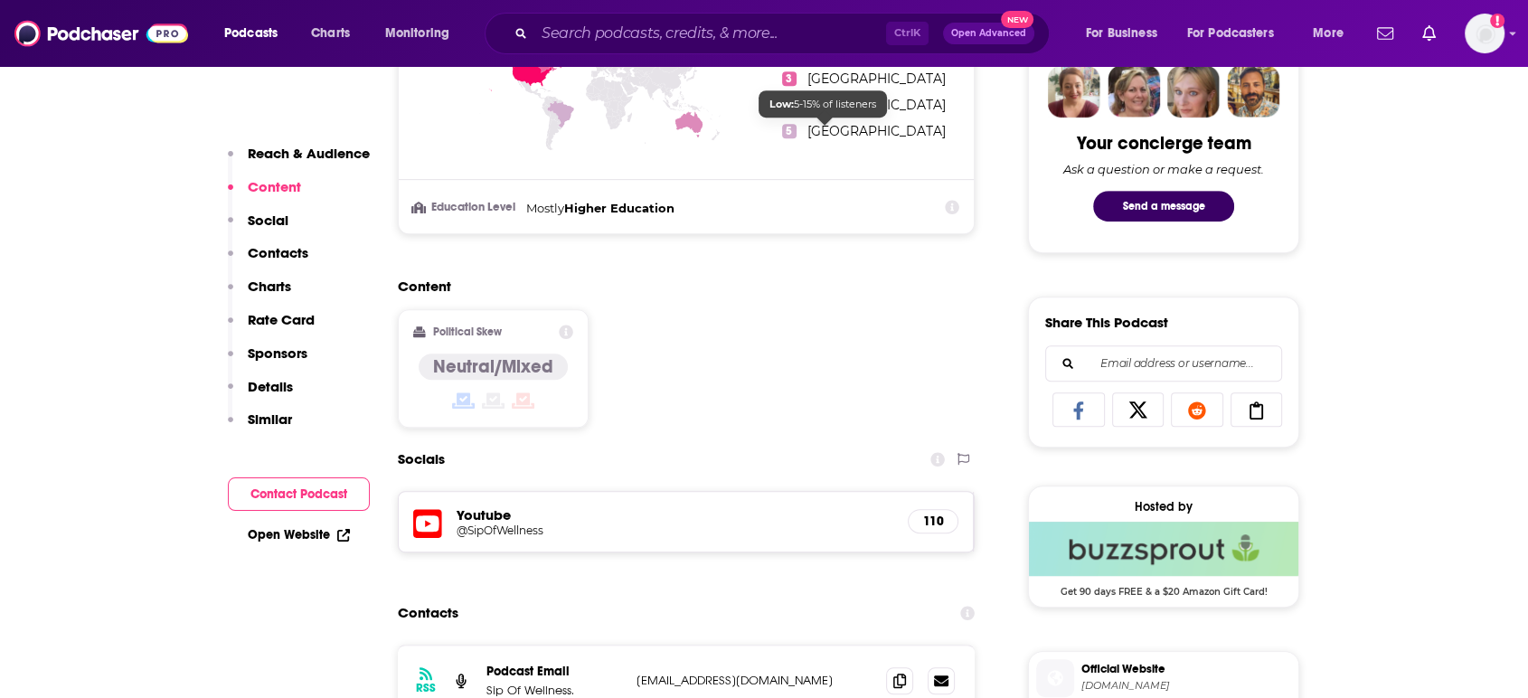
scroll to position [1105, 0]
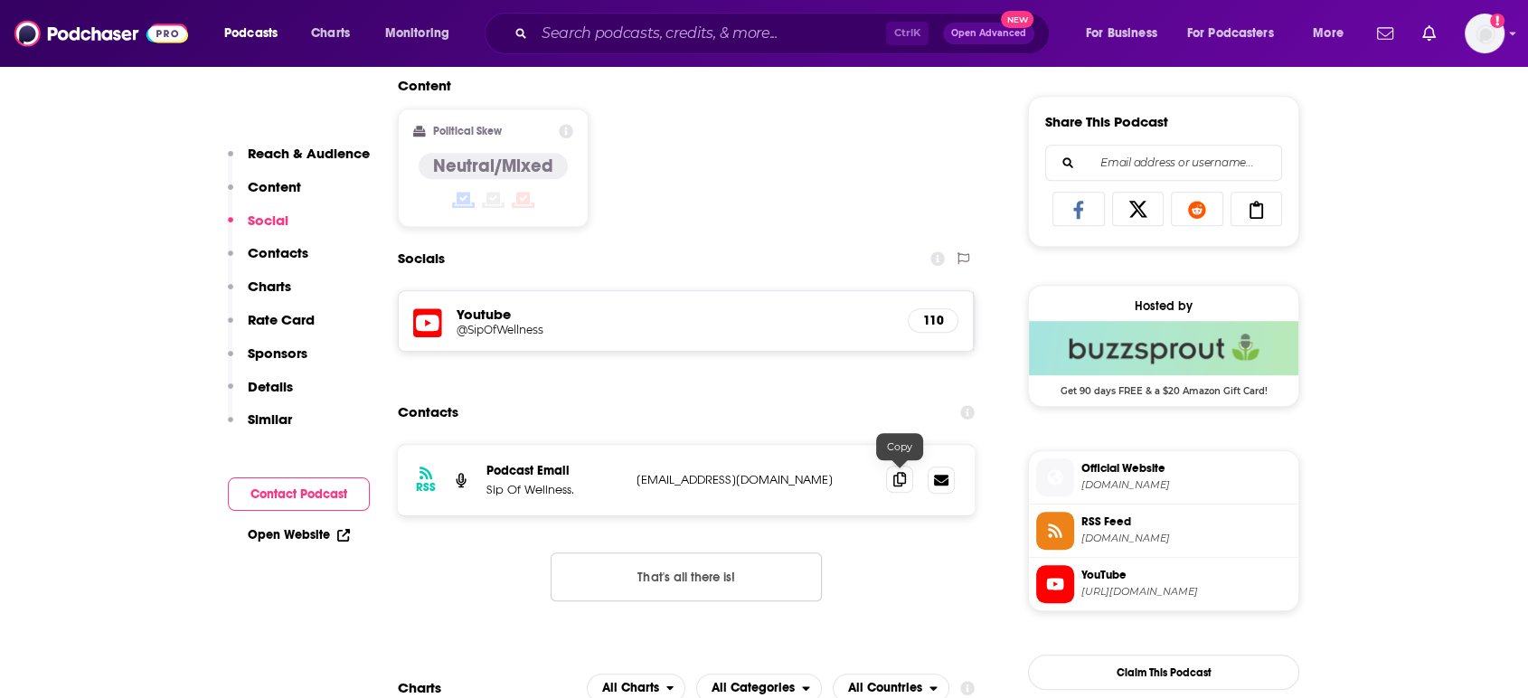
click at [894, 482] on icon at bounding box center [899, 479] width 13 height 14
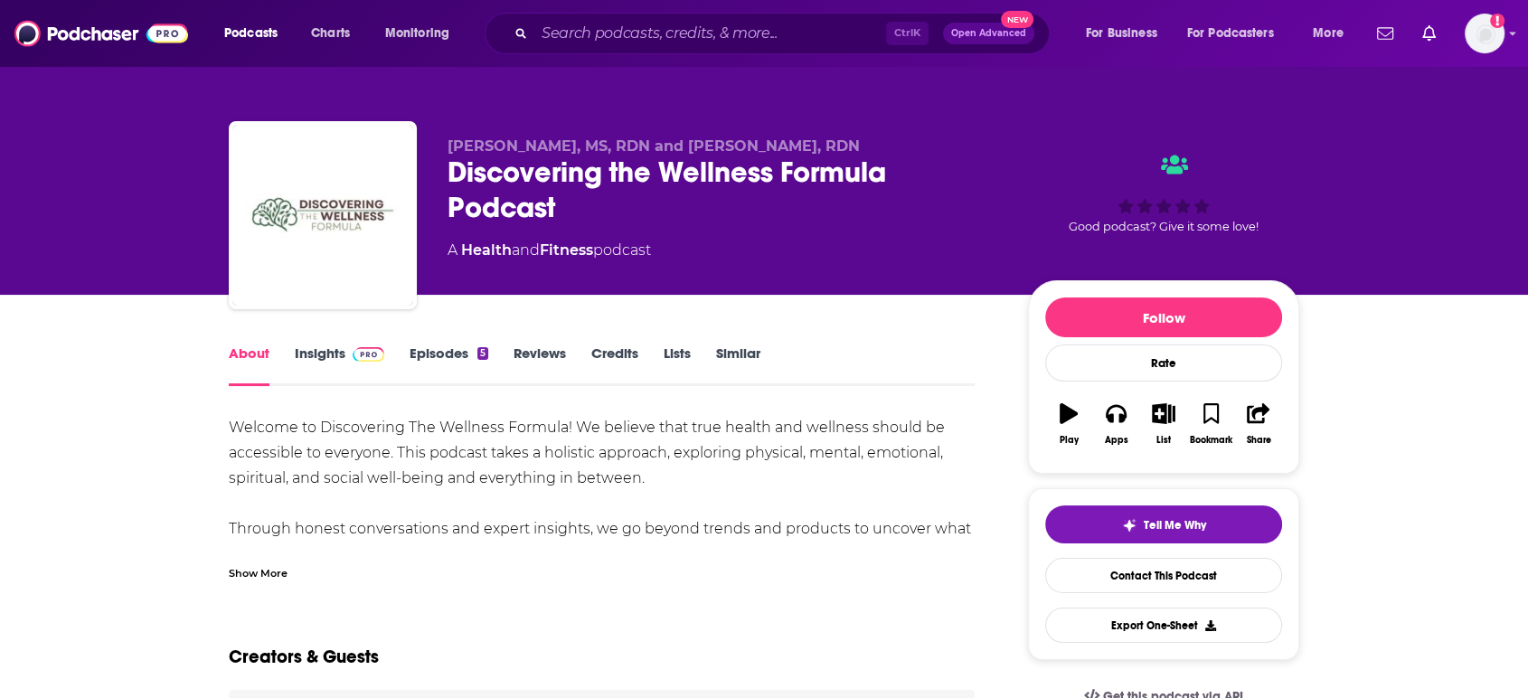
click at [309, 352] on link "Insights" at bounding box center [340, 365] width 90 height 42
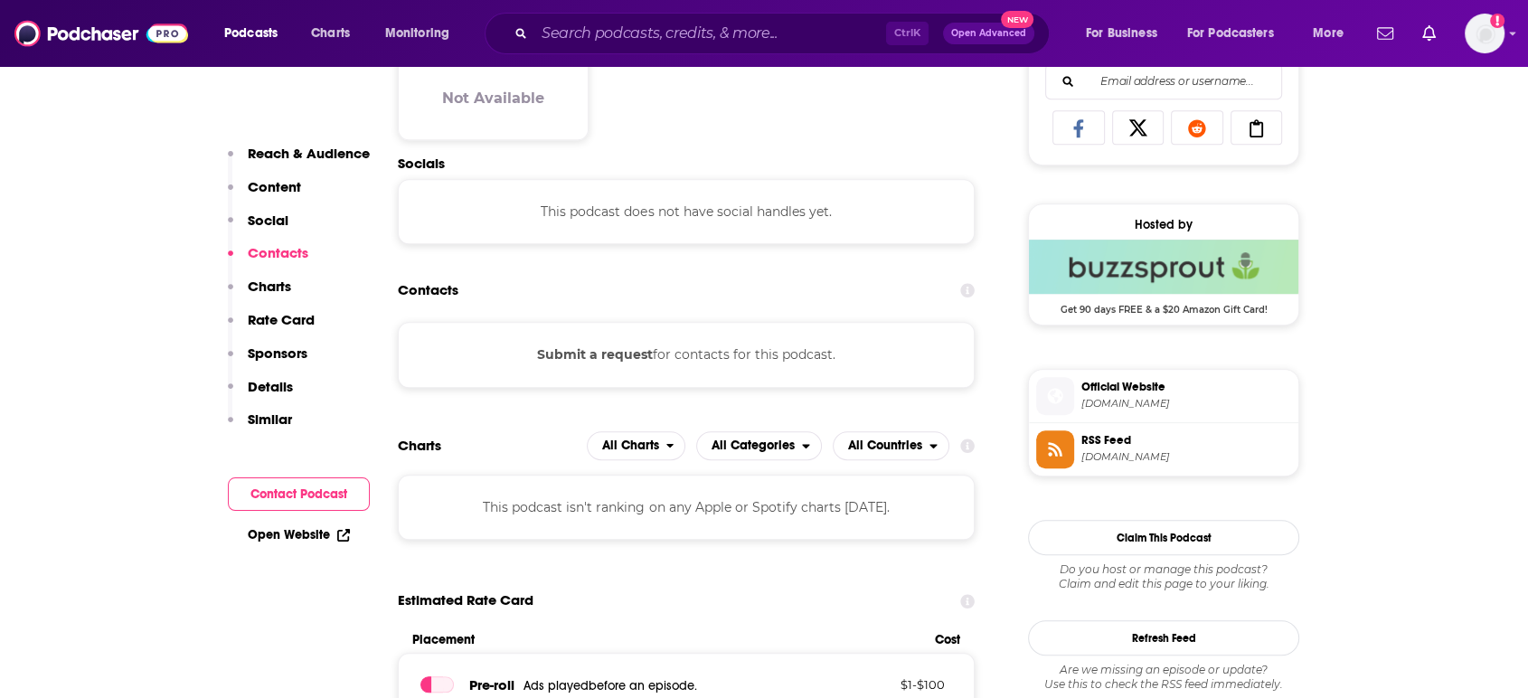
scroll to position [1205, 0]
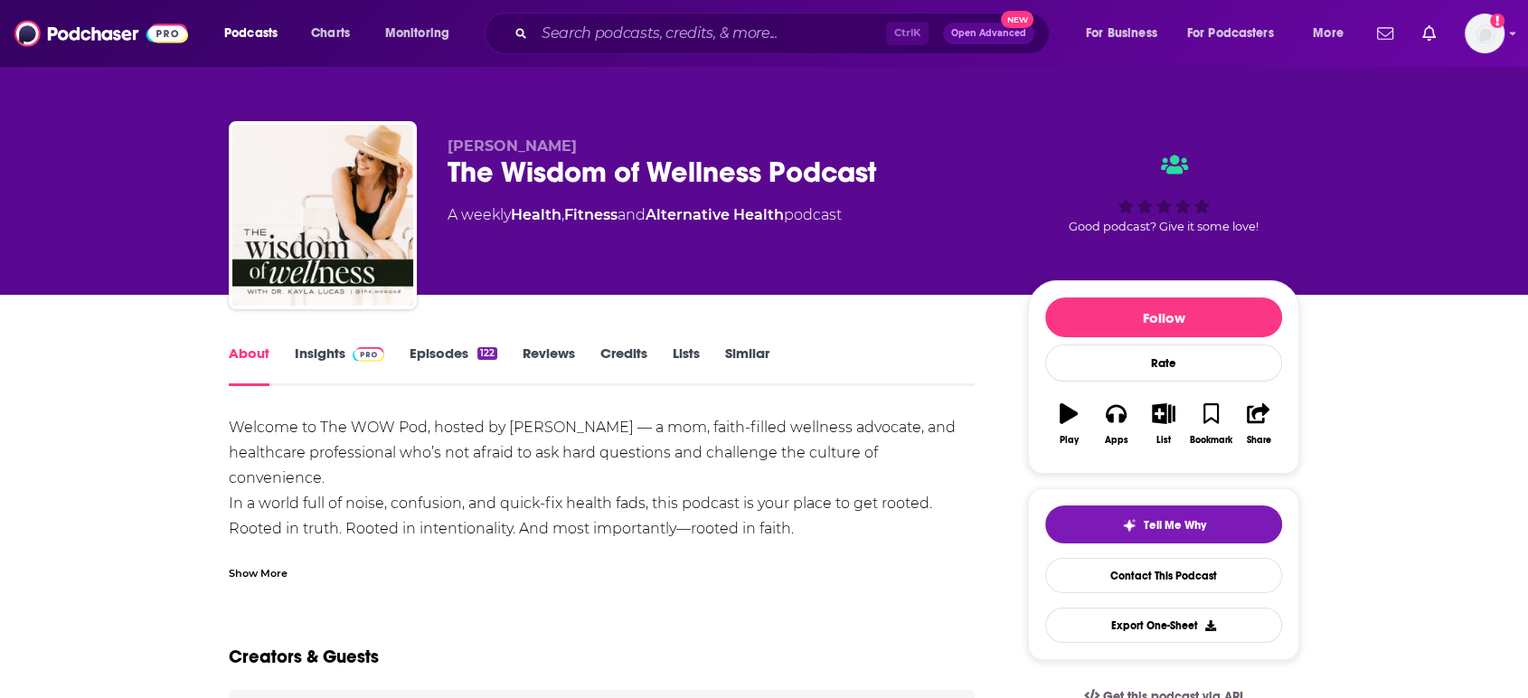
click at [318, 351] on link "Insights" at bounding box center [340, 365] width 90 height 42
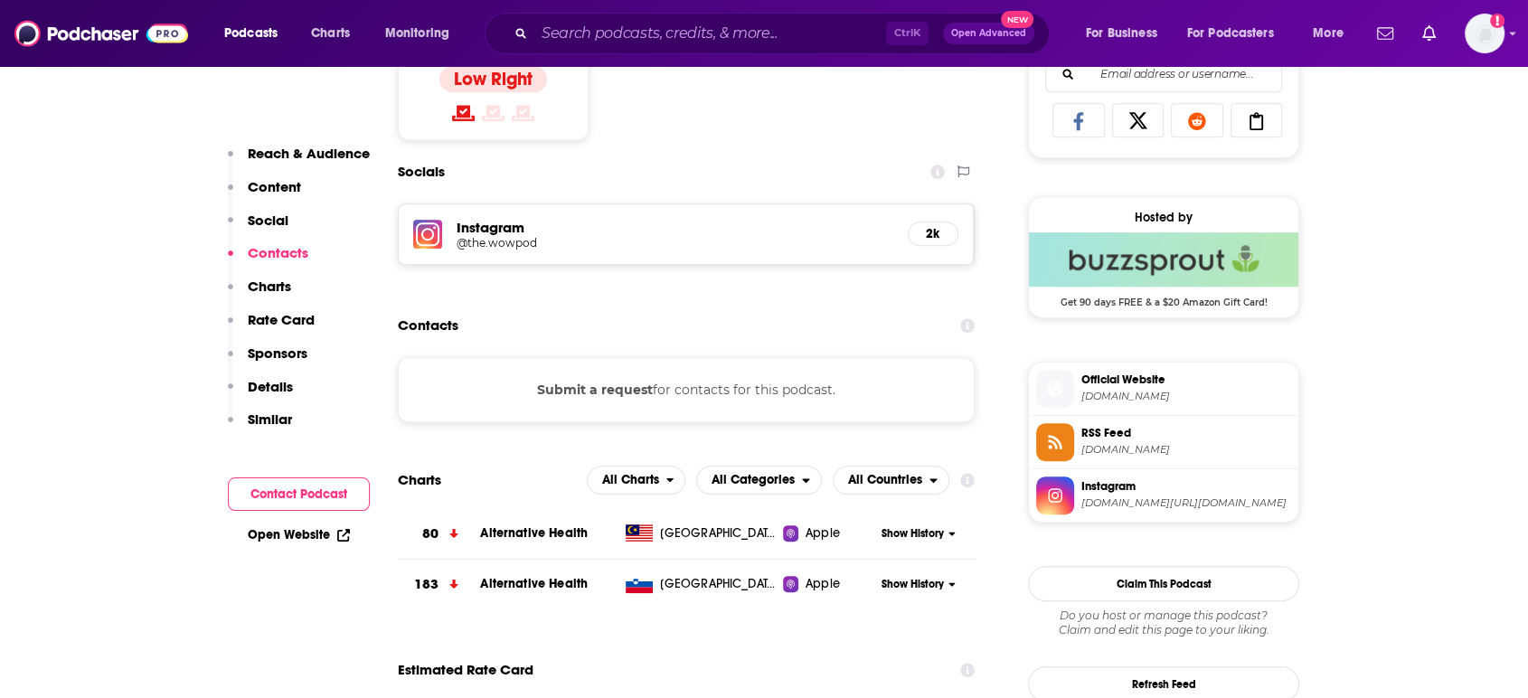
scroll to position [1205, 0]
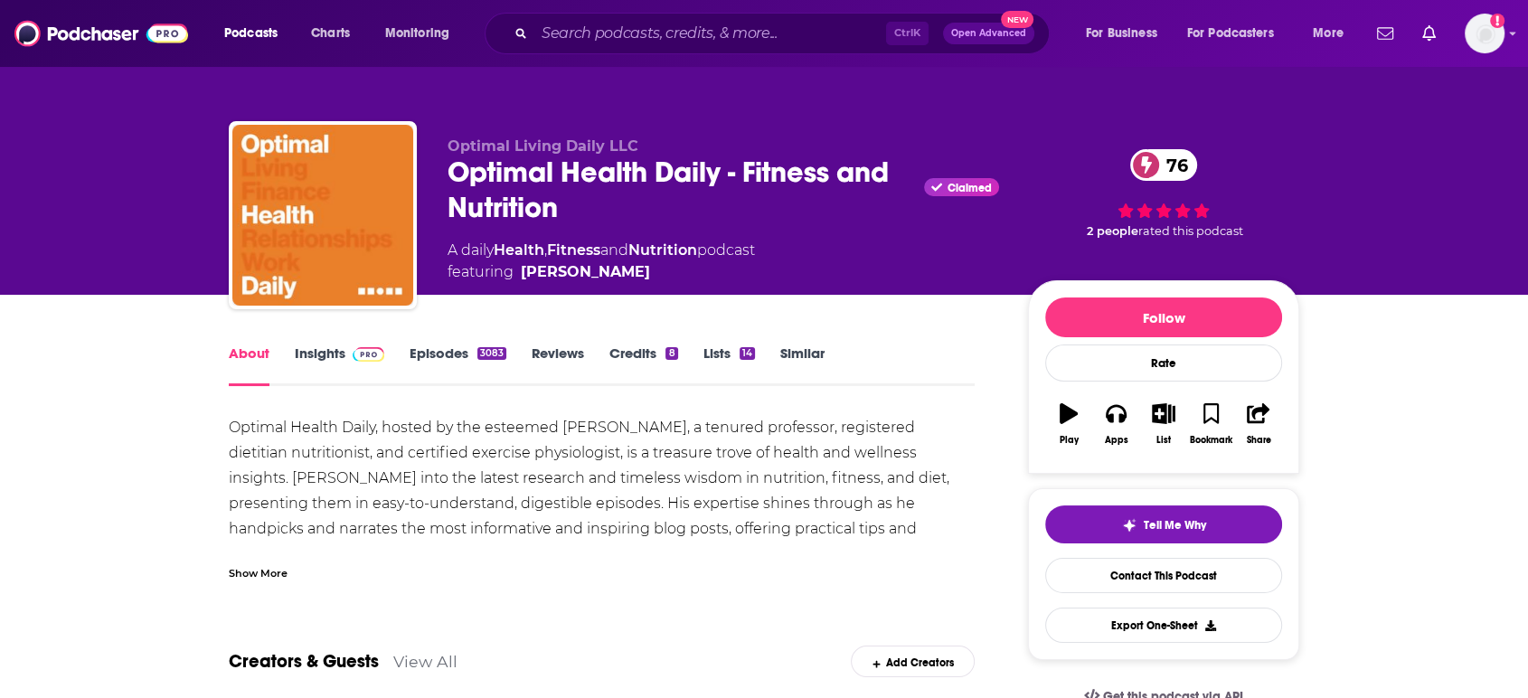
click at [335, 360] on link "Insights" at bounding box center [340, 365] width 90 height 42
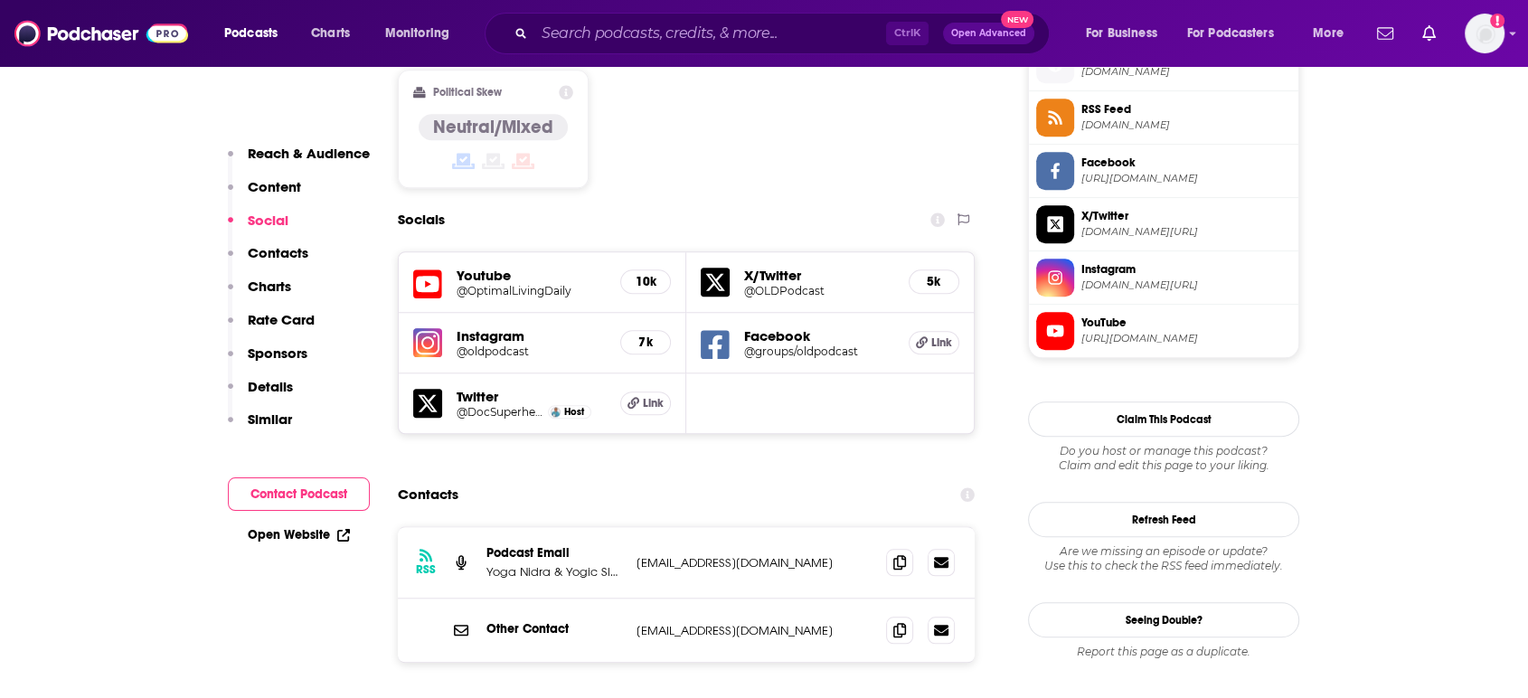
scroll to position [1506, 0]
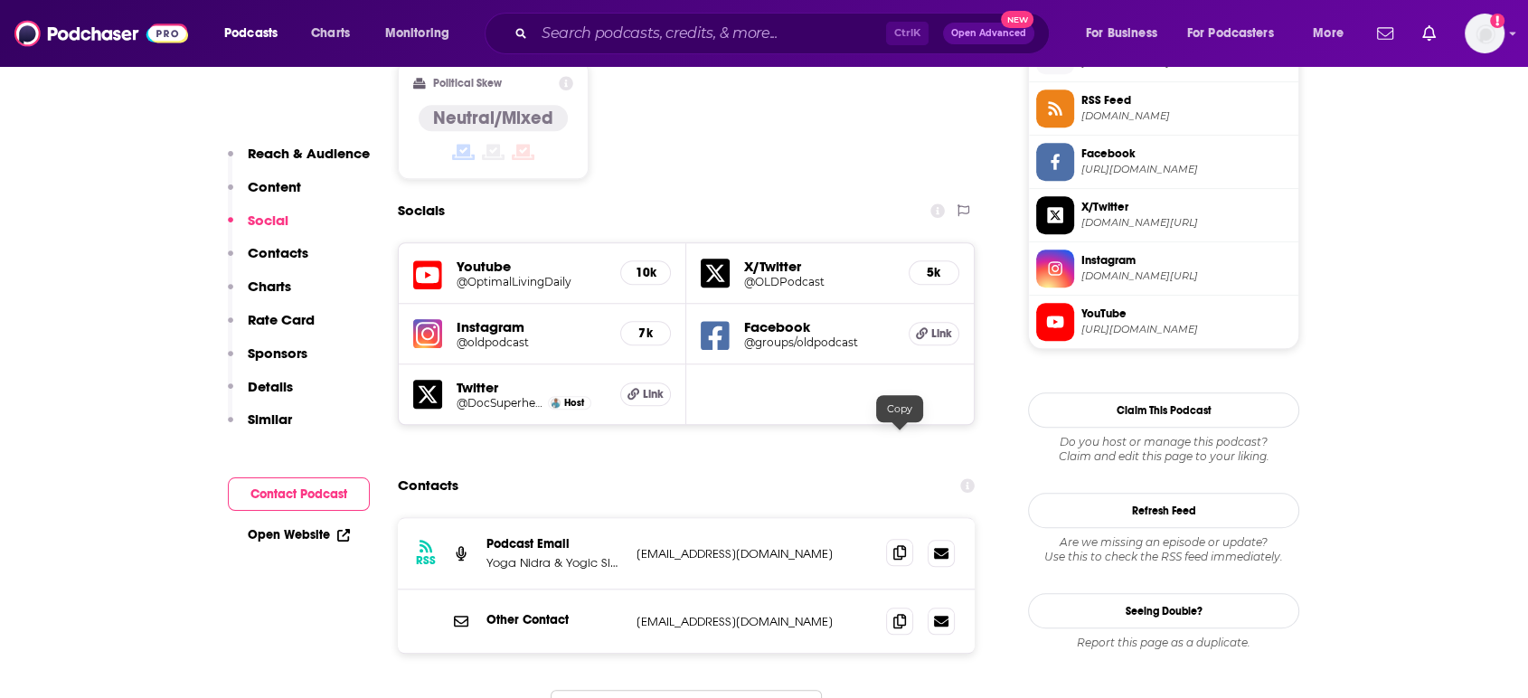
click at [900, 545] on icon at bounding box center [899, 552] width 13 height 14
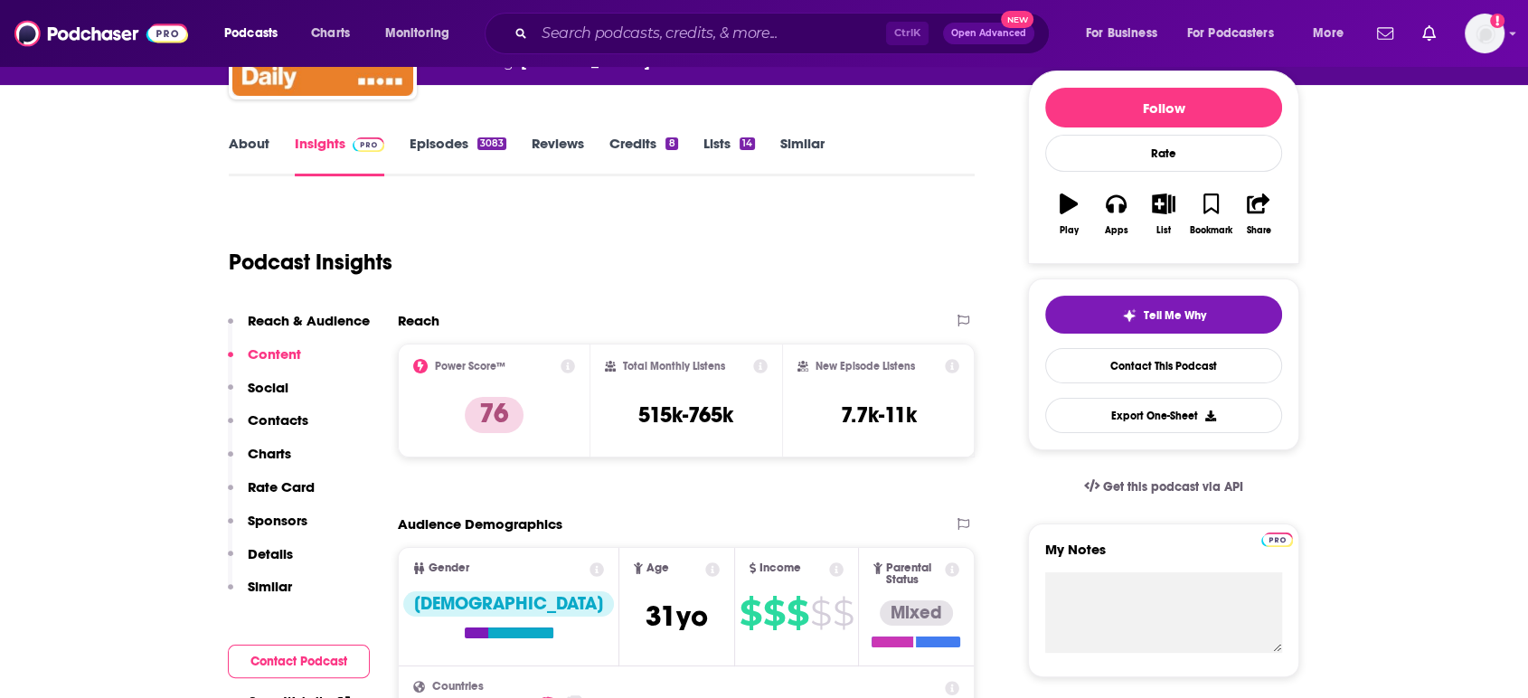
scroll to position [0, 0]
